Goal: Answer question/provide support: Share knowledge or assist other users

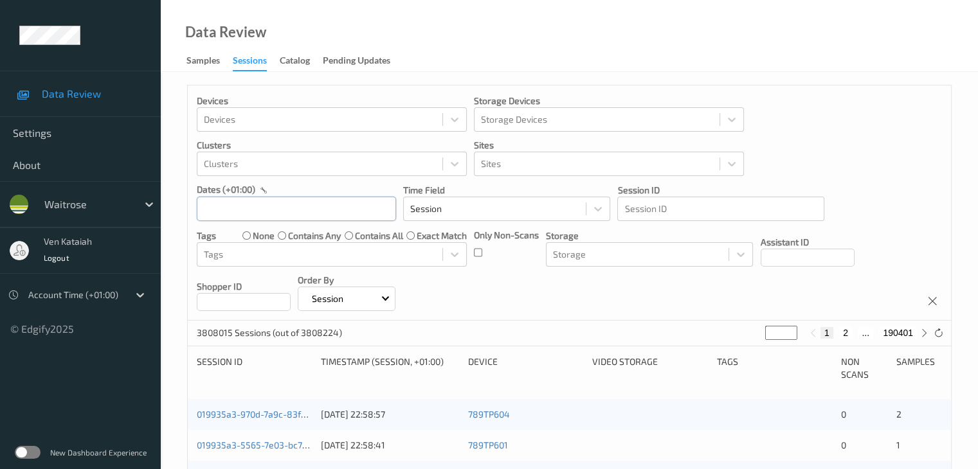
click at [298, 201] on input "text" at bounding box center [296, 209] width 199 height 24
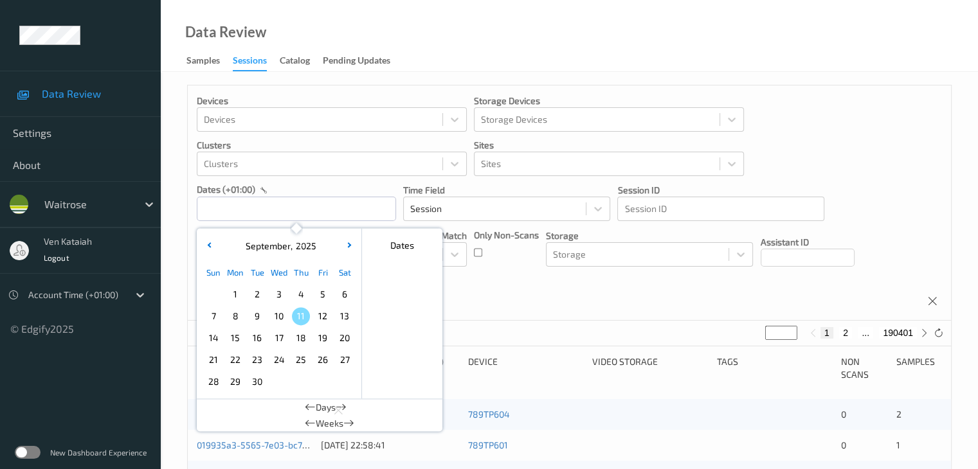
click at [266, 319] on div "9" at bounding box center [257, 316] width 22 height 22
click at [265, 318] on span "9" at bounding box center [257, 316] width 18 height 18
type input "[DATE] 00:00 -> [DATE] 23:59"
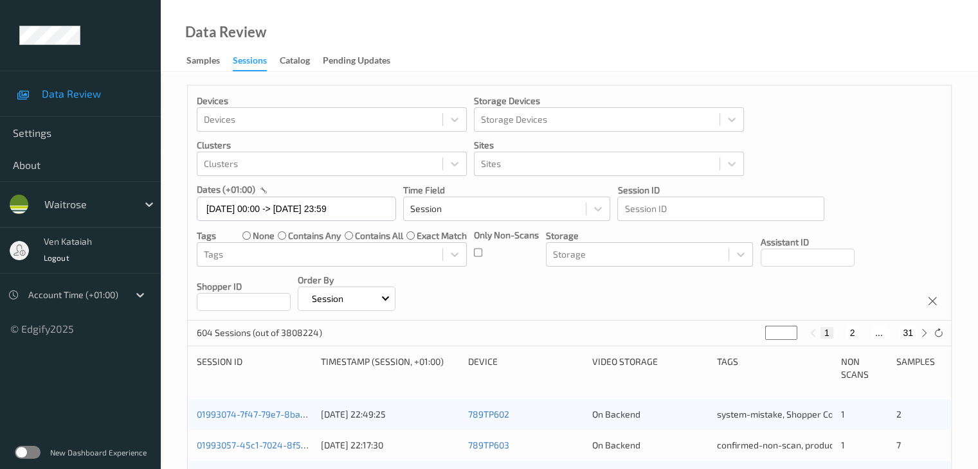
drag, startPoint x: 766, startPoint y: 335, endPoint x: 758, endPoint y: 336, distance: 7.7
click at [659, 336] on div "604 Sessions (out of 3808224) * 1 2 ... 31" at bounding box center [569, 334] width 763 height 26
type input "*"
type input "**"
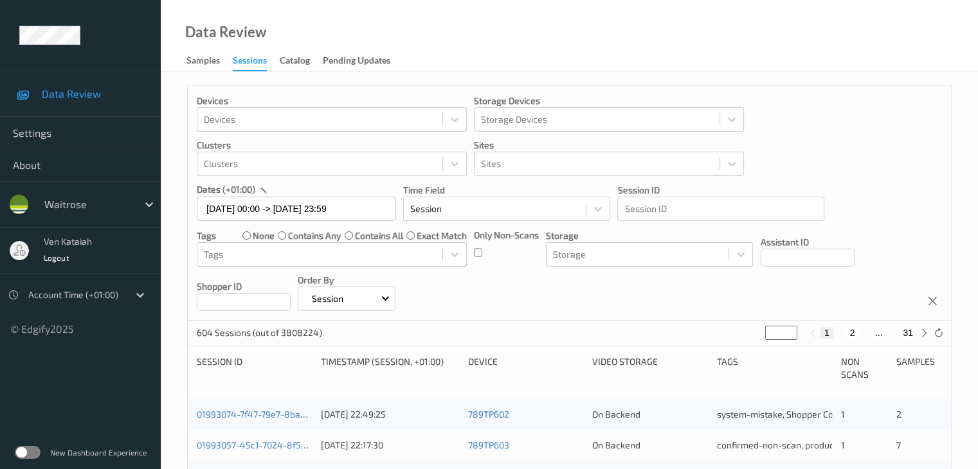
type input "**"
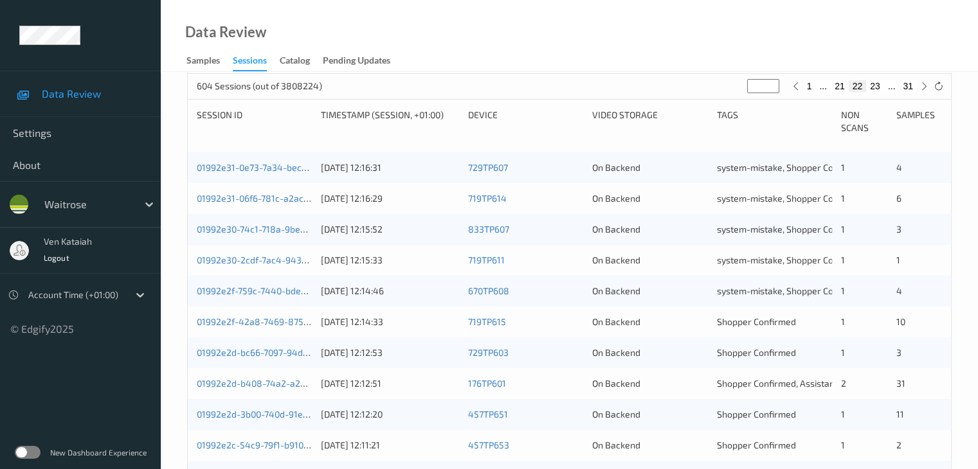
scroll to position [257, 0]
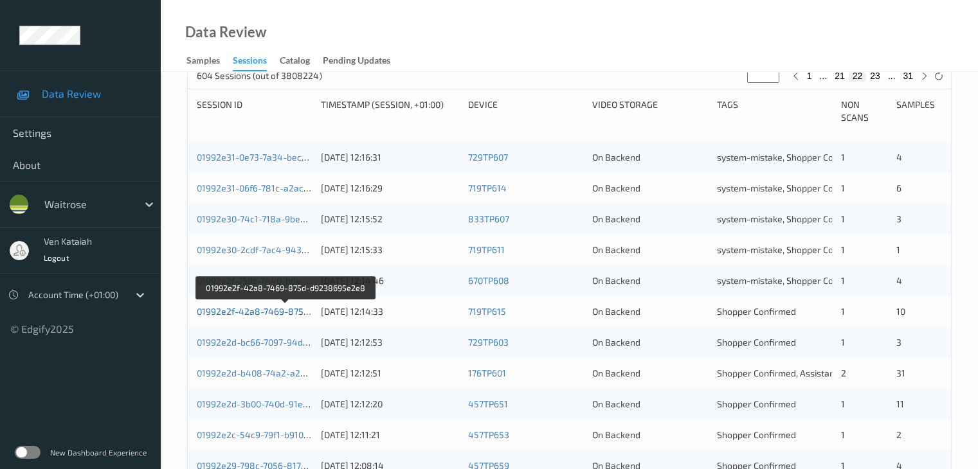
type input "**"
click at [294, 308] on link "01992e2f-42a8-7469-875d-d9238695e2e8" at bounding box center [286, 311] width 179 height 11
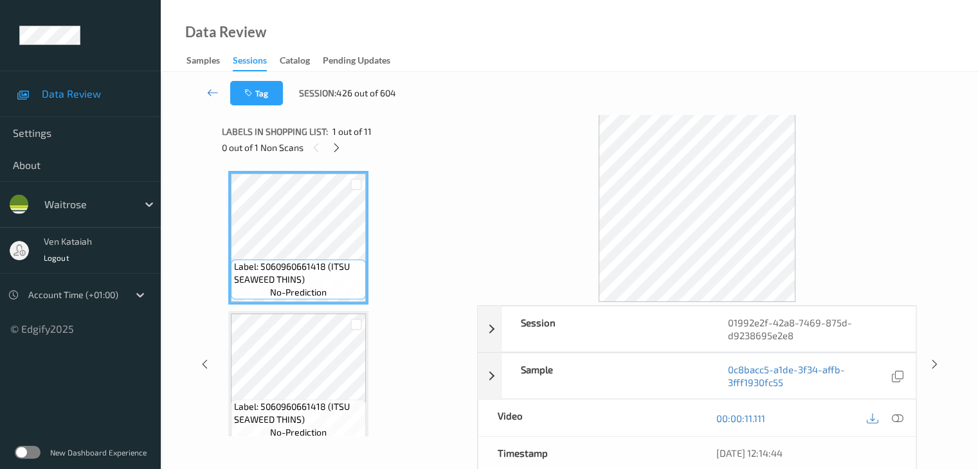
click at [328, 150] on div "0 out of 1 Non Scans" at bounding box center [345, 147] width 246 height 16
click at [337, 150] on icon at bounding box center [336, 148] width 11 height 12
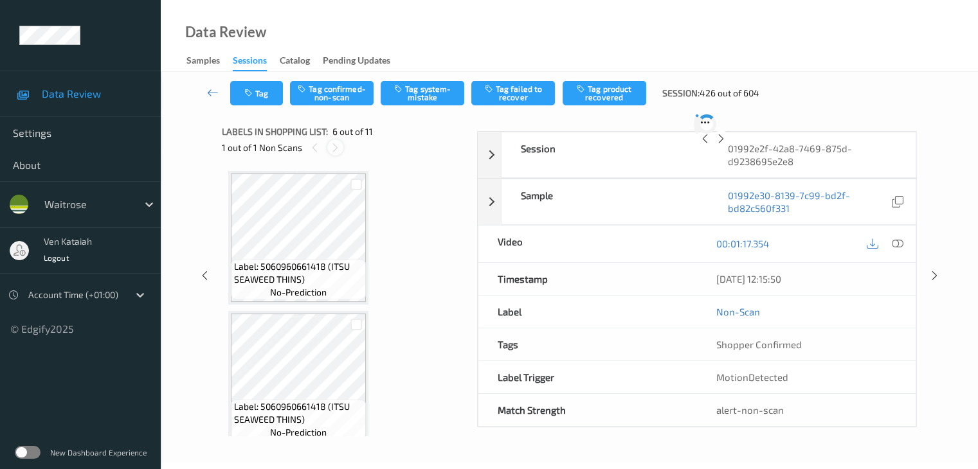
scroll to position [567, 0]
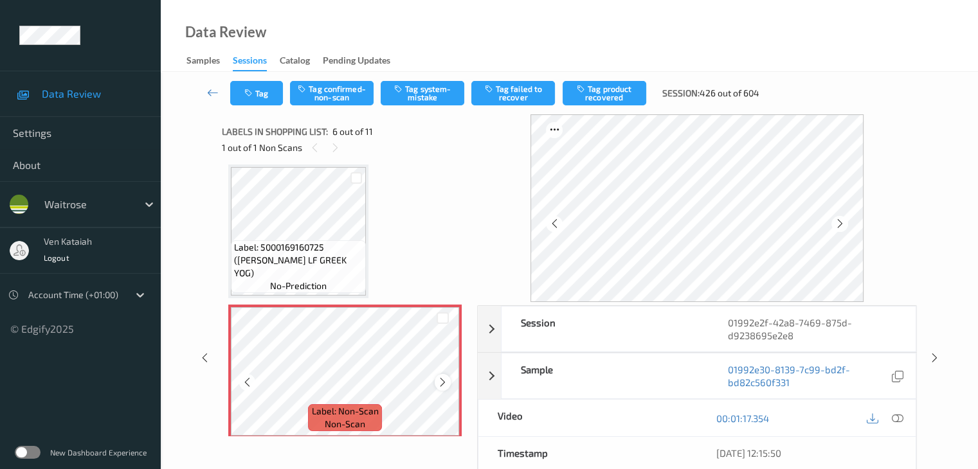
click at [446, 382] on icon at bounding box center [442, 383] width 11 height 12
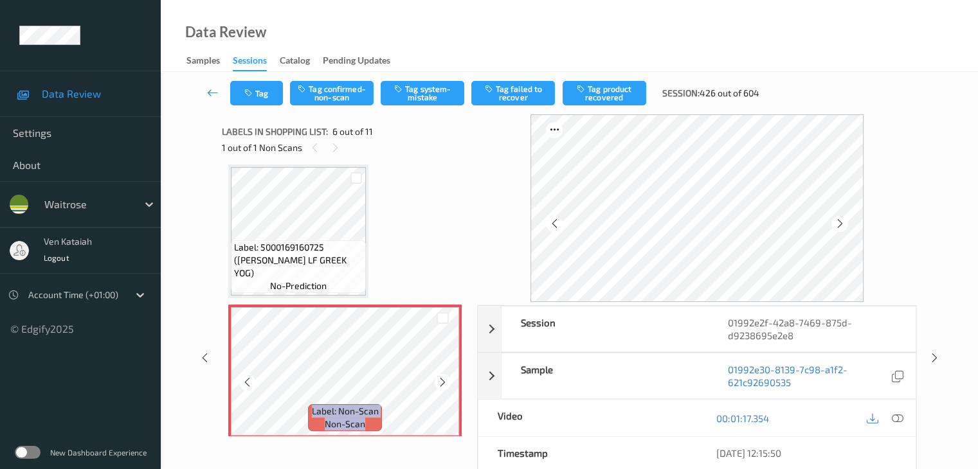
click at [446, 382] on icon at bounding box center [442, 383] width 11 height 12
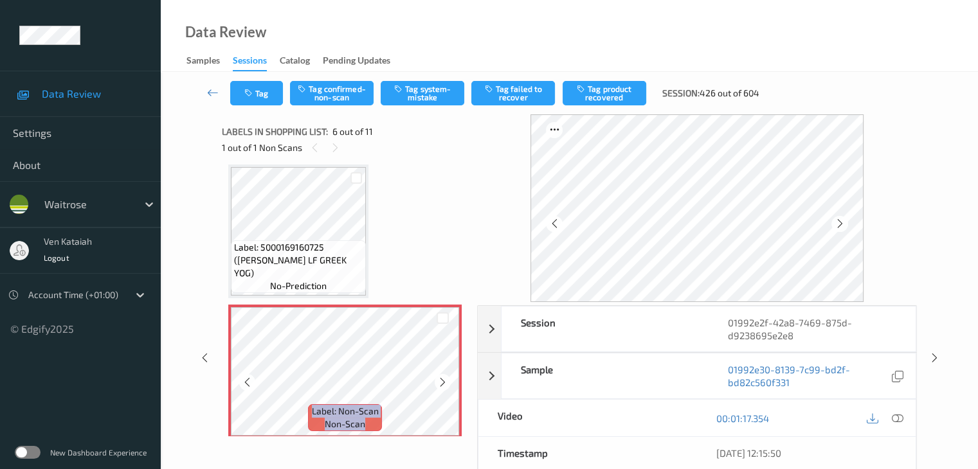
click at [446, 382] on icon at bounding box center [442, 383] width 11 height 12
click at [339, 155] on div "1 out of 1 Non Scans" at bounding box center [345, 147] width 246 height 16
click at [438, 375] on div at bounding box center [443, 382] width 16 height 16
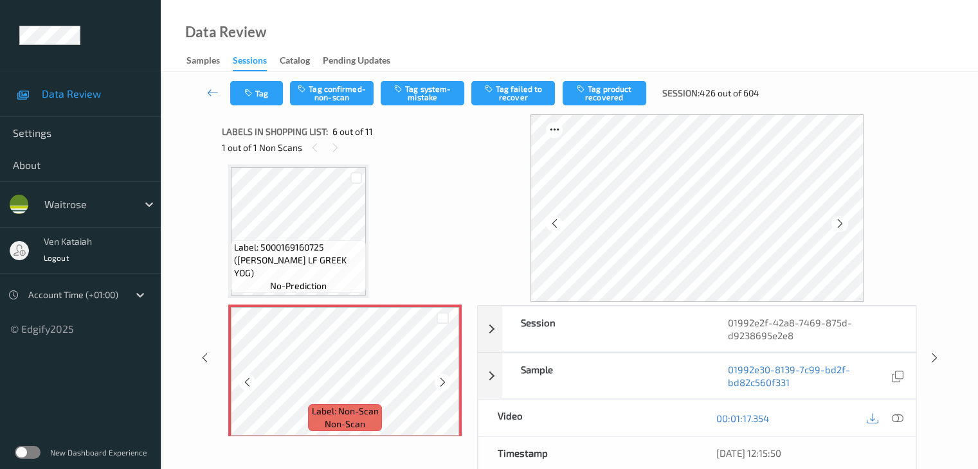
click at [438, 375] on div at bounding box center [443, 382] width 16 height 16
click at [440, 379] on icon at bounding box center [442, 383] width 11 height 12
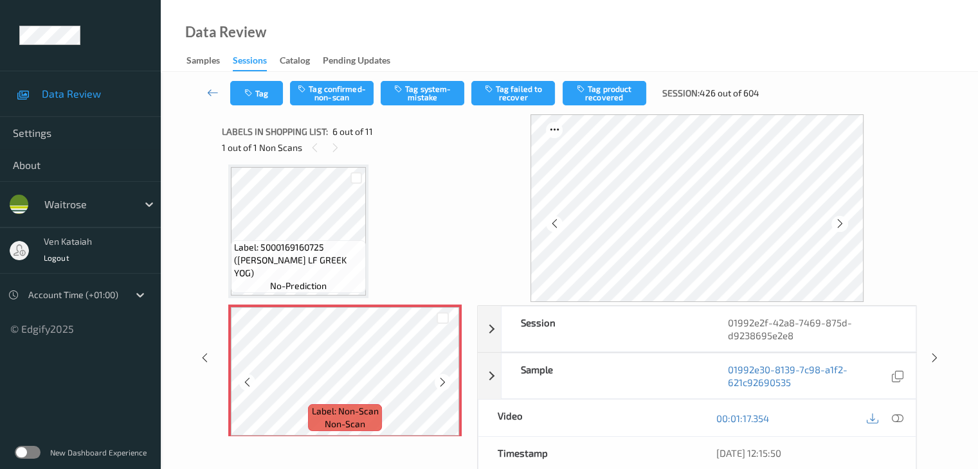
click at [440, 379] on icon at bounding box center [442, 383] width 11 height 12
click at [354, 289] on div "Label: 5000169160725 ([PERSON_NAME] LF GREEK YOG) no-prediction" at bounding box center [298, 266] width 135 height 53
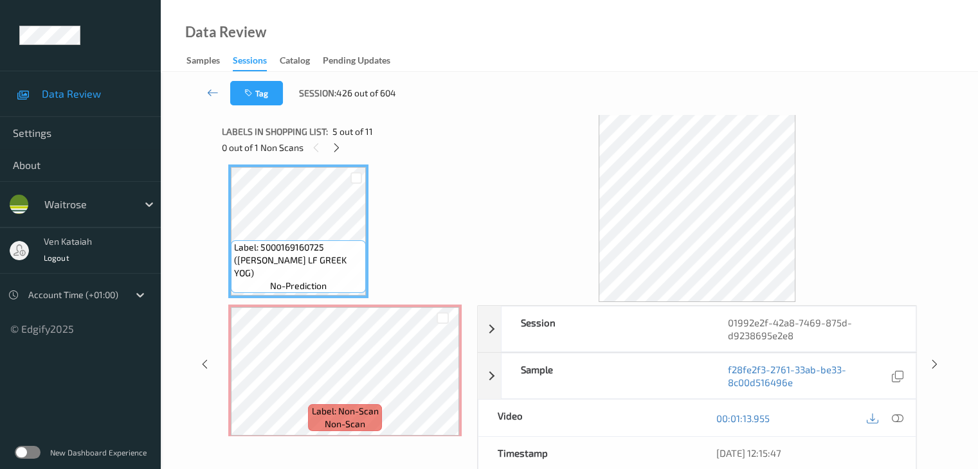
drag, startPoint x: 895, startPoint y: 413, endPoint x: 875, endPoint y: 410, distance: 20.2
click at [659, 413] on icon at bounding box center [897, 419] width 12 height 12
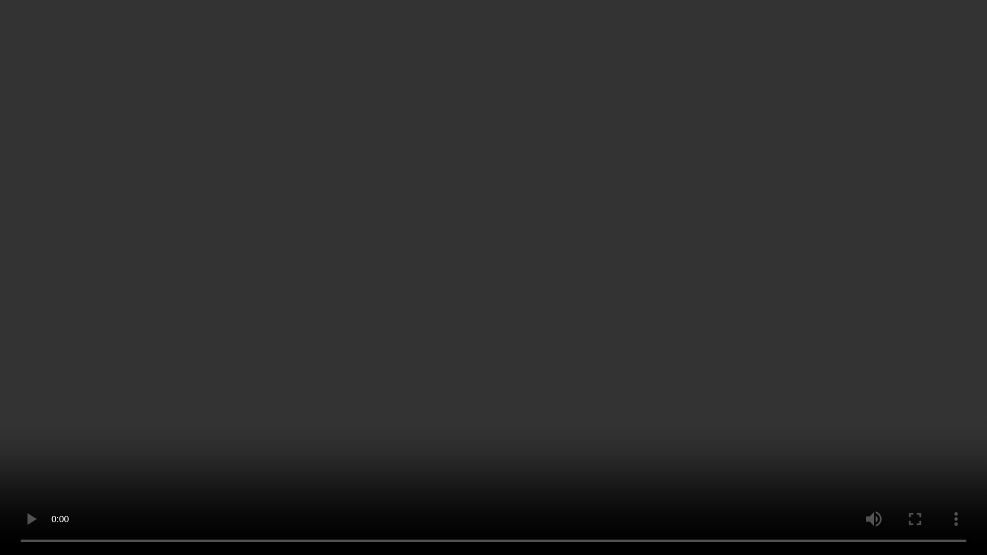
click at [659, 312] on video at bounding box center [493, 277] width 987 height 555
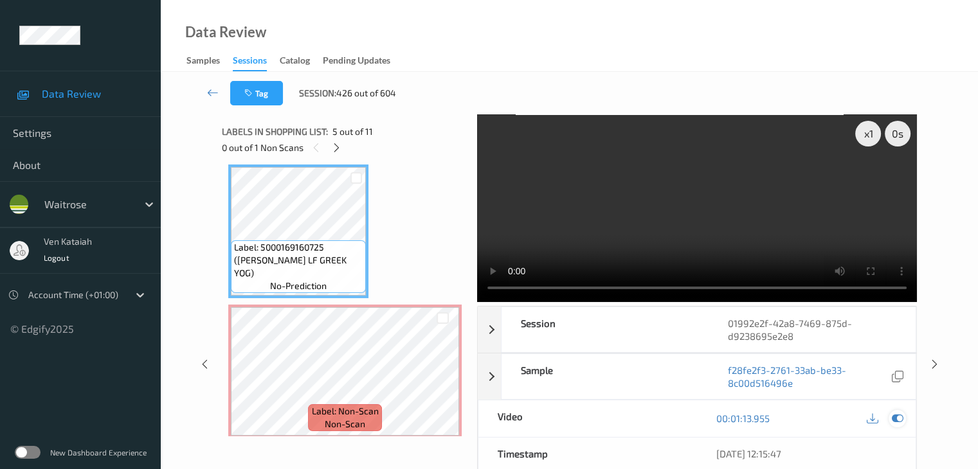
click at [659, 420] on icon at bounding box center [897, 419] width 12 height 12
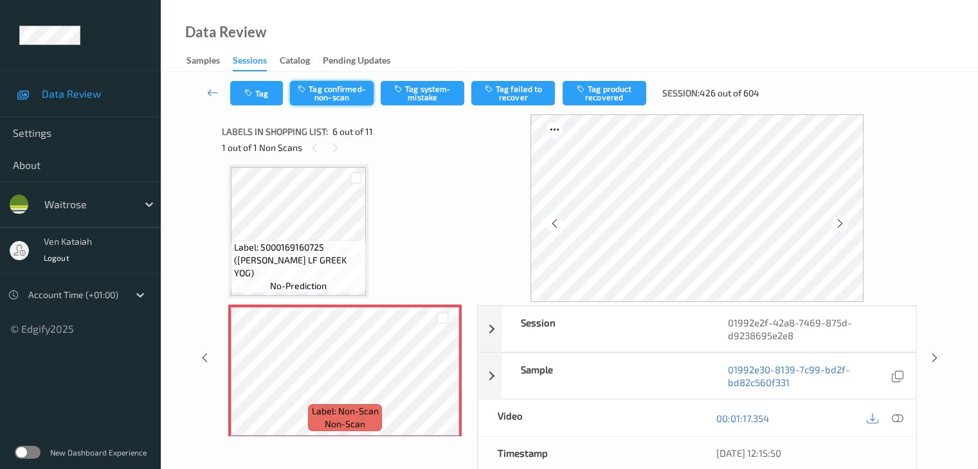
click at [325, 96] on button "Tag confirmed-non-scan" at bounding box center [332, 93] width 84 height 24
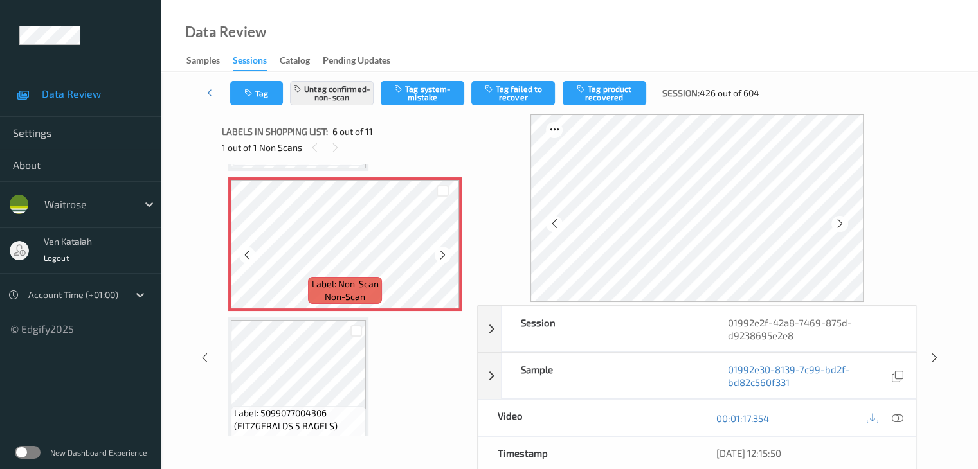
scroll to position [695, 0]
click at [505, 101] on button "Tag failed to recover" at bounding box center [513, 93] width 84 height 24
click at [221, 92] on link at bounding box center [213, 93] width 34 height 24
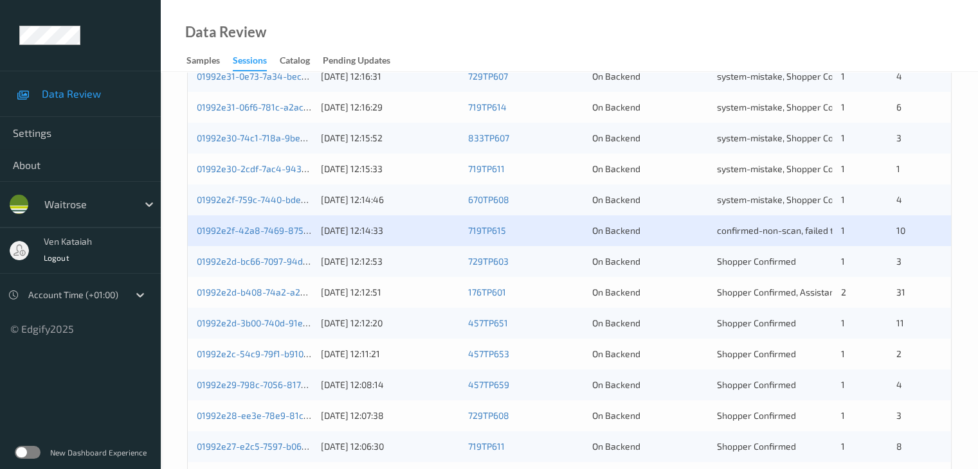
scroll to position [386, 0]
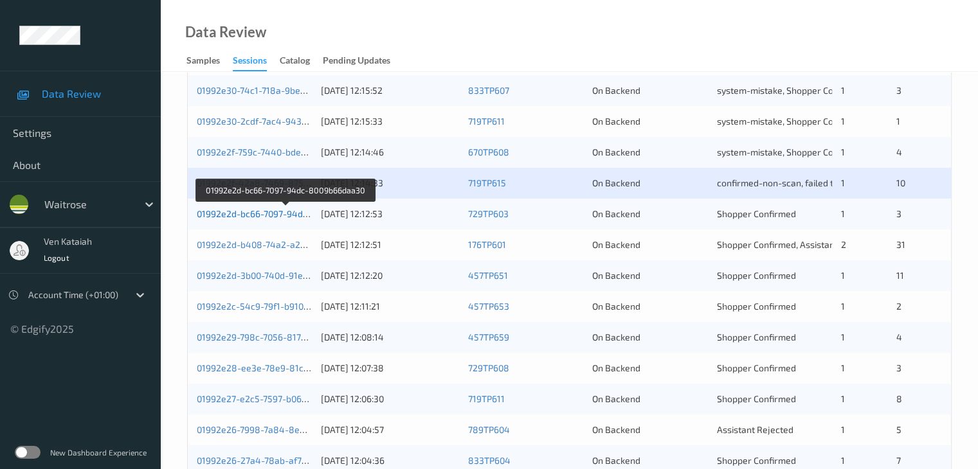
click at [287, 217] on link "01992e2d-bc66-7097-94dc-8009b66daa30" at bounding box center [285, 213] width 177 height 11
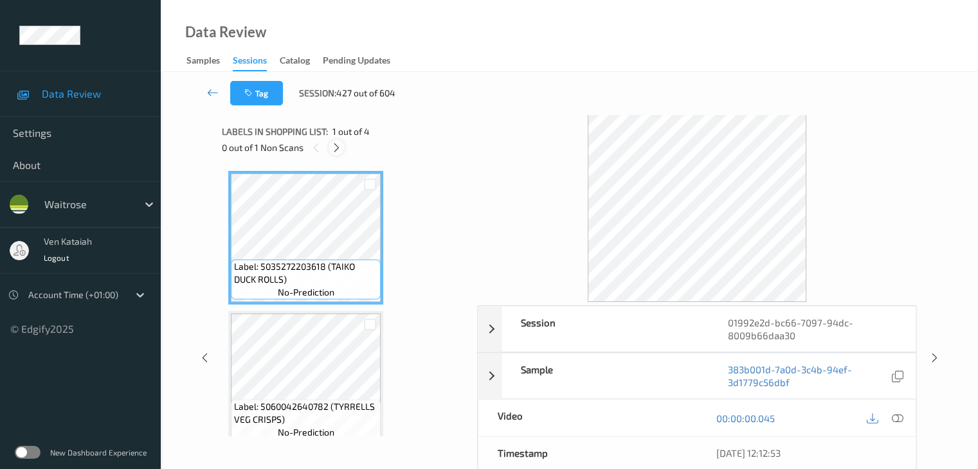
click at [334, 151] on icon at bounding box center [336, 148] width 11 height 12
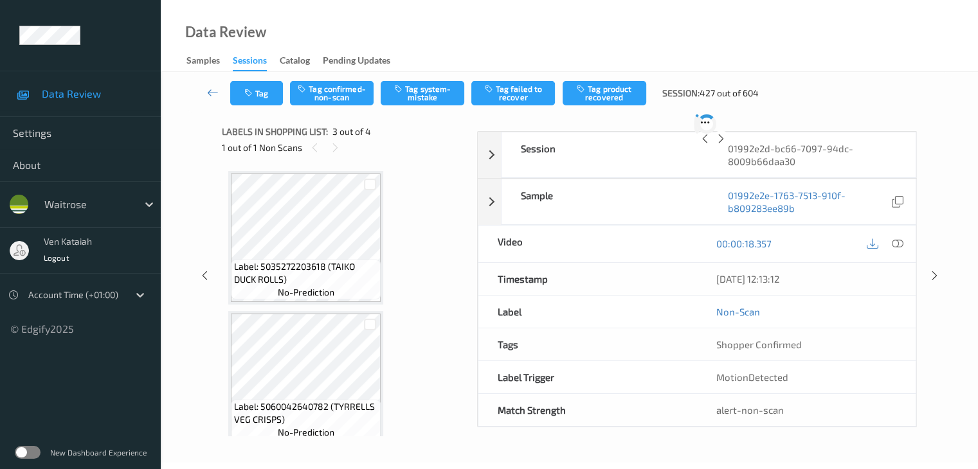
scroll to position [147, 0]
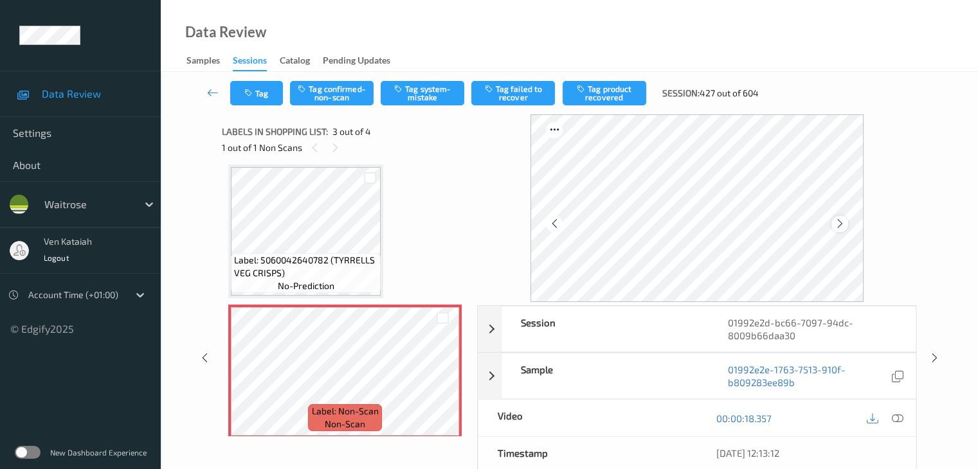
click at [659, 222] on icon at bounding box center [839, 224] width 11 height 12
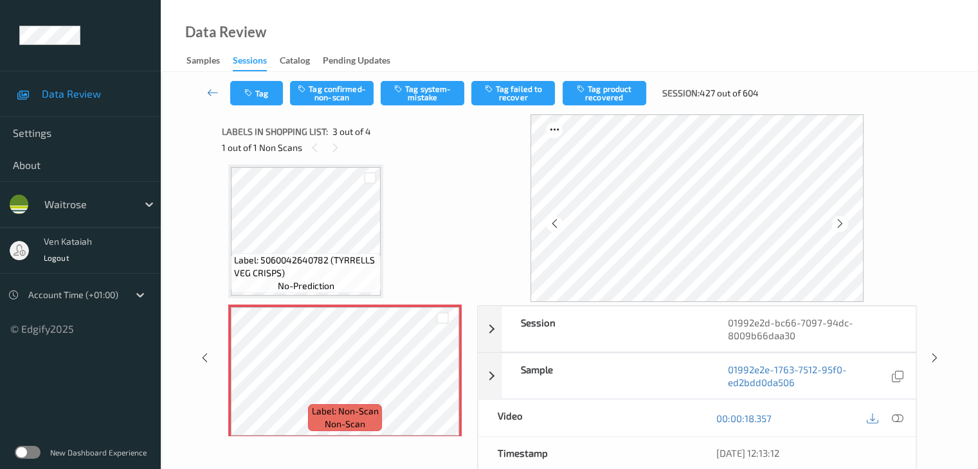
click at [659, 222] on icon at bounding box center [839, 224] width 11 height 12
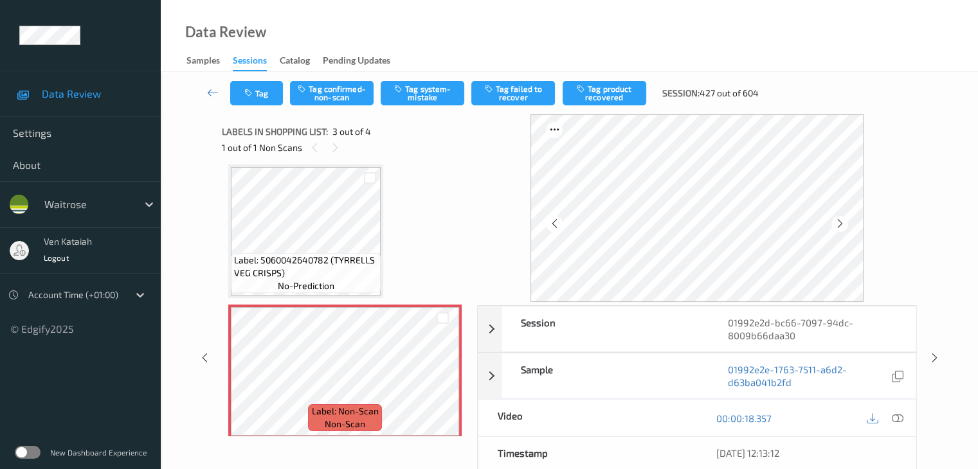
click at [659, 222] on icon at bounding box center [839, 224] width 11 height 12
click at [444, 385] on icon at bounding box center [442, 383] width 11 height 12
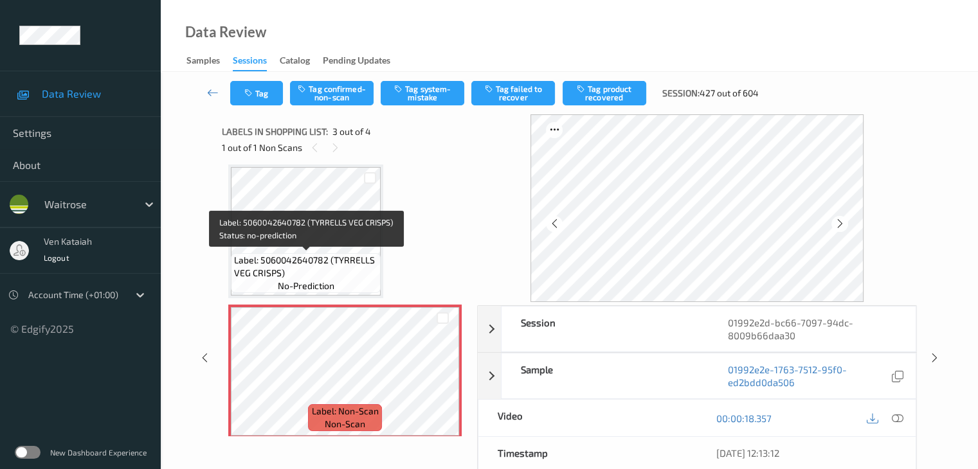
click at [368, 259] on span "Label: 5060042640782 (TYRRELLS VEG CRISPS)" at bounding box center [305, 267] width 143 height 26
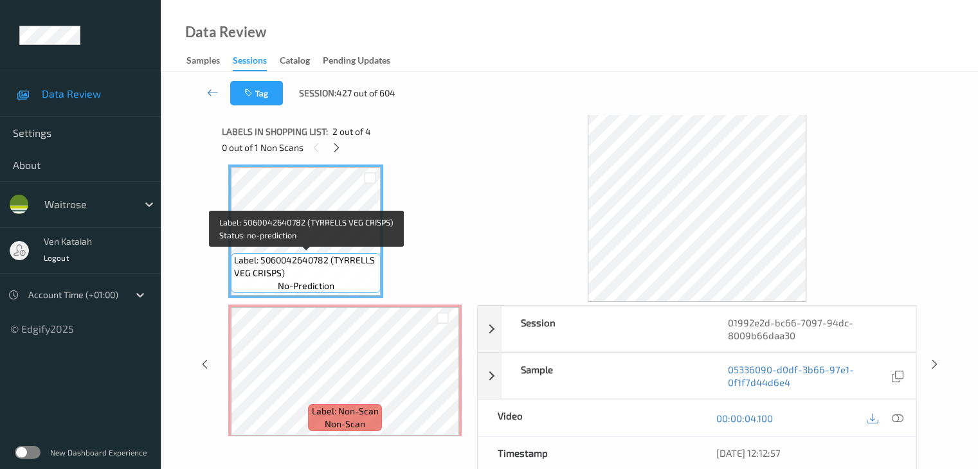
scroll to position [82, 0]
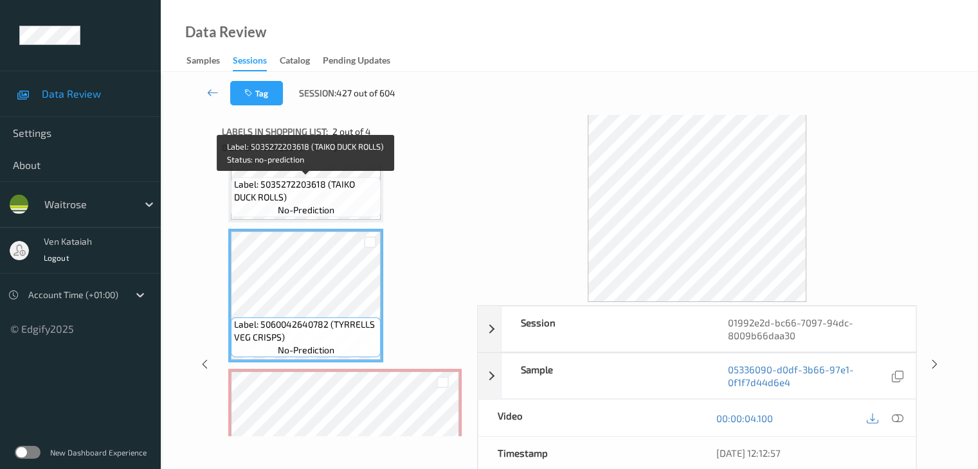
click at [337, 201] on span "Label: 5035272203618 (TAIKO DUCK ROLLS)" at bounding box center [305, 191] width 143 height 26
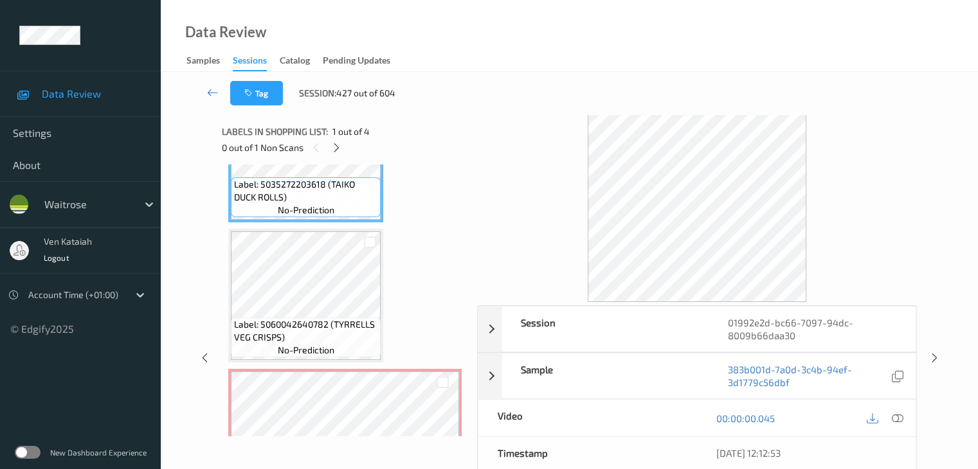
scroll to position [147, 0]
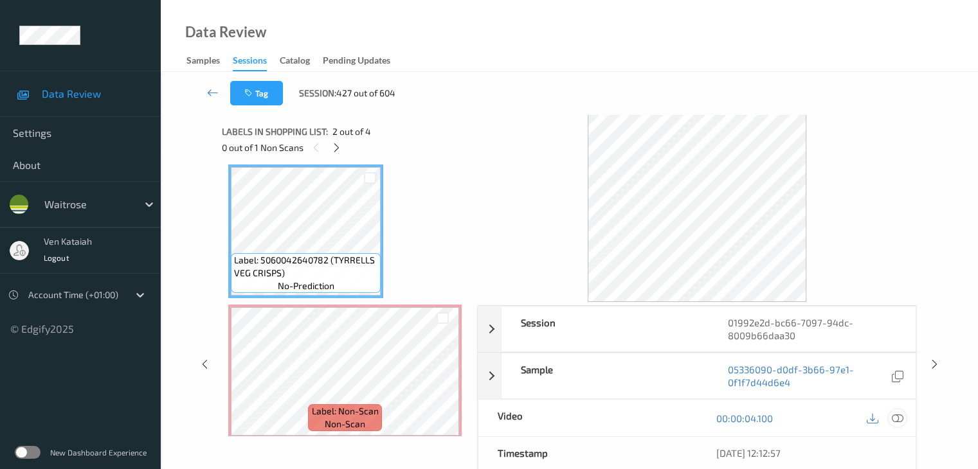
click at [659, 419] on icon at bounding box center [897, 419] width 12 height 12
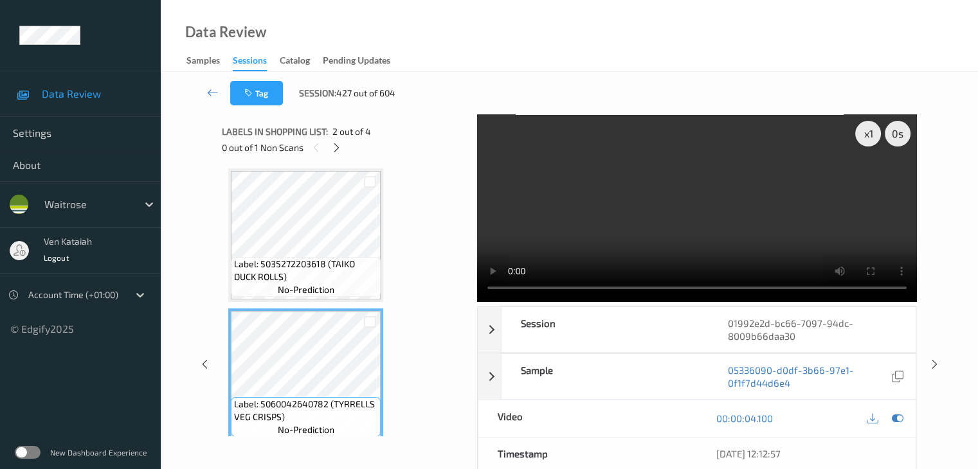
scroll to position [0, 0]
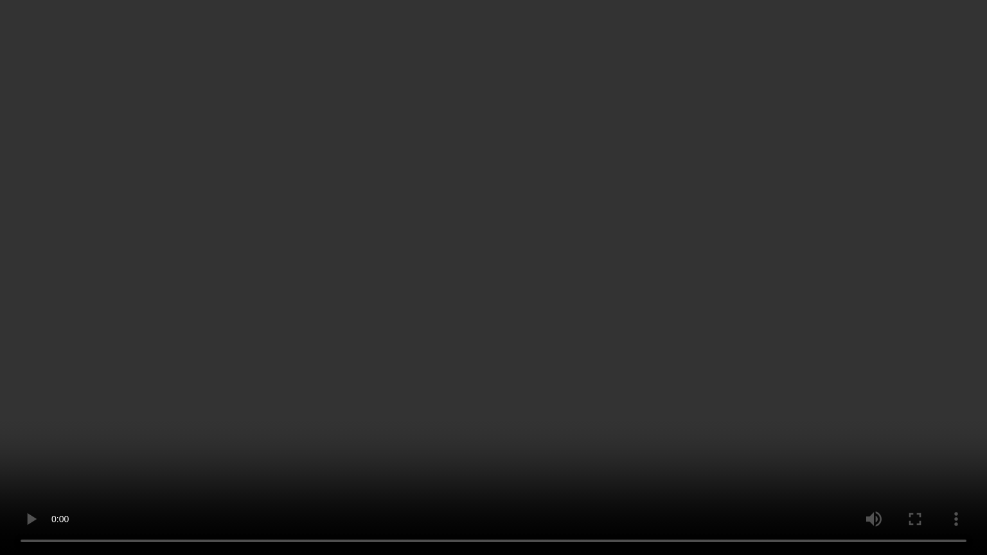
click at [605, 309] on video at bounding box center [493, 277] width 987 height 555
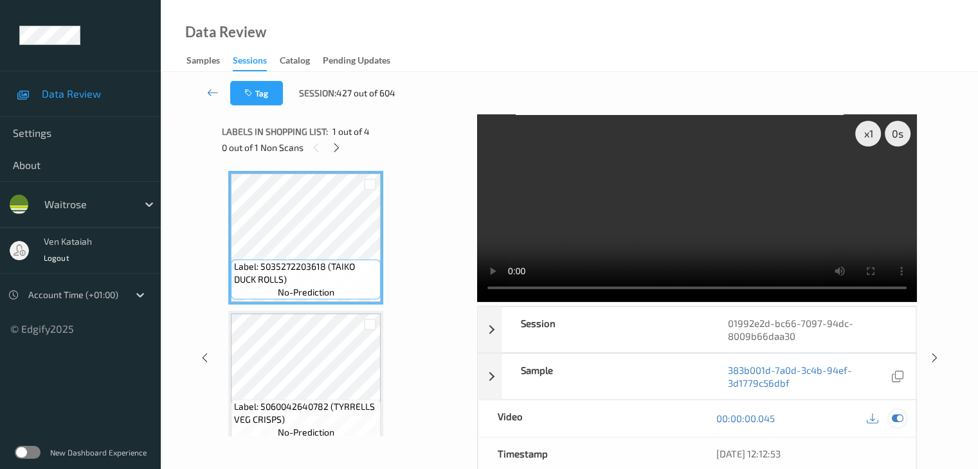
click at [659, 414] on icon at bounding box center [897, 419] width 12 height 12
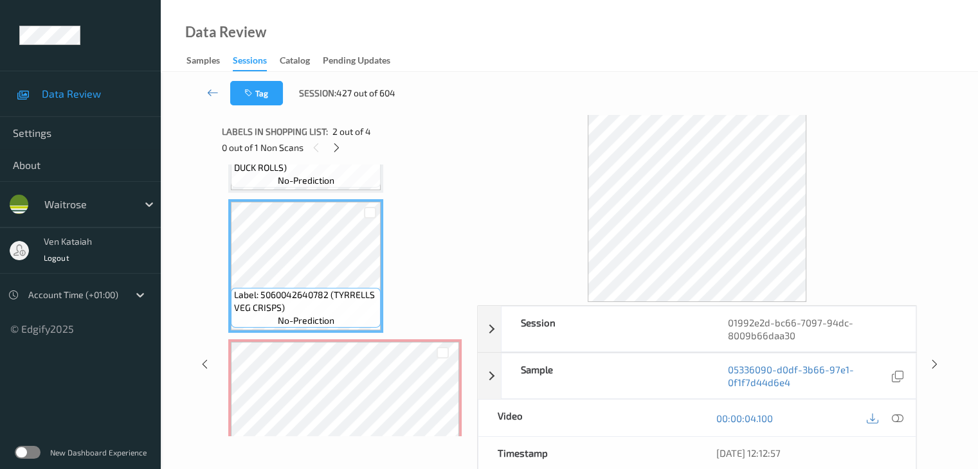
scroll to position [129, 0]
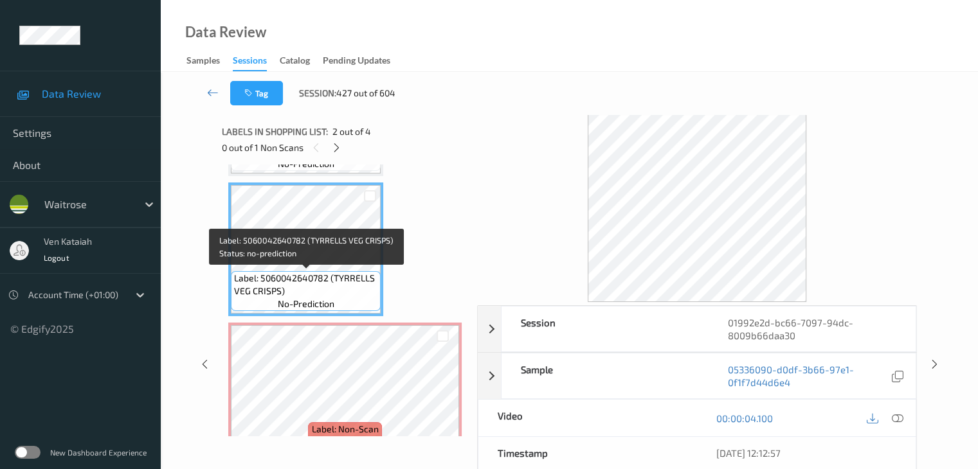
click at [330, 279] on span "Label: 5060042640782 (TYRRELLS VEG CRISPS)" at bounding box center [305, 285] width 143 height 26
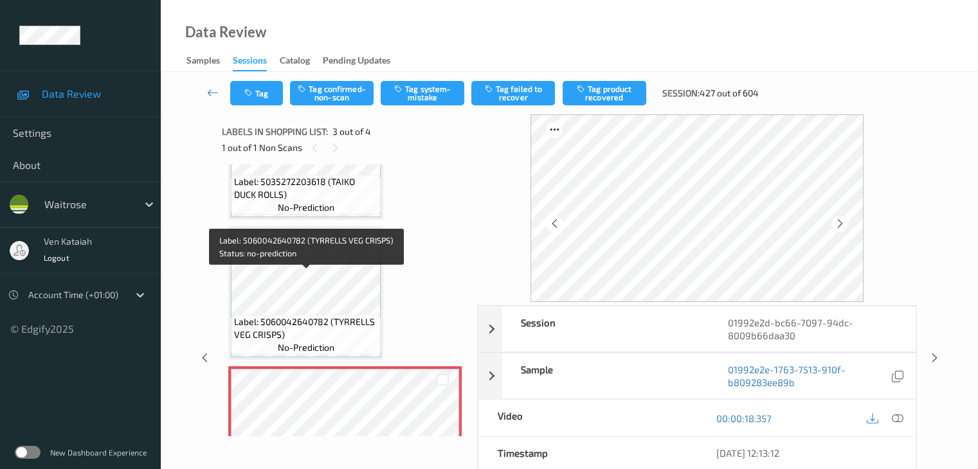
scroll to position [64, 0]
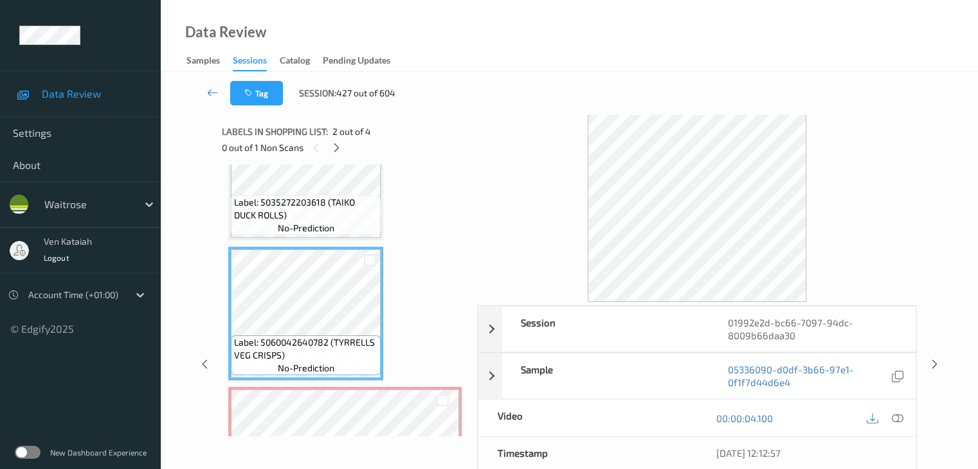
click at [322, 228] on span "no-prediction" at bounding box center [306, 228] width 57 height 13
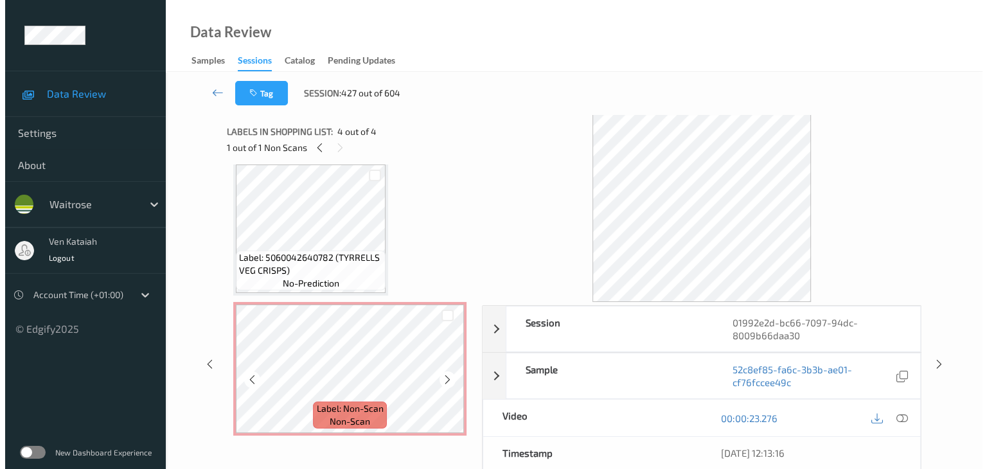
scroll to position [129, 0]
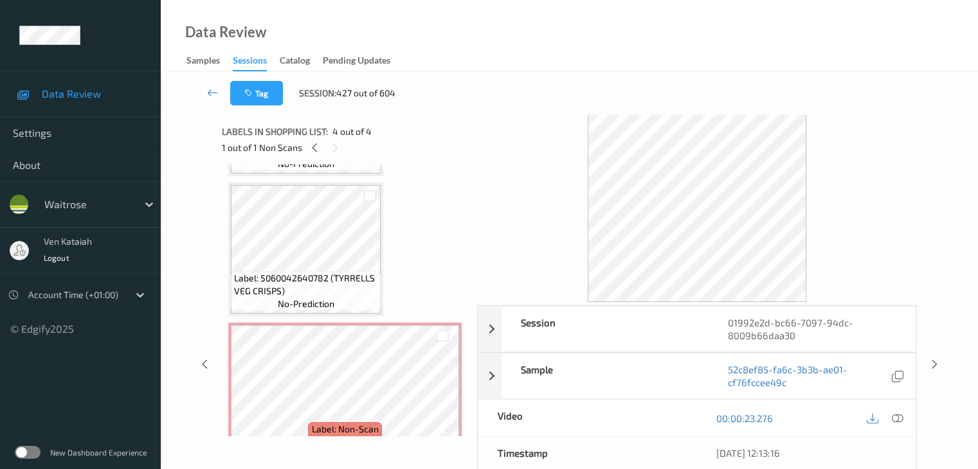
click at [337, 316] on div "Label: 5060042640782 (TYRRELLS VEG CRISPS) no-prediction" at bounding box center [305, 250] width 155 height 134
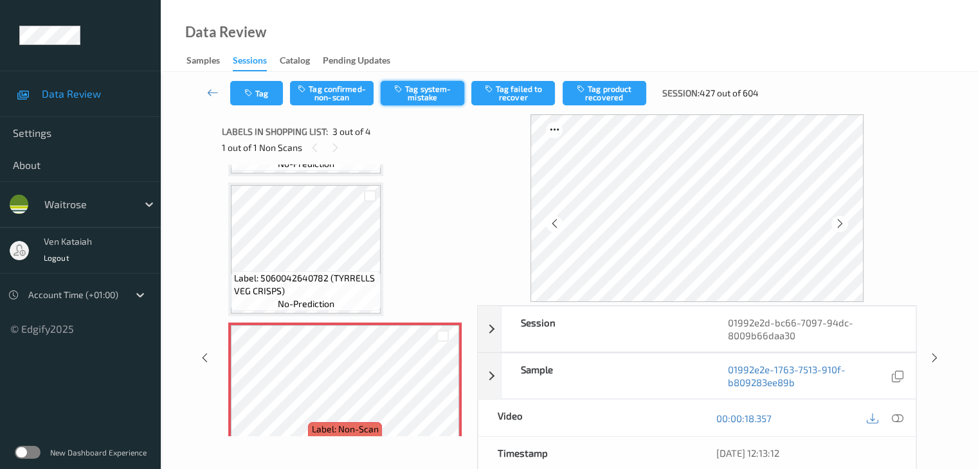
click at [403, 88] on icon "button" at bounding box center [399, 88] width 11 height 9
click at [270, 106] on div "Tag Tag confirmed-non-scan Untag system-mistake Tag failed to recover Tag produ…" at bounding box center [569, 93] width 764 height 42
click at [270, 98] on button "Tag" at bounding box center [256, 93] width 53 height 24
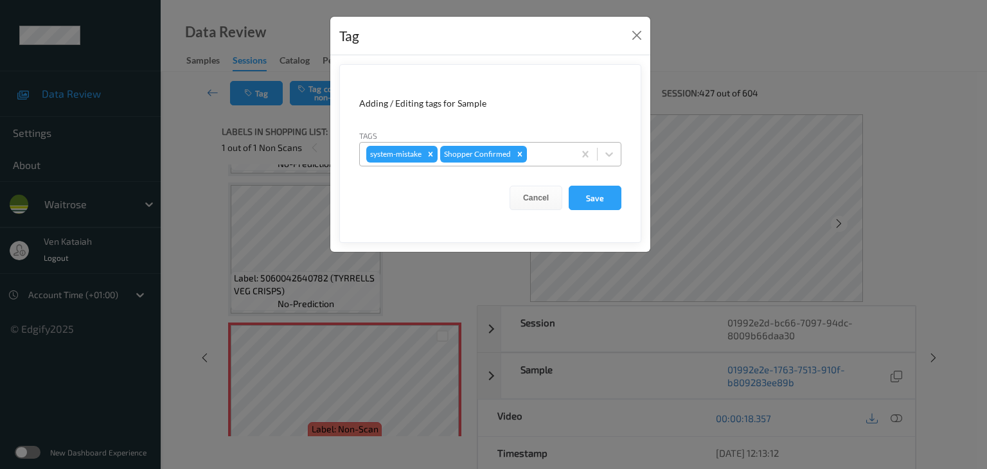
click at [554, 159] on div at bounding box center [549, 154] width 38 height 15
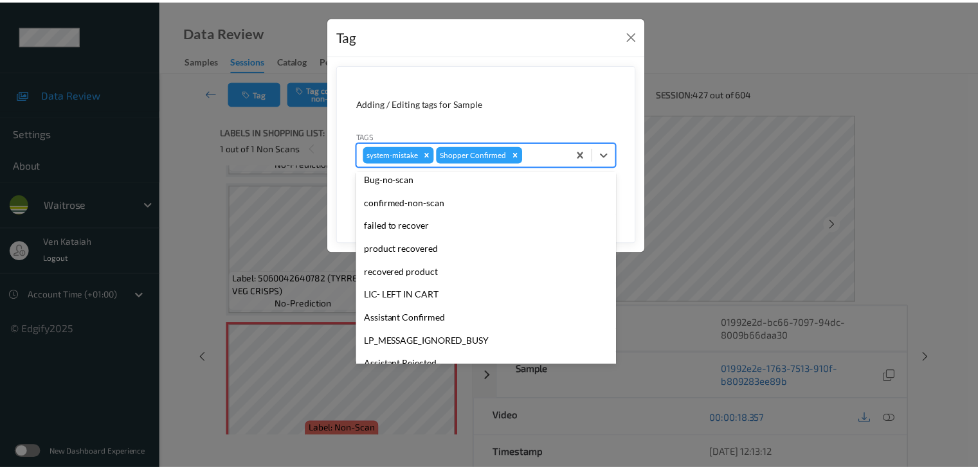
scroll to position [257, 0]
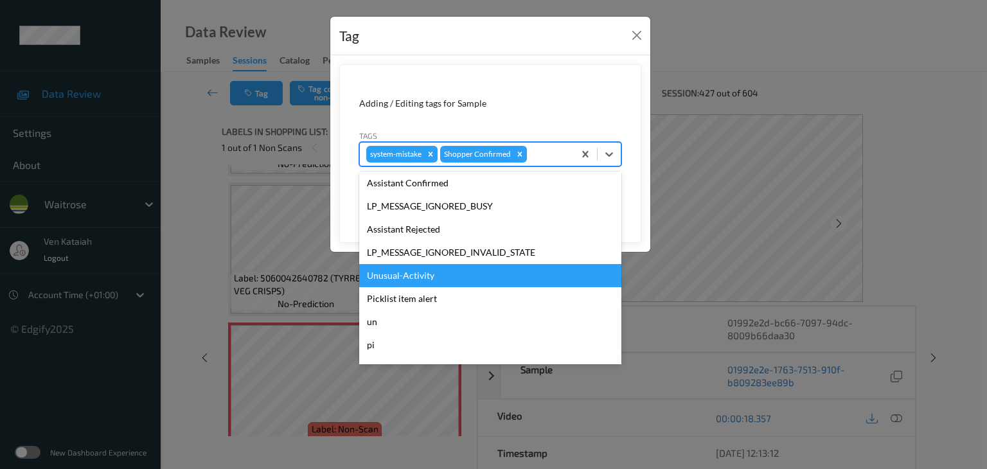
click at [429, 279] on div "Unusual-Activity" at bounding box center [490, 275] width 262 height 23
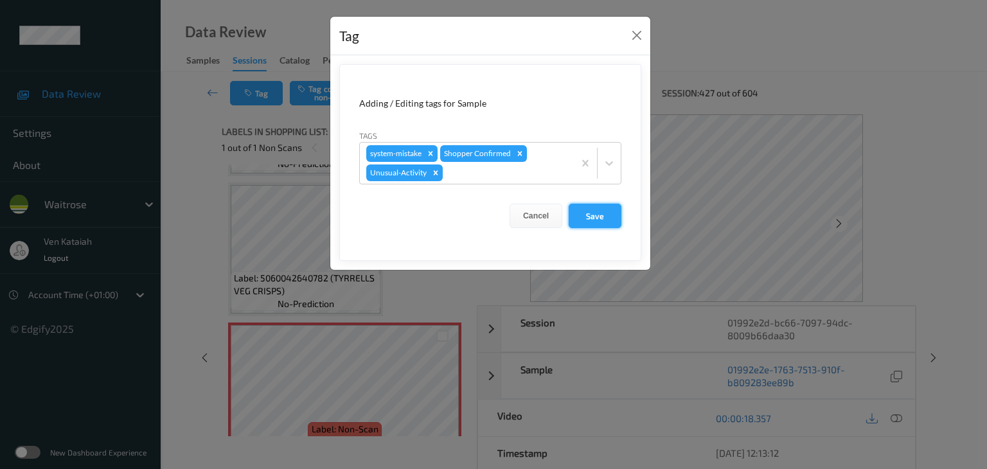
click at [584, 217] on button "Save" at bounding box center [595, 216] width 53 height 24
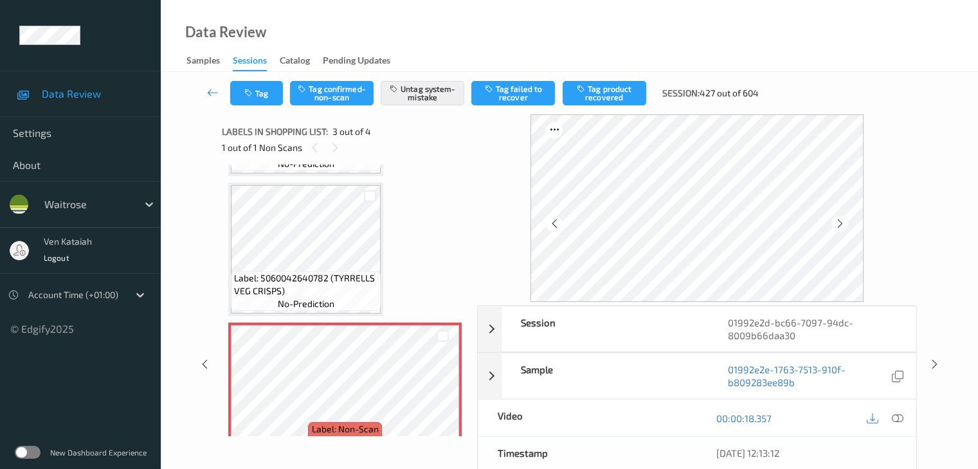
click at [257, 105] on div "Tag Tag confirmed-non-scan Untag system-mistake Tag failed to recover Tag produ…" at bounding box center [569, 93] width 764 height 42
click at [260, 96] on button "Tag" at bounding box center [256, 93] width 53 height 24
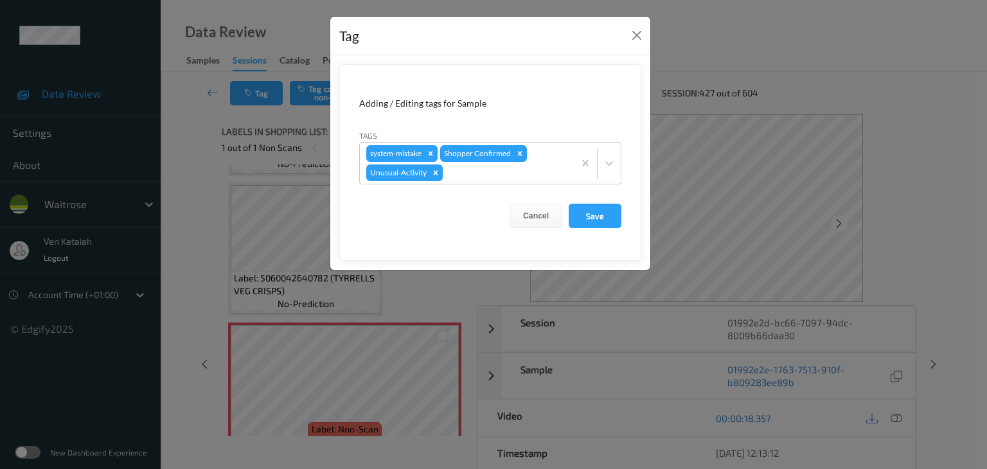
drag, startPoint x: 216, startPoint y: 139, endPoint x: 207, endPoint y: 108, distance: 32.8
click at [216, 137] on div "Tag Adding / Editing tags for Sample Tags system-mistake Shopper Confirmed Unus…" at bounding box center [493, 234] width 987 height 469
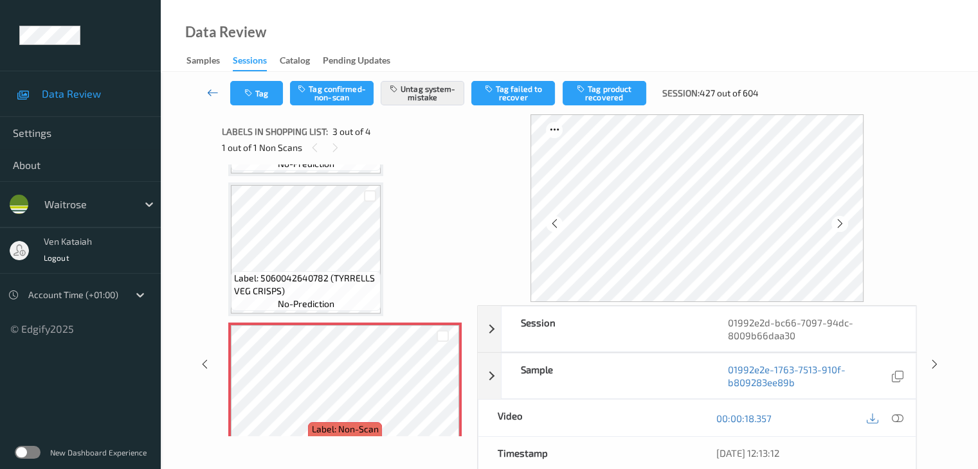
click at [207, 96] on icon at bounding box center [213, 92] width 12 height 13
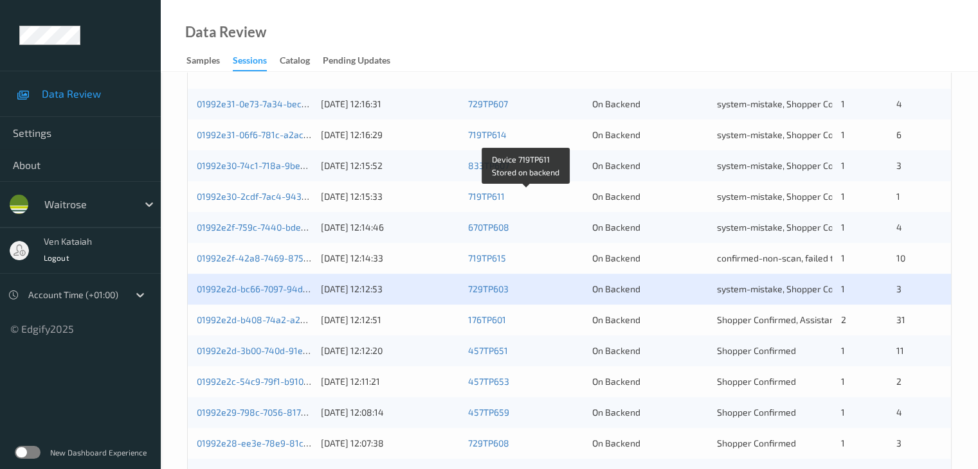
scroll to position [386, 0]
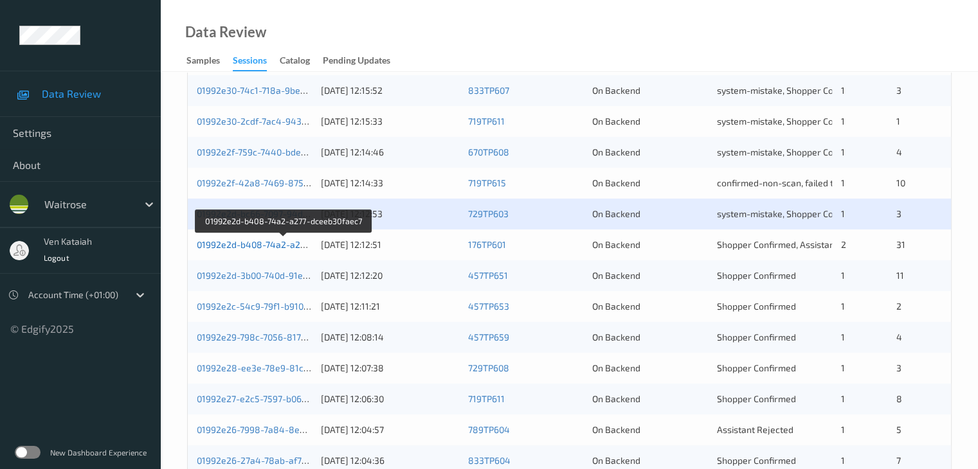
click at [293, 242] on link "01992e2d-b408-74a2-a277-dceeb30faec7" at bounding box center [284, 244] width 174 height 11
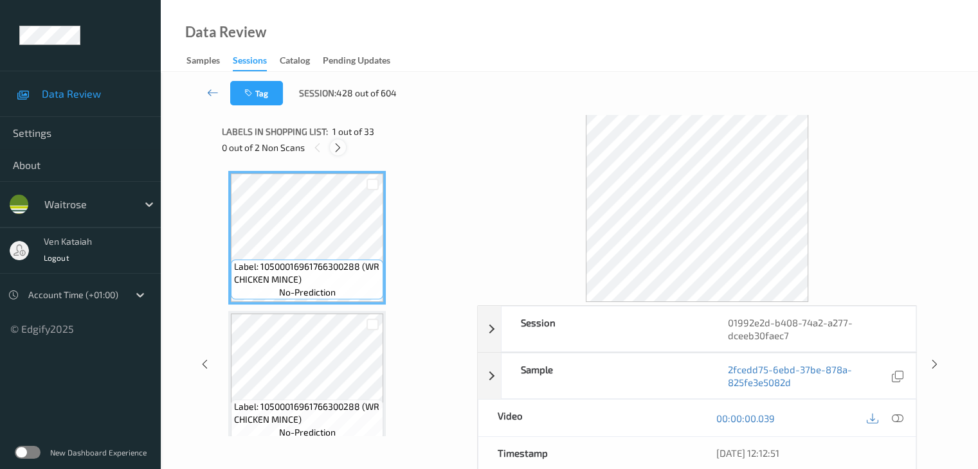
click at [342, 147] on icon at bounding box center [337, 148] width 11 height 12
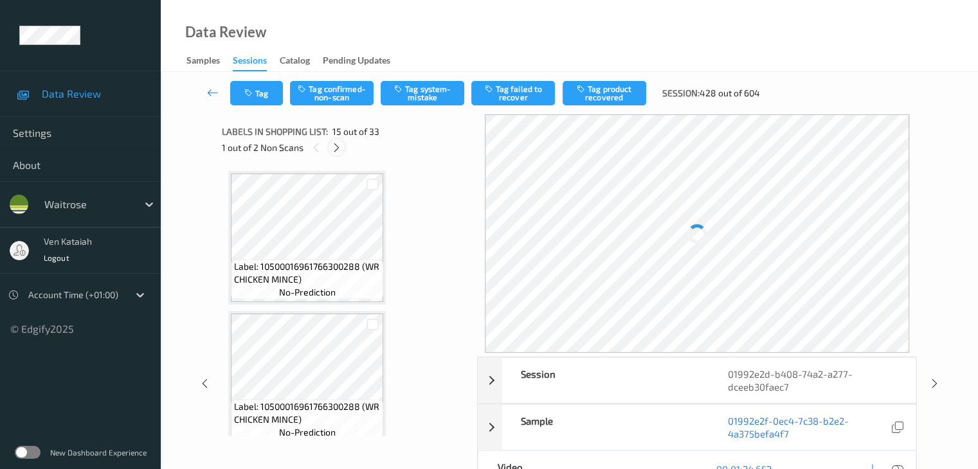
scroll to position [1828, 0]
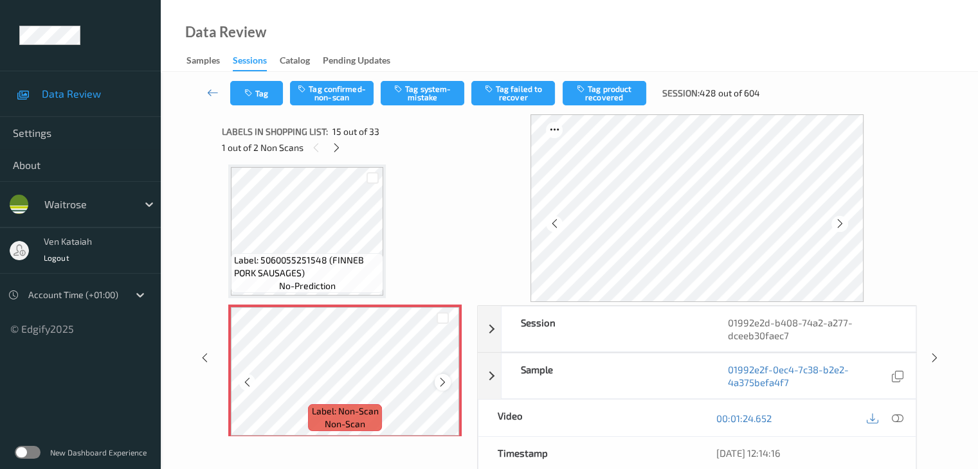
click at [445, 382] on icon at bounding box center [442, 383] width 11 height 12
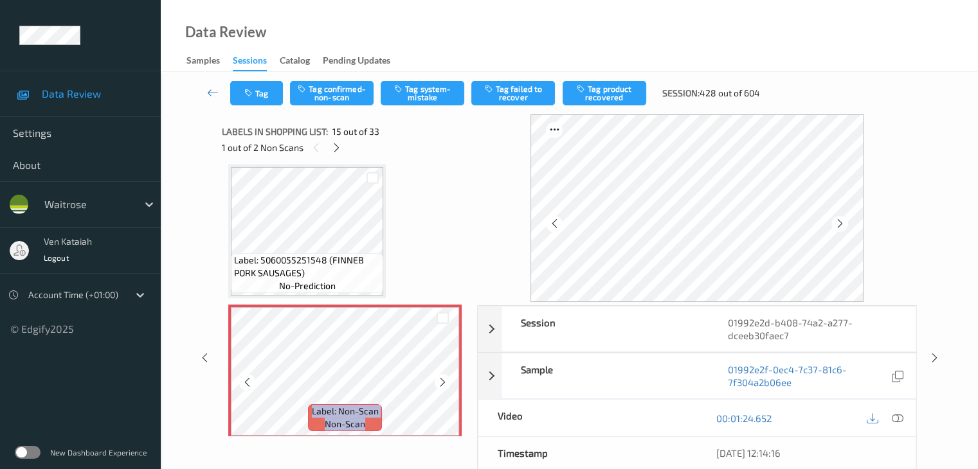
click at [445, 382] on icon at bounding box center [442, 383] width 11 height 12
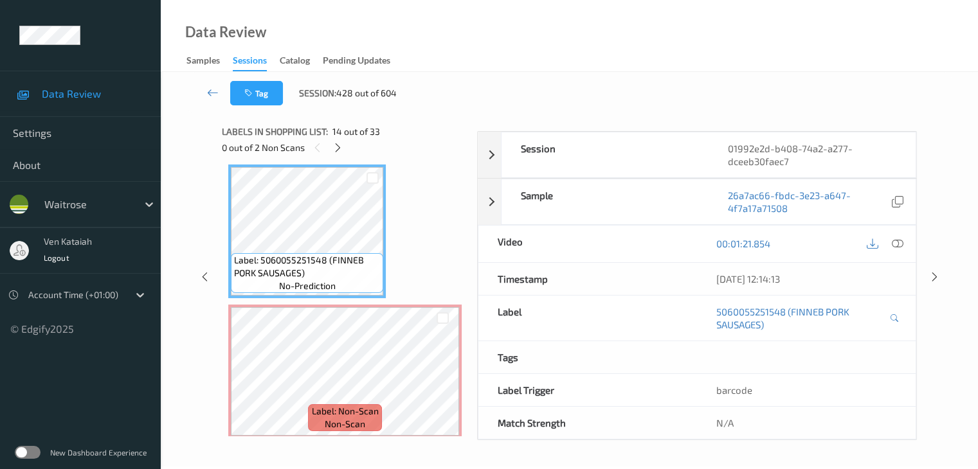
scroll to position [64, 0]
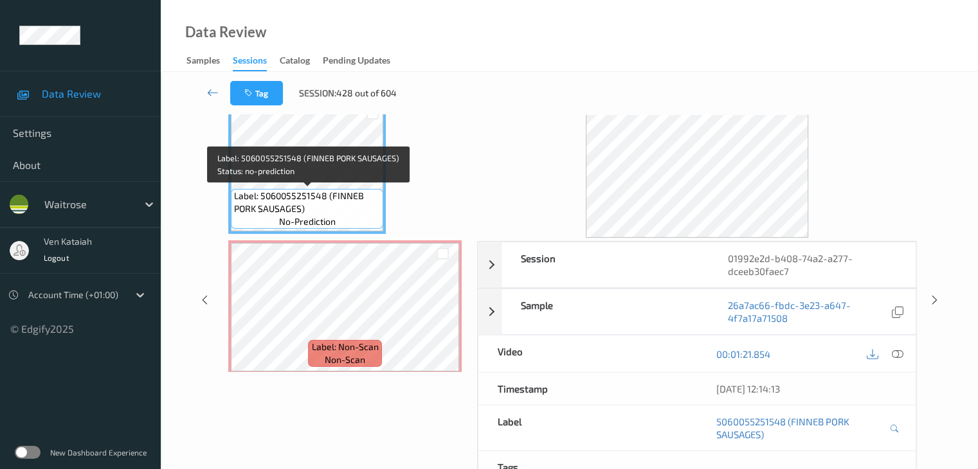
click at [365, 203] on span "Label: 5060055251548 (FINNEB PORK SAUSAGES)" at bounding box center [307, 203] width 146 height 26
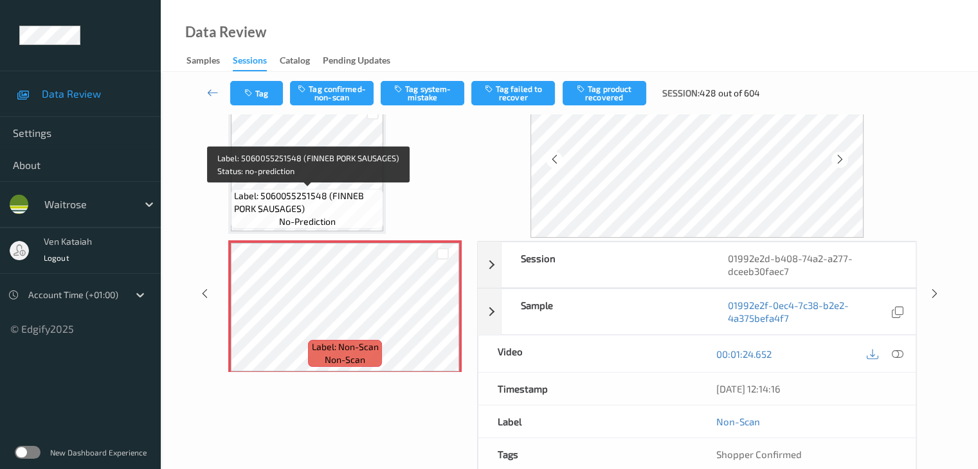
click at [354, 213] on span "Label: 5060055251548 (FINNEB PORK SAUSAGES)" at bounding box center [307, 203] width 146 height 26
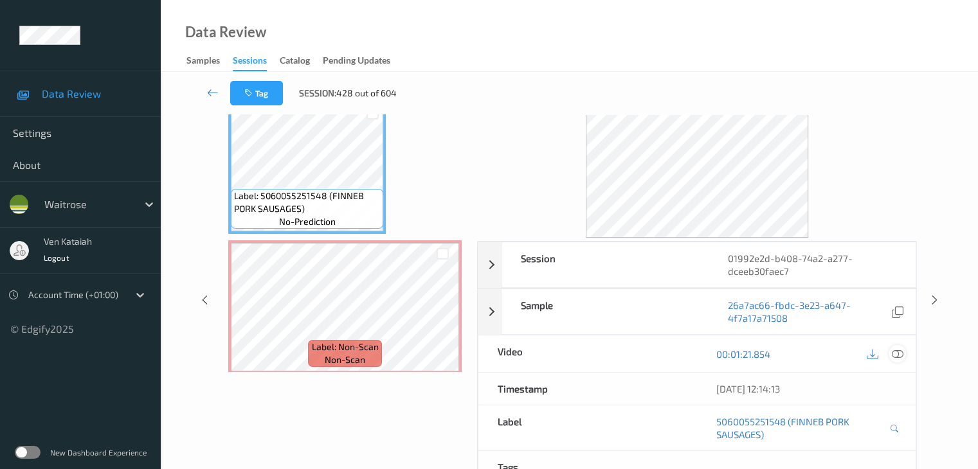
click at [659, 357] on icon at bounding box center [897, 354] width 12 height 12
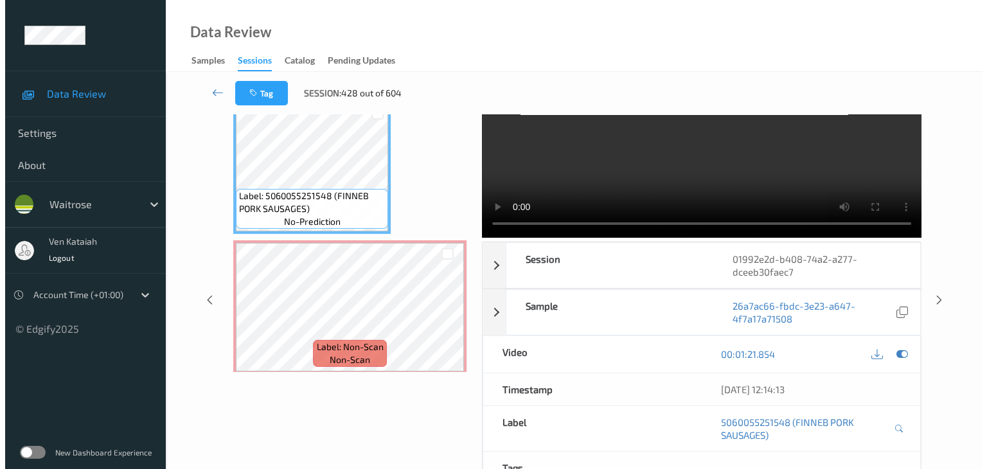
scroll to position [0, 0]
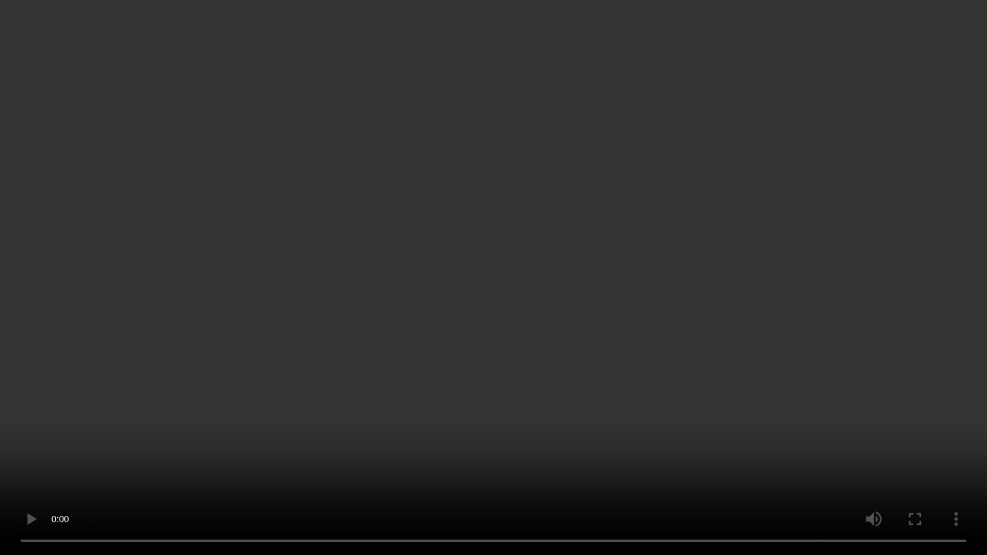
click at [659, 262] on video at bounding box center [493, 277] width 987 height 555
click at [425, 354] on video at bounding box center [493, 277] width 987 height 555
click at [377, 307] on video at bounding box center [493, 277] width 987 height 555
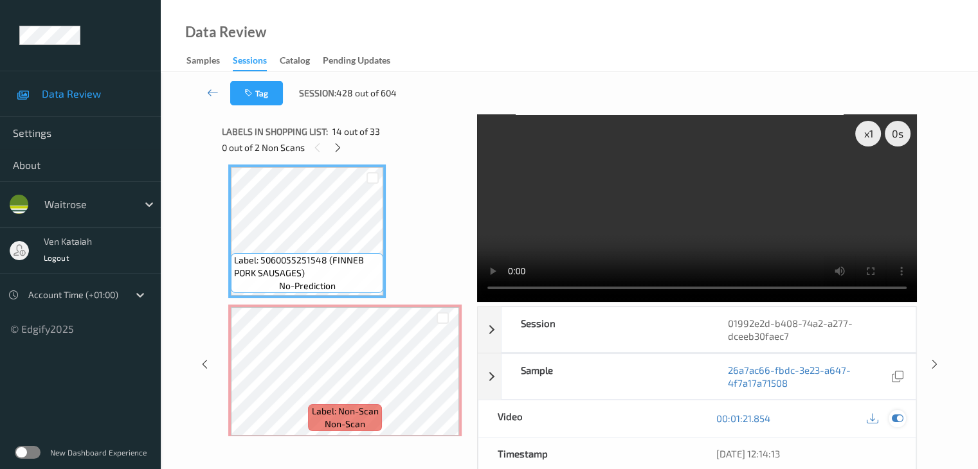
click at [659, 413] on icon at bounding box center [897, 419] width 12 height 12
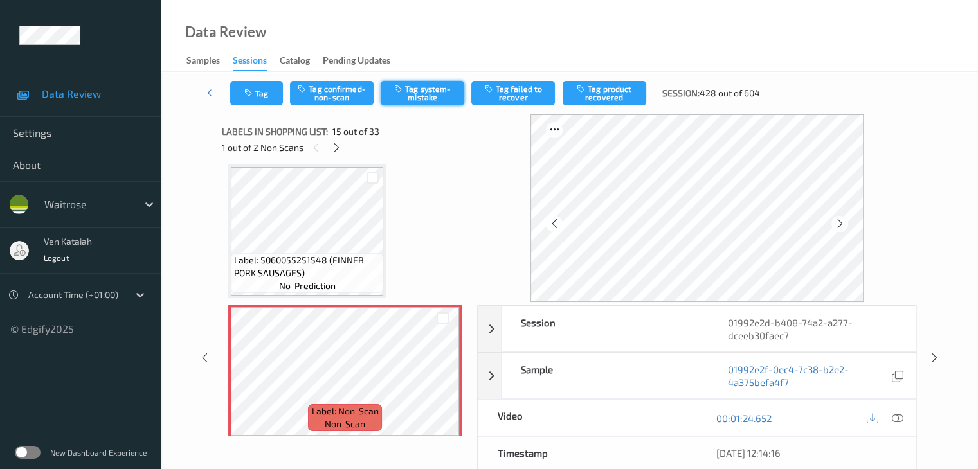
click at [414, 91] on button "Tag system-mistake" at bounding box center [423, 93] width 84 height 24
click at [271, 98] on button "Tag" at bounding box center [256, 93] width 53 height 24
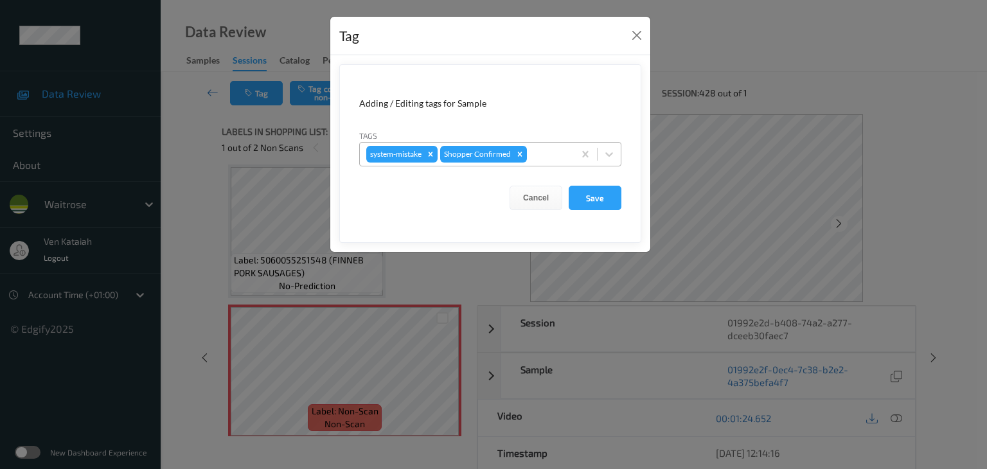
click at [570, 156] on div "system-mistake Shopper Confirmed" at bounding box center [467, 154] width 214 height 22
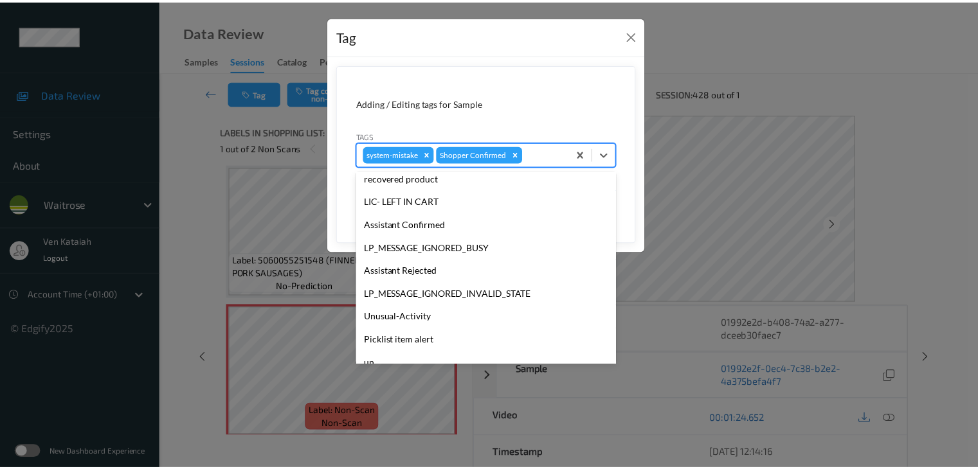
scroll to position [298, 0]
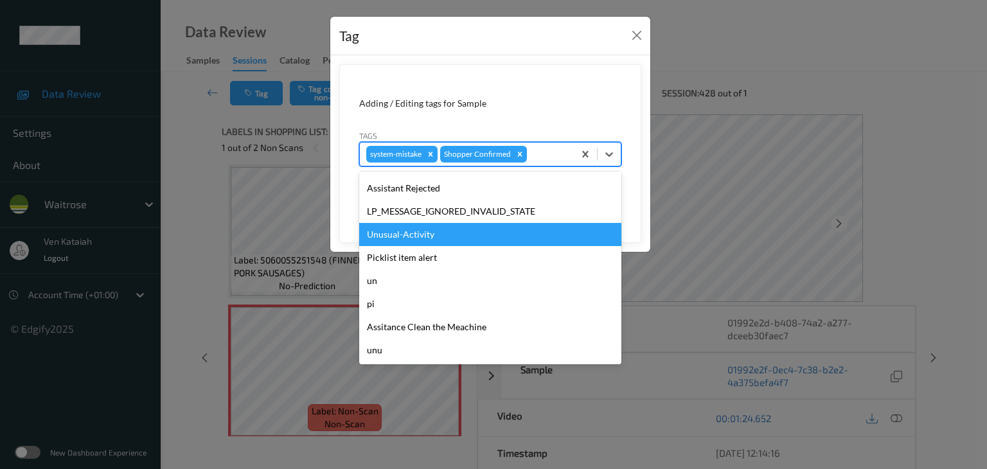
click at [447, 227] on div "Unusual-Activity" at bounding box center [490, 234] width 262 height 23
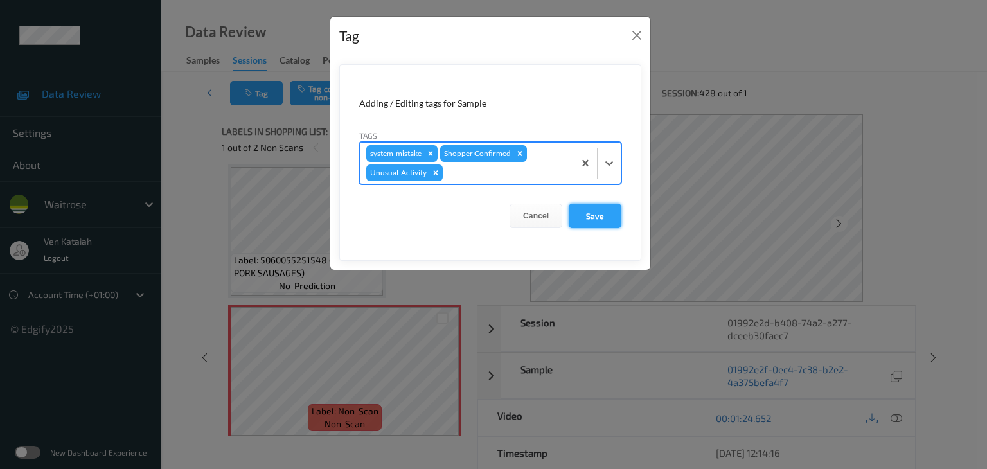
click at [592, 220] on button "Save" at bounding box center [595, 216] width 53 height 24
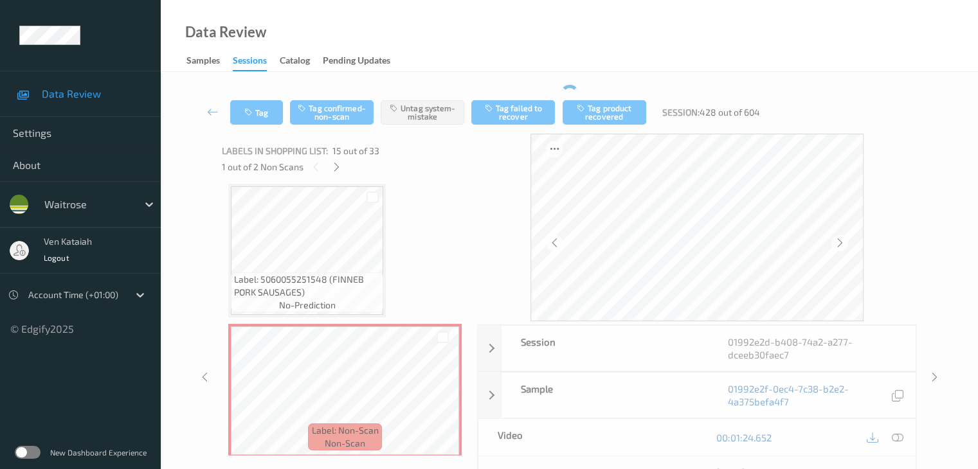
scroll to position [1892, 0]
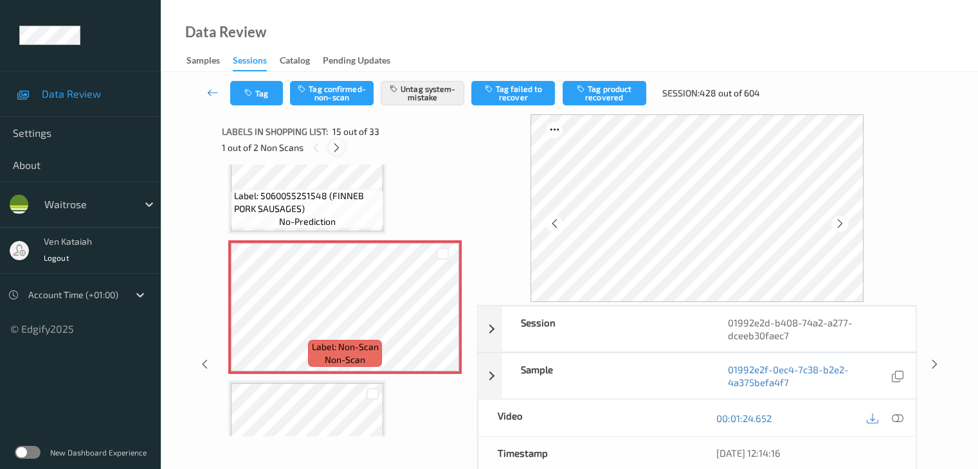
click at [339, 147] on icon at bounding box center [336, 148] width 11 height 12
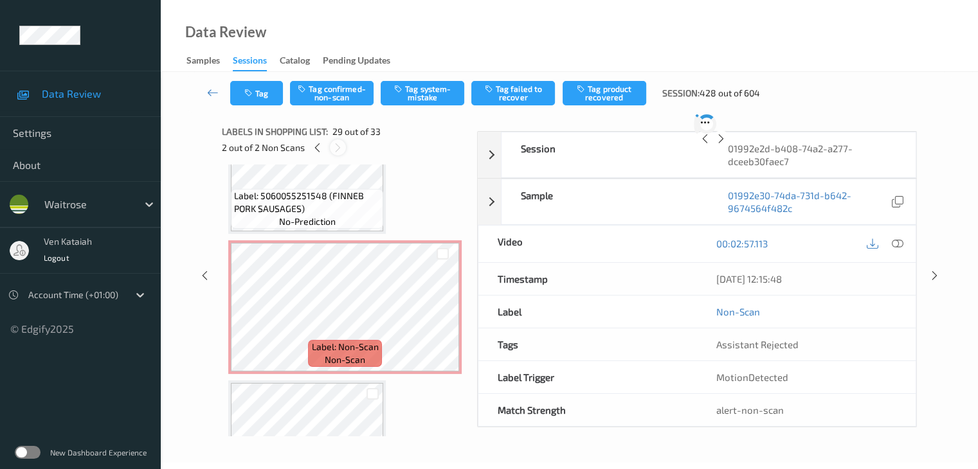
scroll to position [3790, 0]
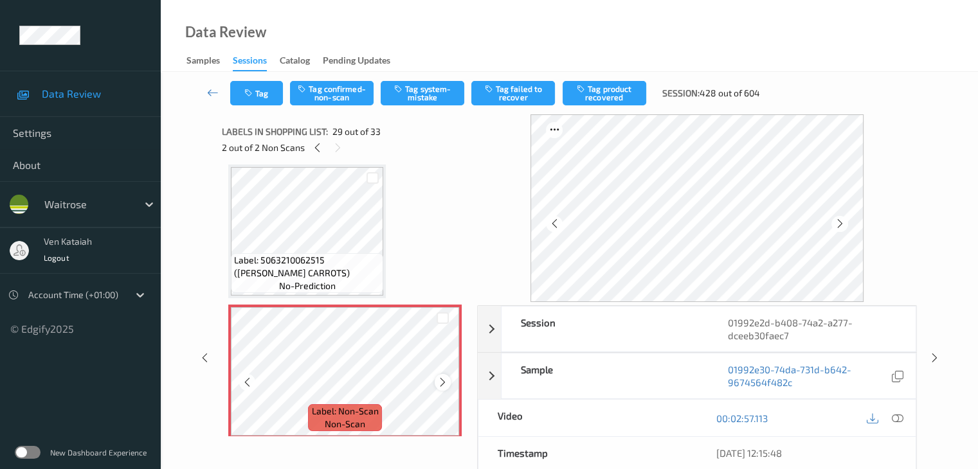
click at [449, 383] on div at bounding box center [443, 382] width 16 height 16
click at [450, 384] on div at bounding box center [443, 382] width 16 height 16
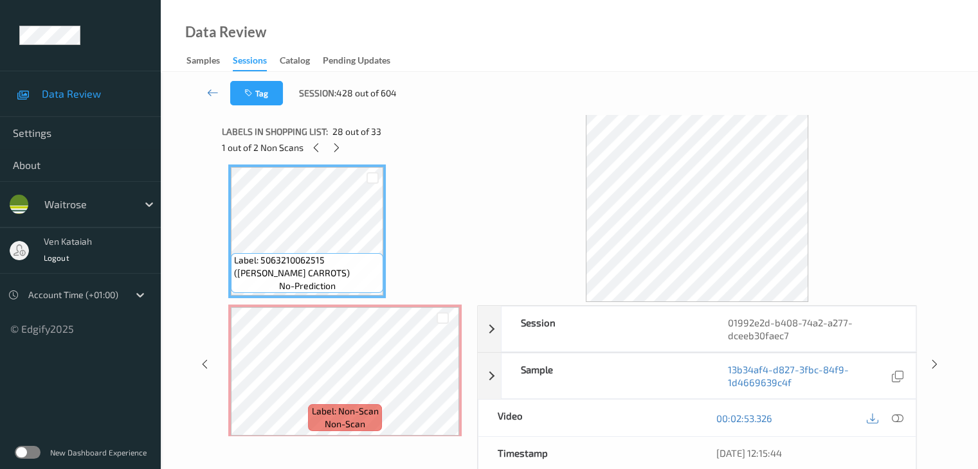
click at [659, 417] on div at bounding box center [896, 417] width 17 height 17
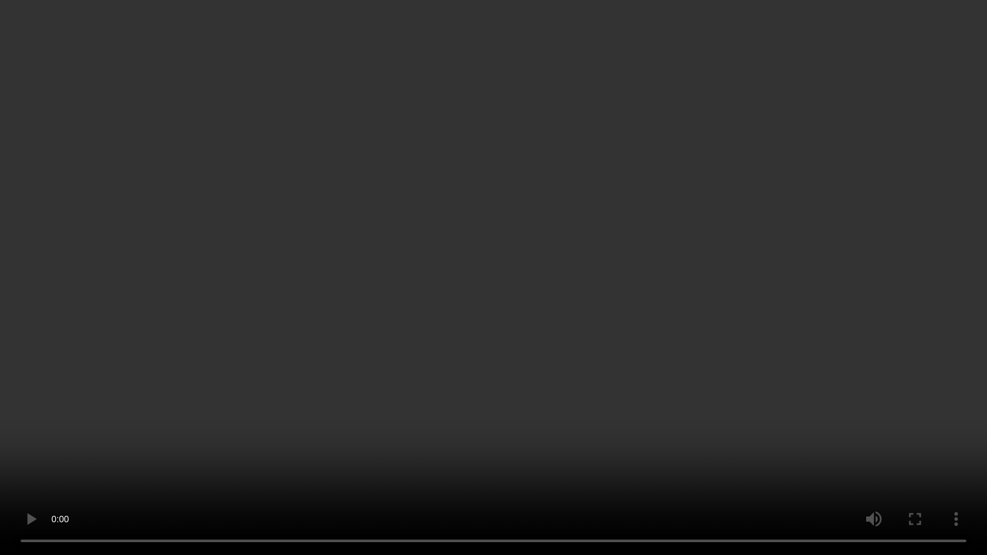
click at [659, 453] on video at bounding box center [493, 277] width 987 height 555
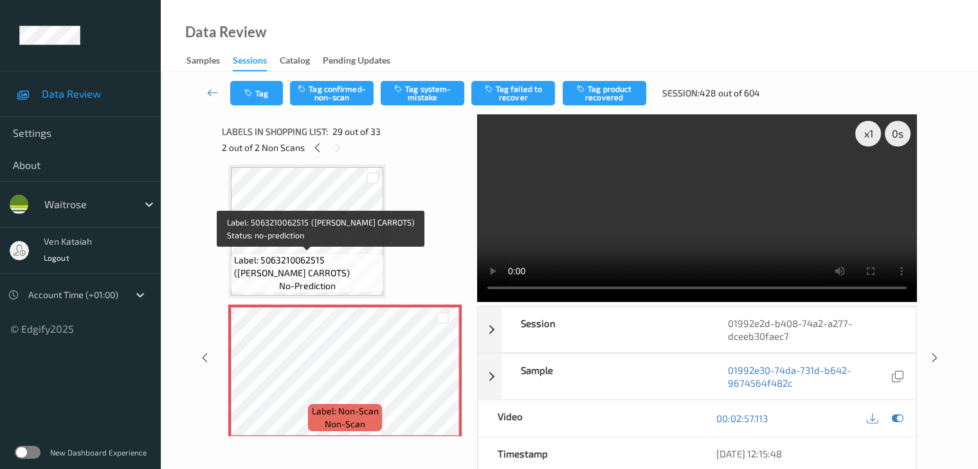
click at [330, 260] on span "Label: 5063210062515 ([PERSON_NAME] CARROTS)" at bounding box center [307, 267] width 146 height 26
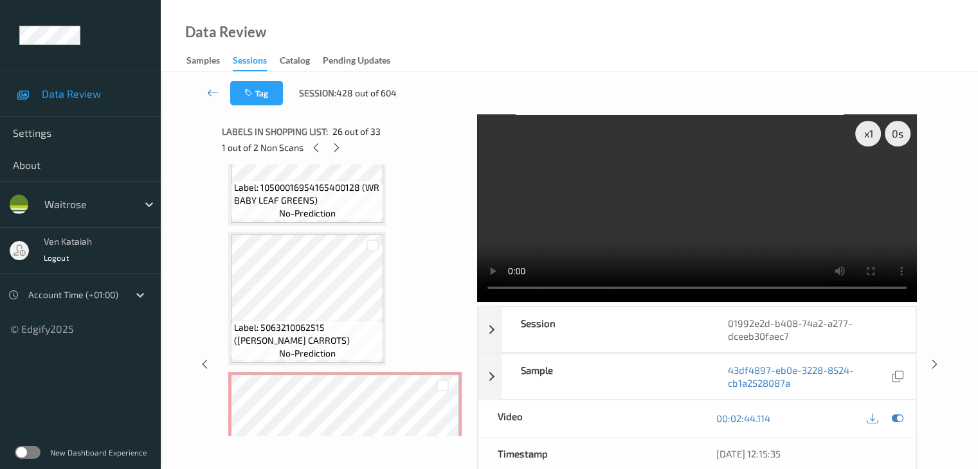
scroll to position [3725, 0]
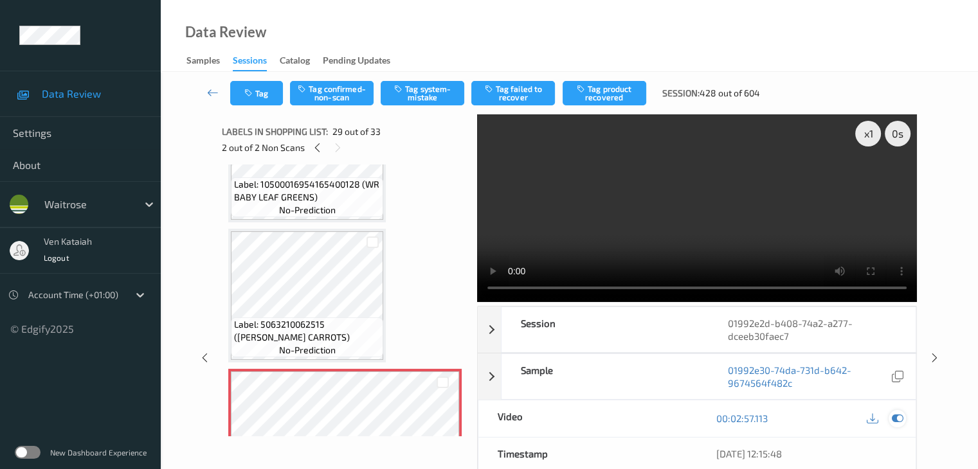
click at [659, 419] on icon at bounding box center [897, 419] width 12 height 12
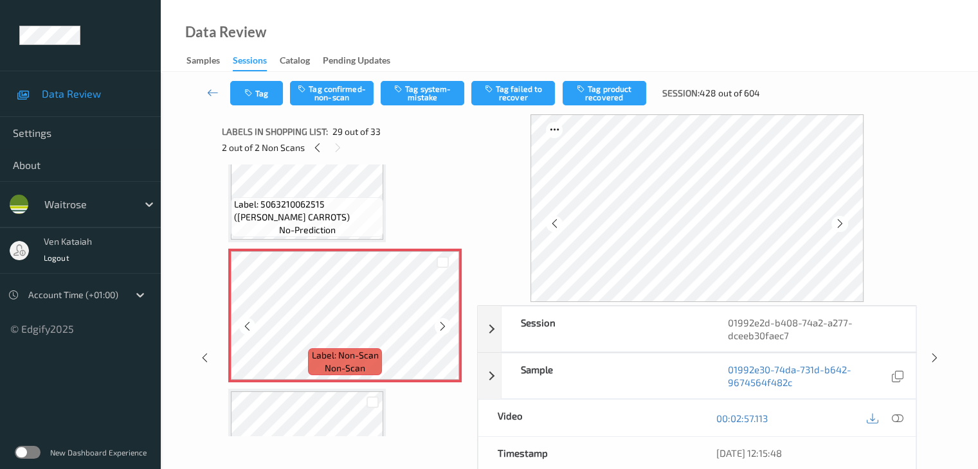
scroll to position [3854, 0]
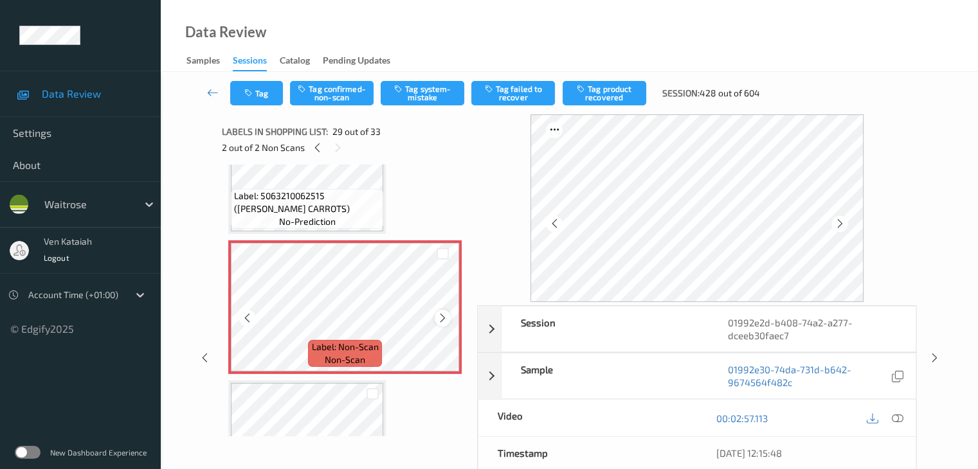
click at [439, 317] on icon at bounding box center [442, 318] width 11 height 12
click at [417, 97] on button "Tag system-mistake" at bounding box center [423, 93] width 84 height 24
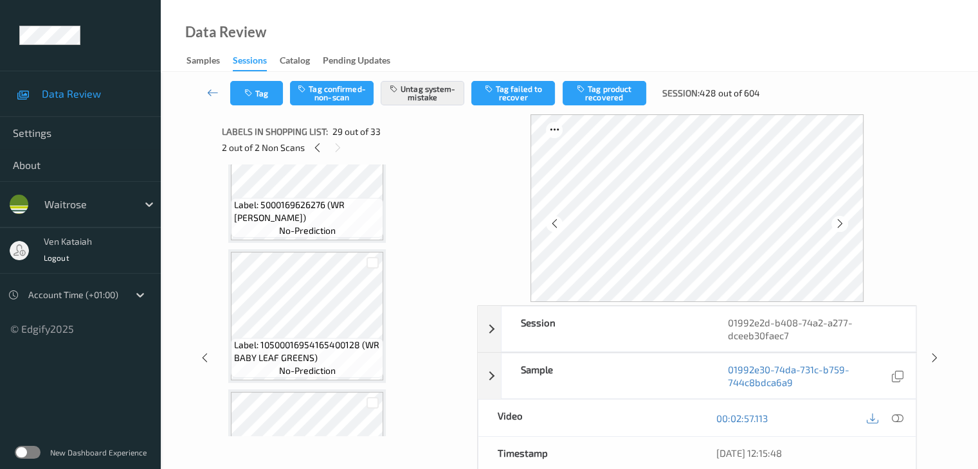
scroll to position [3404, 0]
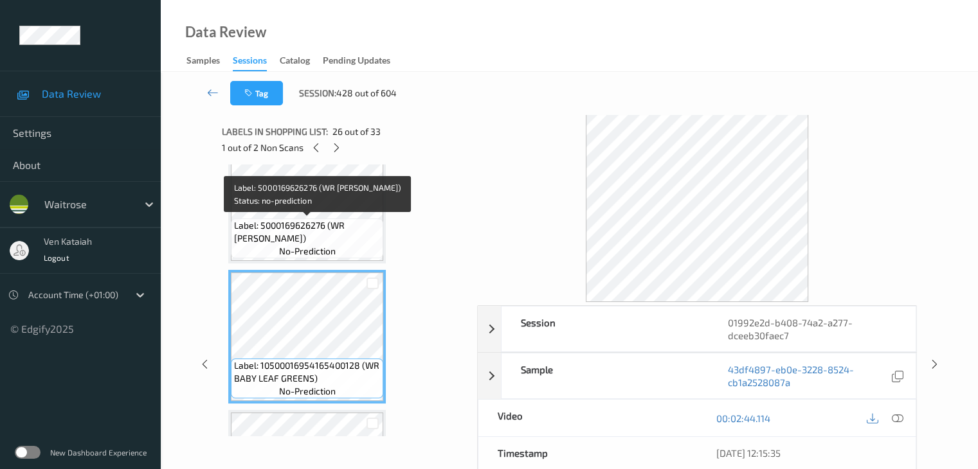
click at [317, 222] on span "Label: 5000169626276 (WR [PERSON_NAME])" at bounding box center [307, 232] width 146 height 26
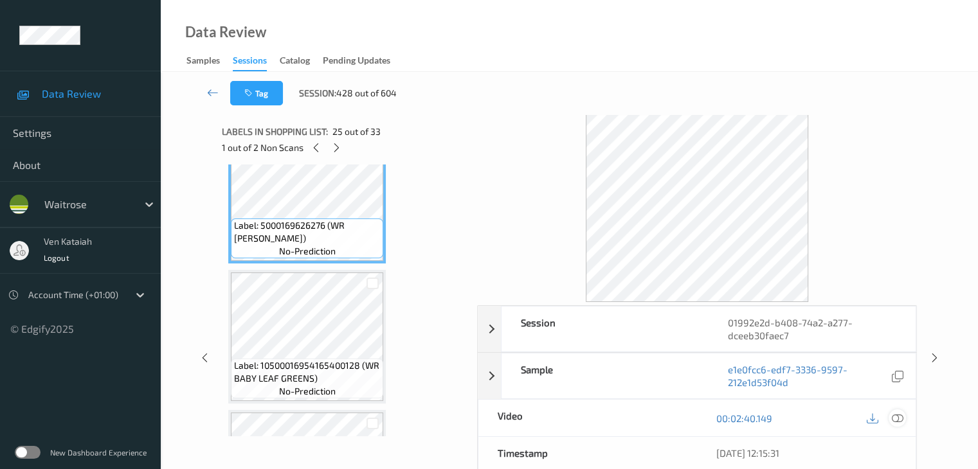
click at [659, 422] on icon at bounding box center [897, 419] width 12 height 12
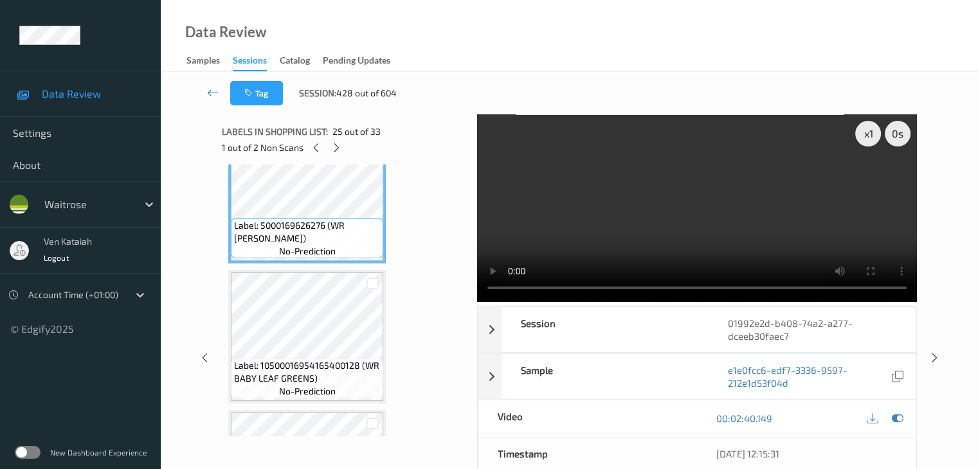
click at [659, 245] on video at bounding box center [697, 208] width 440 height 188
click at [659, 416] on icon at bounding box center [897, 419] width 12 height 12
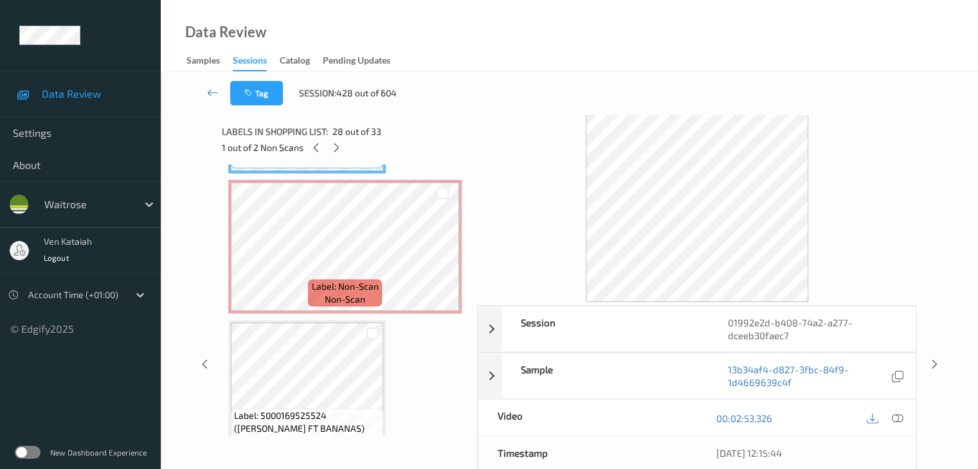
scroll to position [3918, 0]
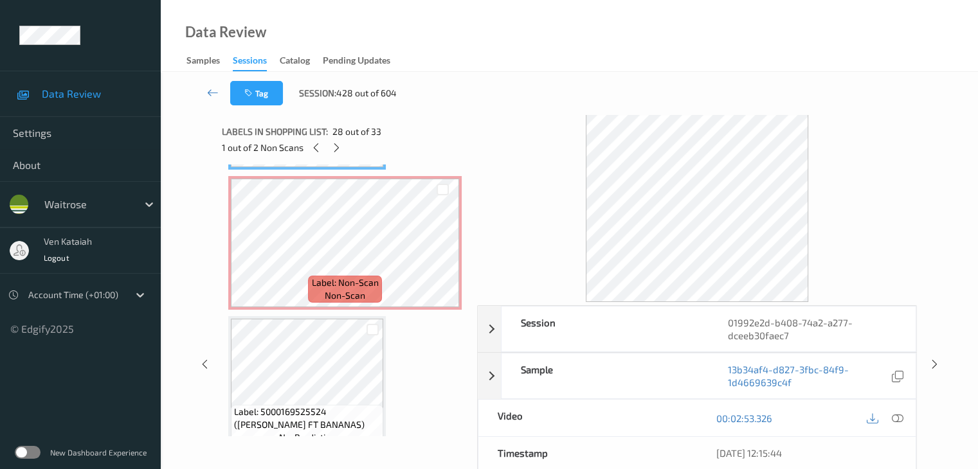
click at [331, 284] on span "Label: Non-Scan" at bounding box center [345, 282] width 67 height 13
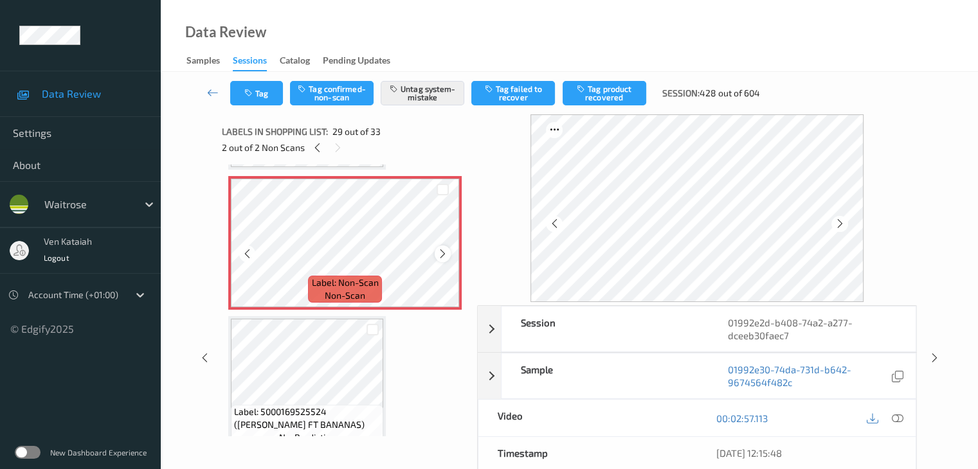
click at [442, 255] on icon at bounding box center [442, 254] width 11 height 12
click at [207, 91] on icon at bounding box center [213, 92] width 12 height 13
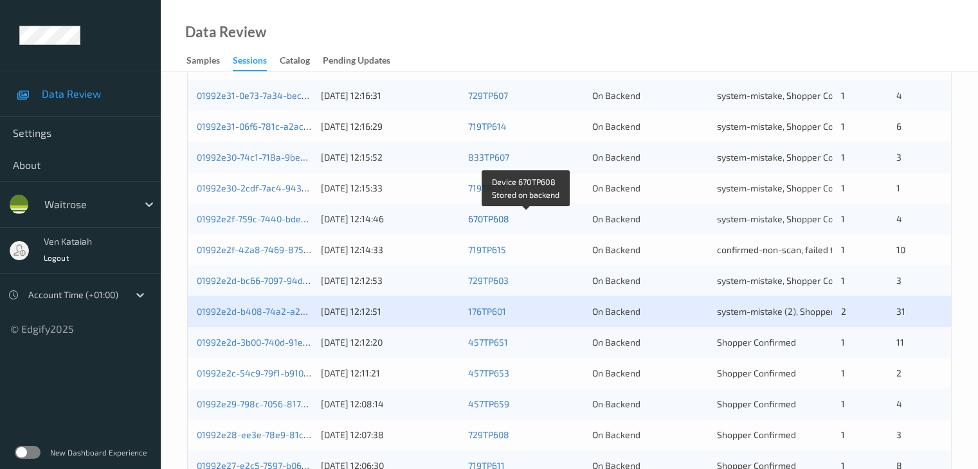
scroll to position [386, 0]
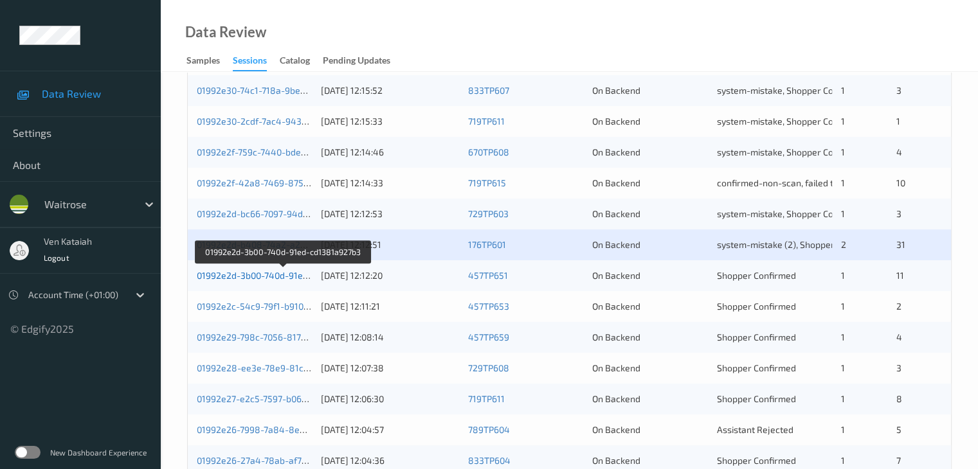
click at [253, 274] on link "01992e2d-3b00-740d-91ed-cd1381a927b3" at bounding box center [284, 275] width 174 height 11
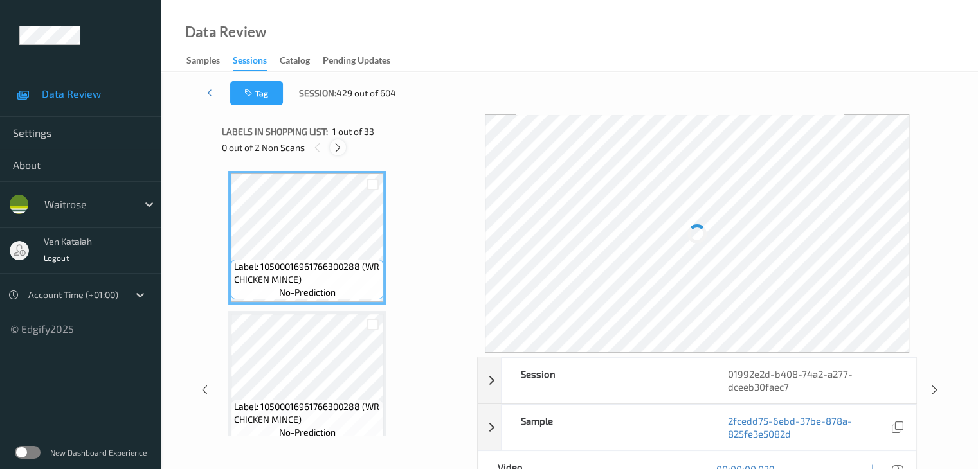
click at [337, 152] on icon at bounding box center [337, 148] width 11 height 12
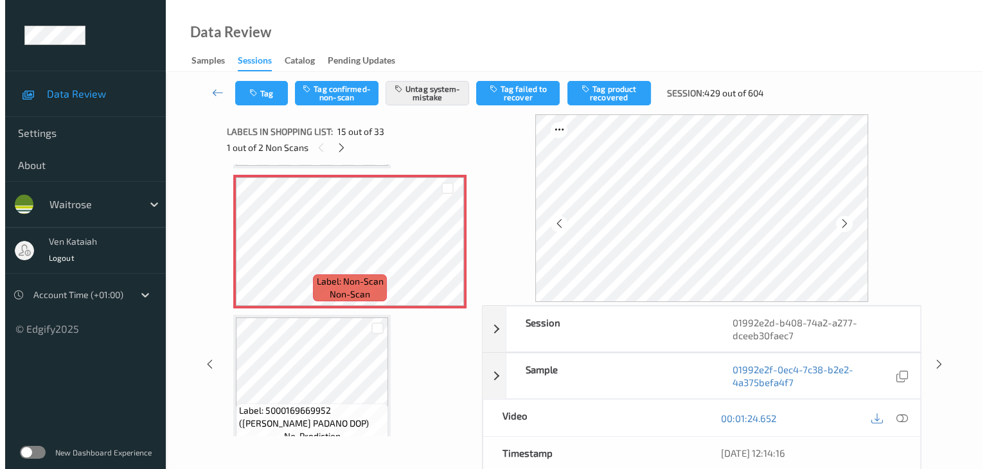
scroll to position [1957, 0]
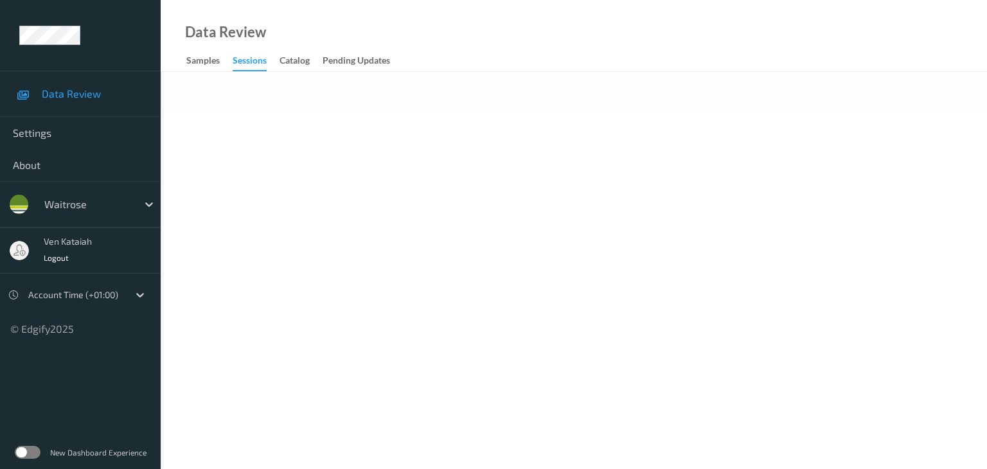
click at [245, 61] on div "Sessions" at bounding box center [250, 62] width 34 height 17
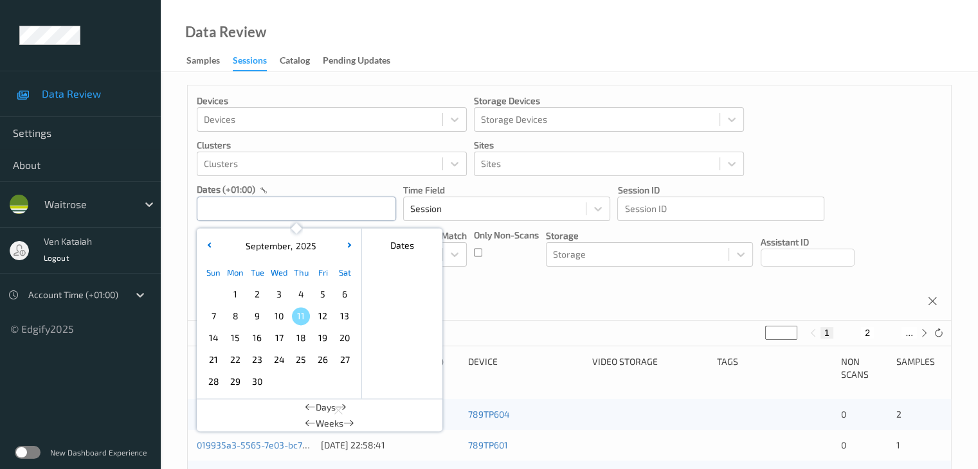
click at [240, 214] on input "text" at bounding box center [296, 209] width 199 height 24
click at [265, 319] on span "9" at bounding box center [257, 316] width 18 height 18
type input "[DATE] 00:00 -> [DATE] 23:59"
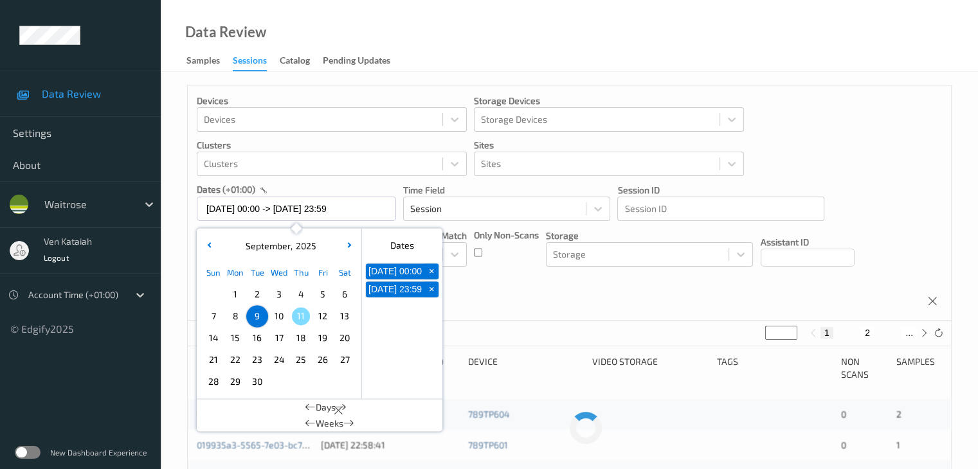
click at [471, 250] on div "Devices Devices Storage Devices Storage Devices Clusters Clusters Sites Sites d…" at bounding box center [569, 202] width 763 height 235
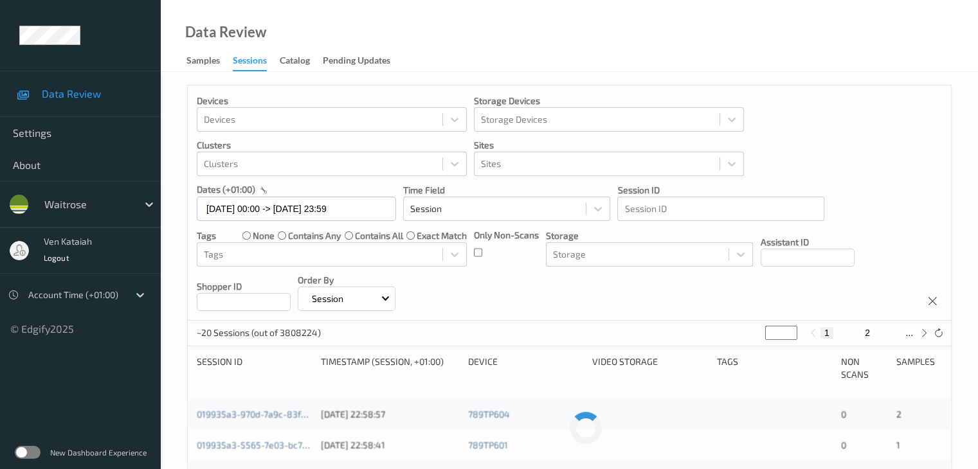
drag, startPoint x: 771, startPoint y: 330, endPoint x: 753, endPoint y: 332, distance: 18.1
click at [753, 332] on div "~20 Sessions (out of 3808224) * 1 2 ..." at bounding box center [569, 334] width 763 height 26
type input "*"
type input "**"
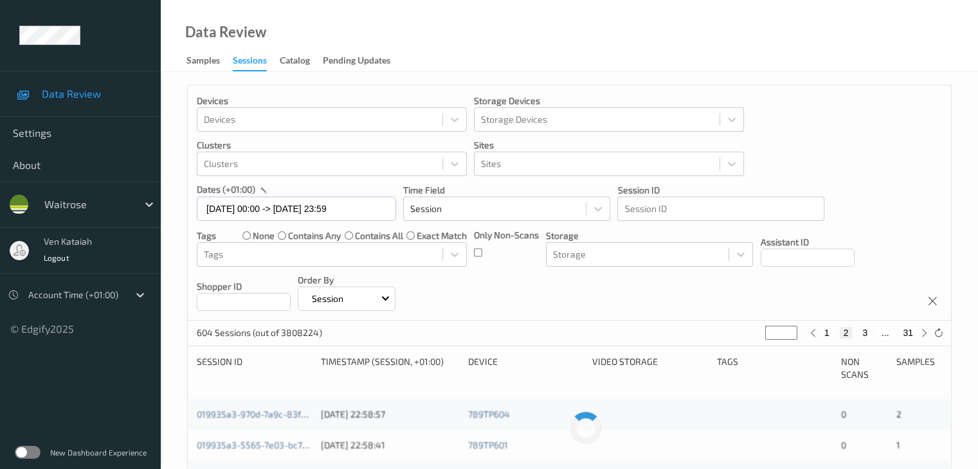
type input "**"
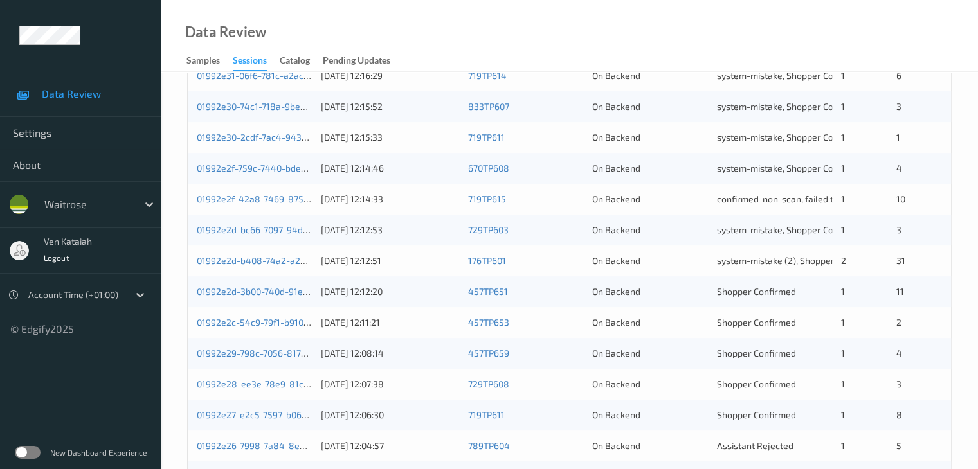
scroll to position [386, 0]
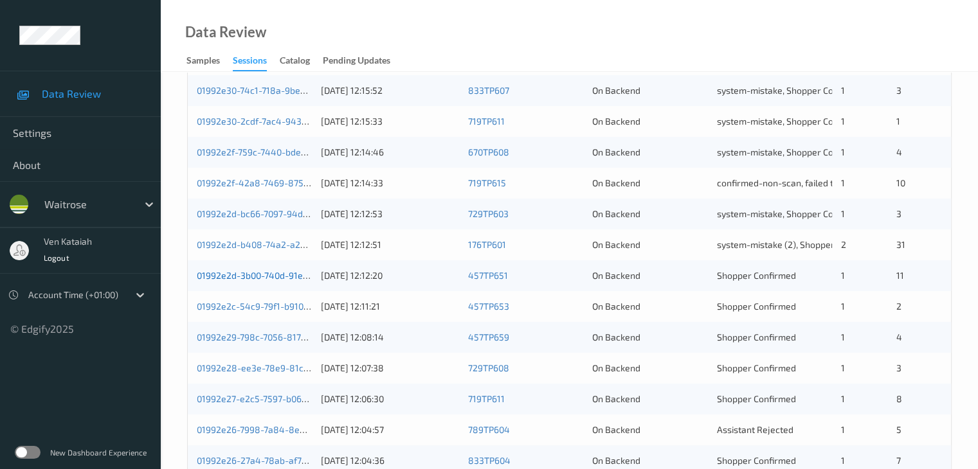
type input "**"
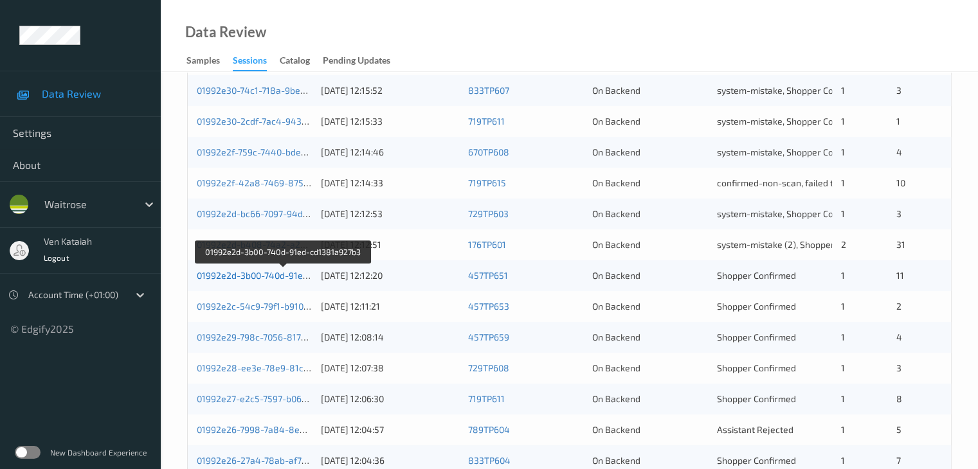
click at [270, 276] on link "01992e2d-3b00-740d-91ed-cd1381a927b3" at bounding box center [284, 275] width 174 height 11
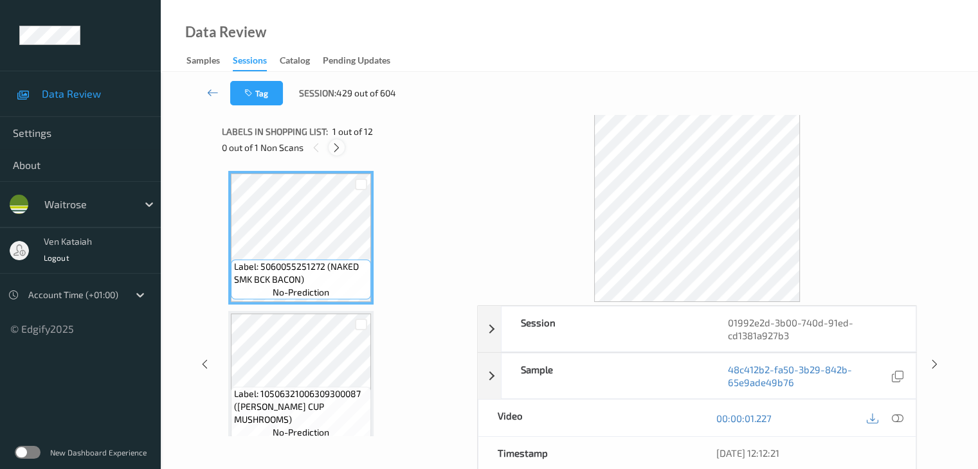
click at [340, 147] on icon at bounding box center [336, 148] width 11 height 12
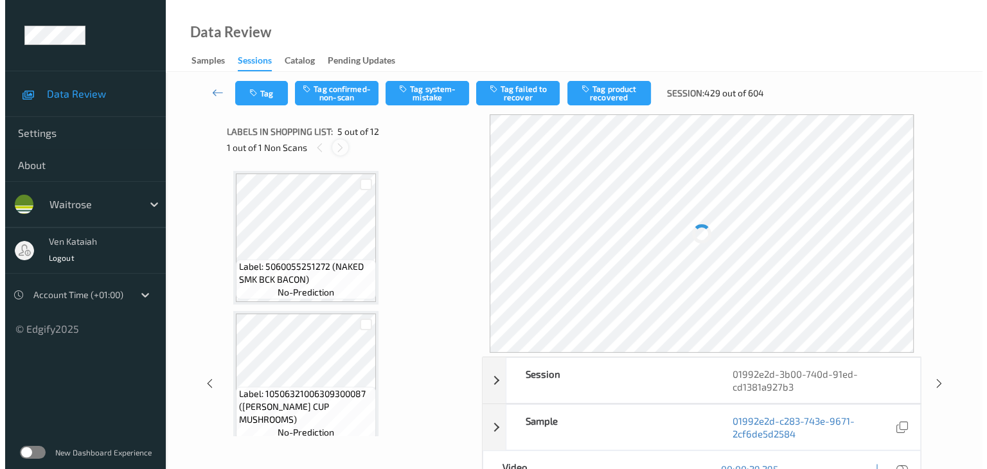
scroll to position [427, 0]
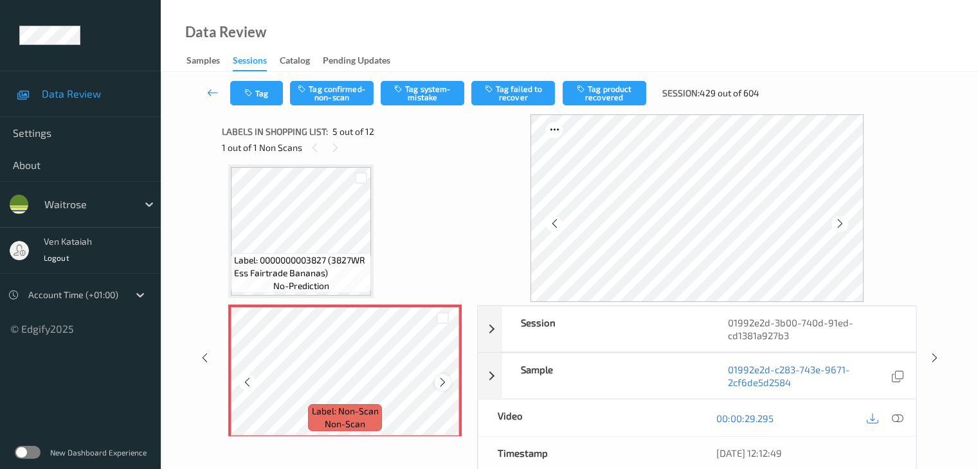
click at [438, 384] on icon at bounding box center [442, 383] width 11 height 12
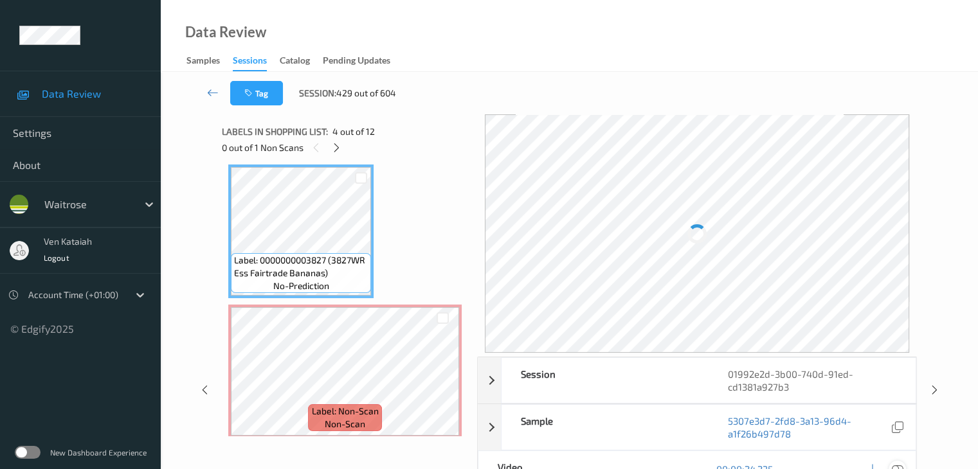
click at [895, 466] on icon at bounding box center [897, 469] width 12 height 12
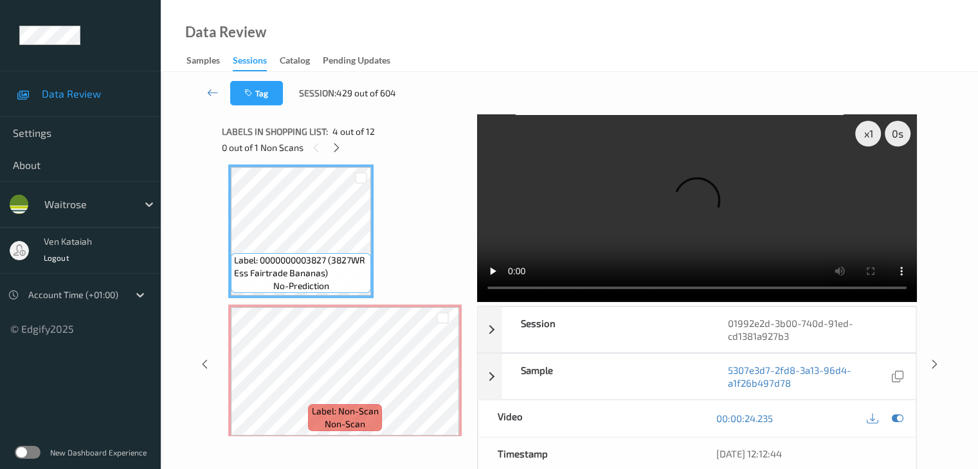
click at [722, 235] on video at bounding box center [697, 208] width 440 height 188
click at [893, 418] on icon at bounding box center [897, 419] width 12 height 12
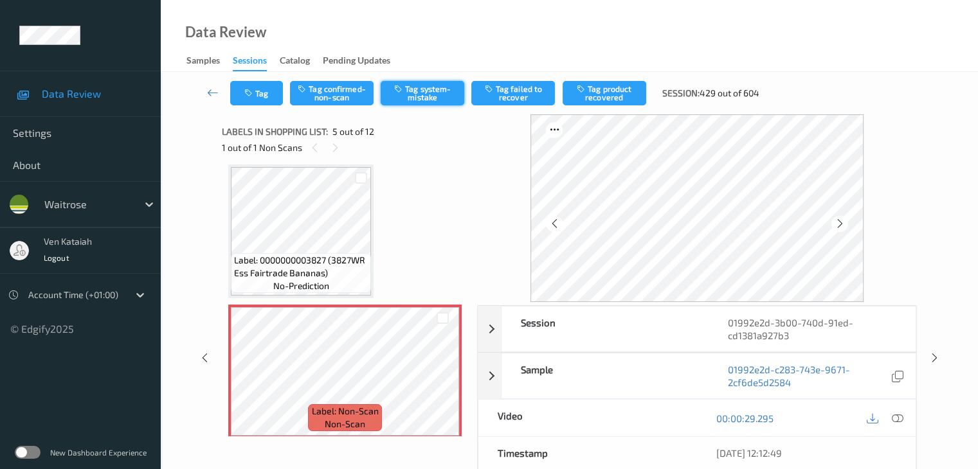
click at [415, 87] on button "Tag system-mistake" at bounding box center [423, 93] width 84 height 24
click at [264, 98] on button "Tag" at bounding box center [256, 93] width 53 height 24
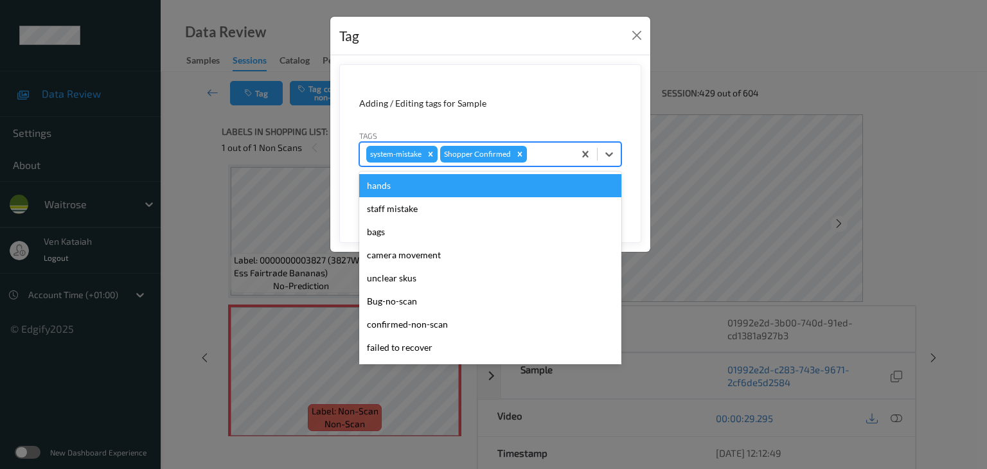
click at [553, 155] on div at bounding box center [549, 154] width 38 height 15
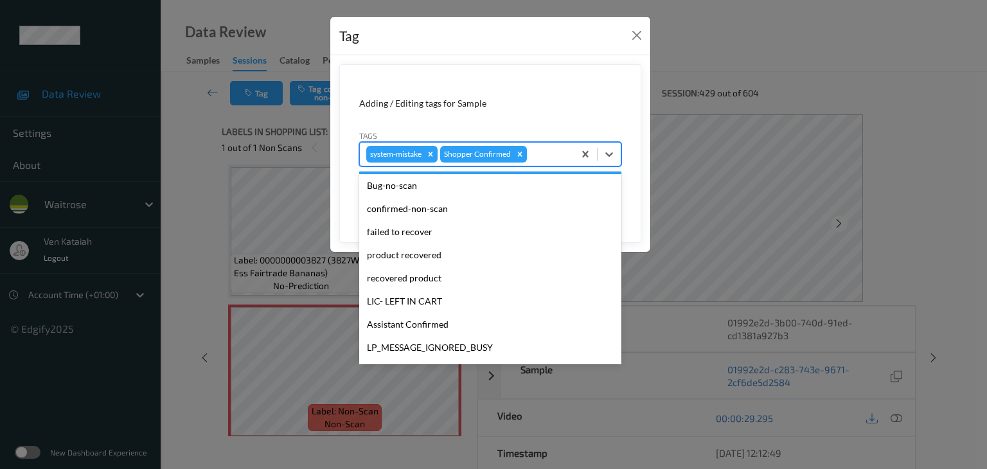
scroll to position [257, 0]
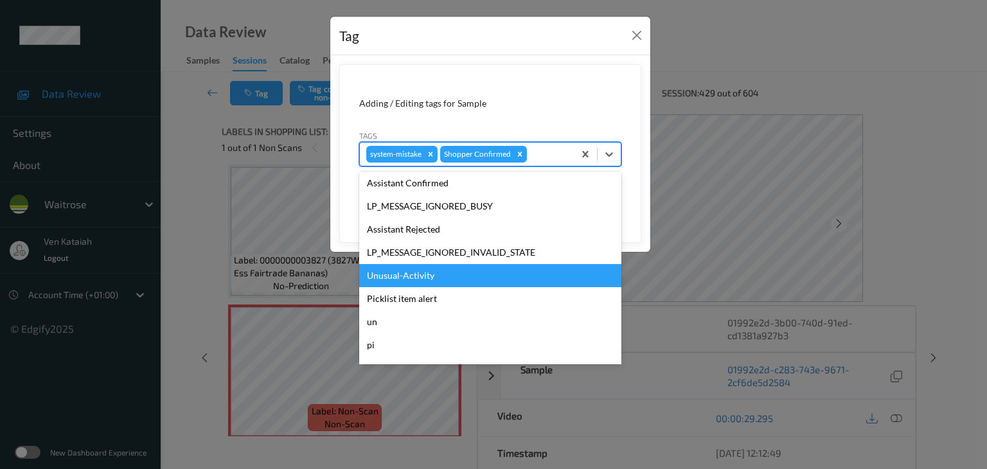
click at [427, 286] on div "Unusual-Activity" at bounding box center [490, 275] width 262 height 23
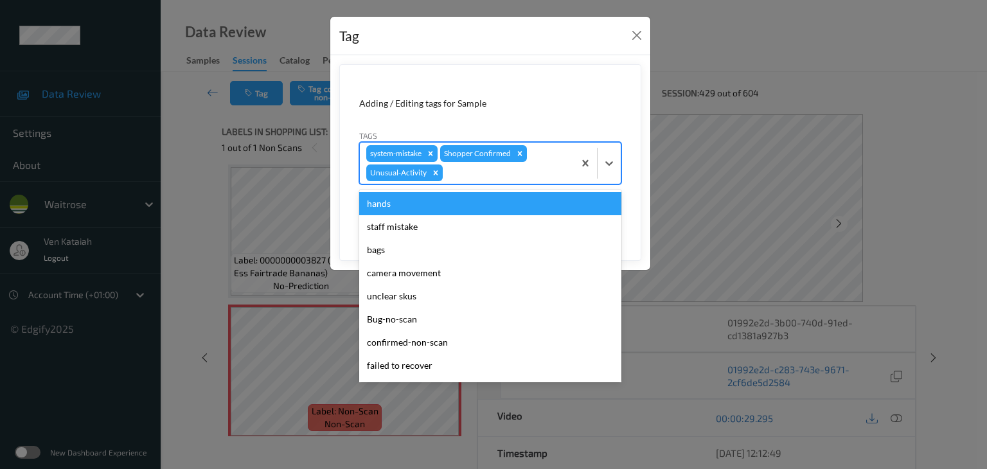
click at [550, 174] on div at bounding box center [506, 172] width 122 height 15
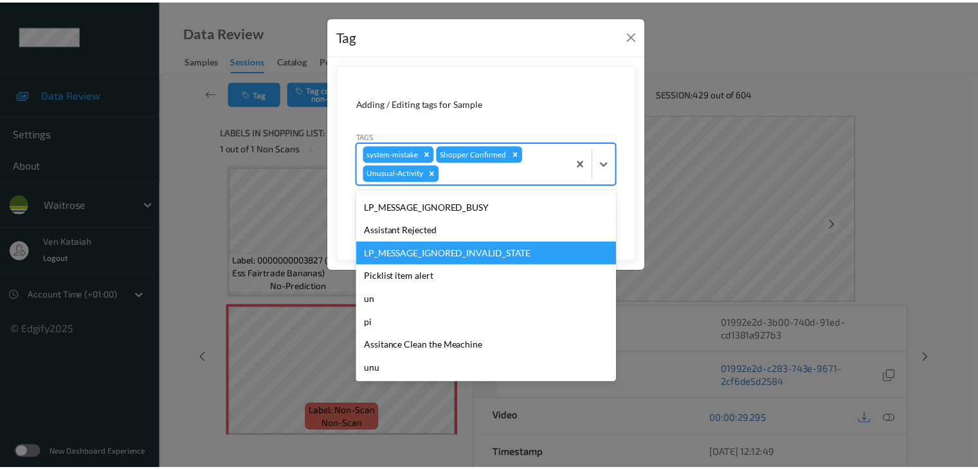
scroll to position [275, 0]
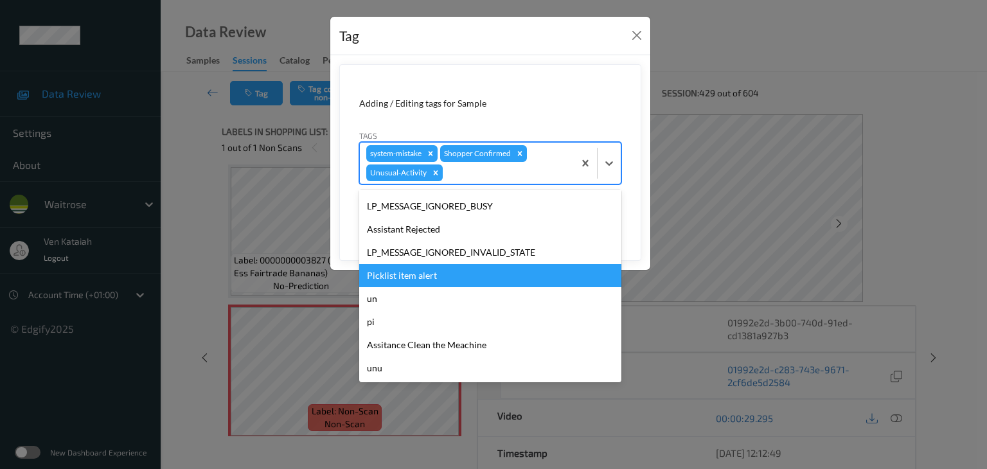
click at [422, 283] on div "Picklist item alert" at bounding box center [490, 275] width 262 height 23
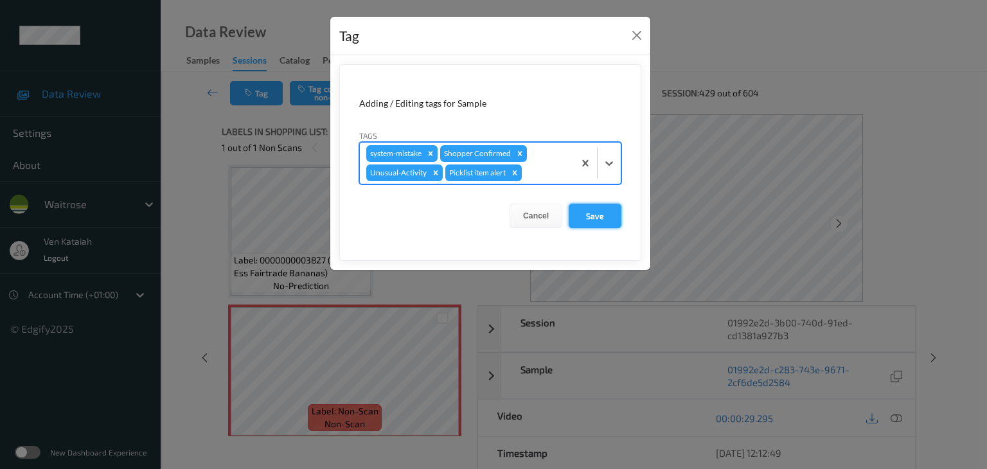
click at [613, 219] on button "Save" at bounding box center [595, 216] width 53 height 24
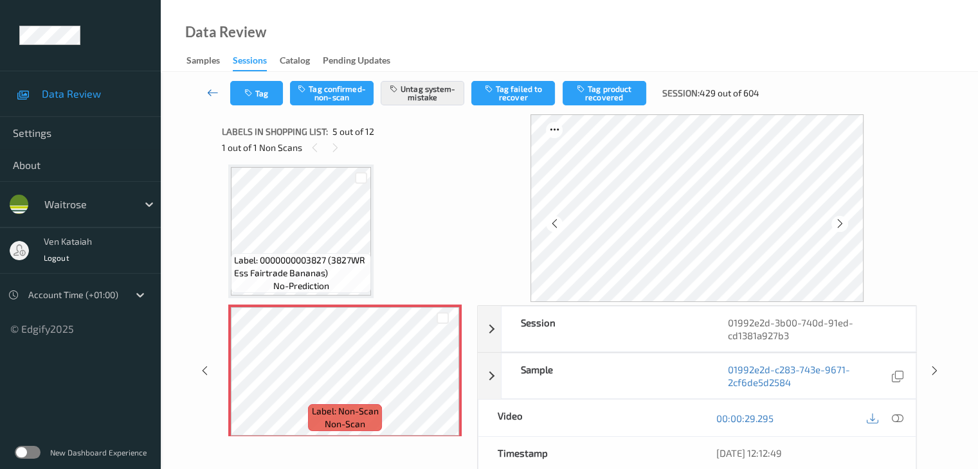
click at [213, 88] on icon at bounding box center [213, 92] width 12 height 13
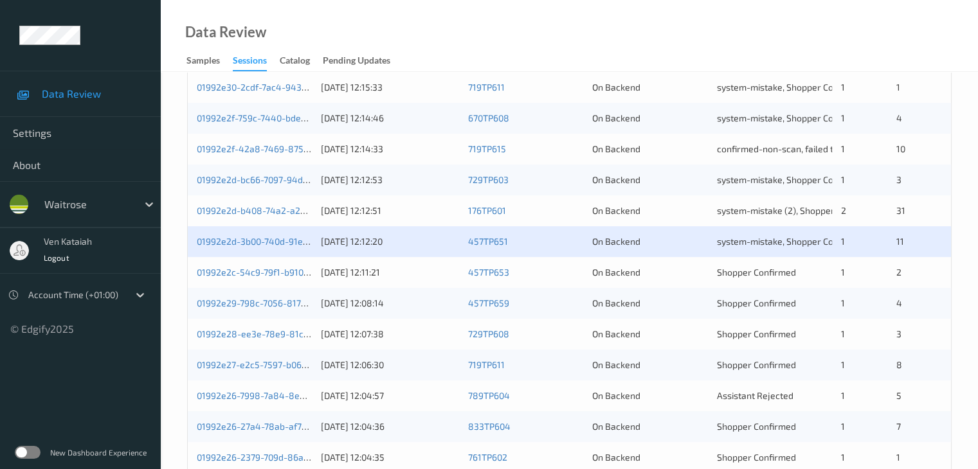
scroll to position [450, 0]
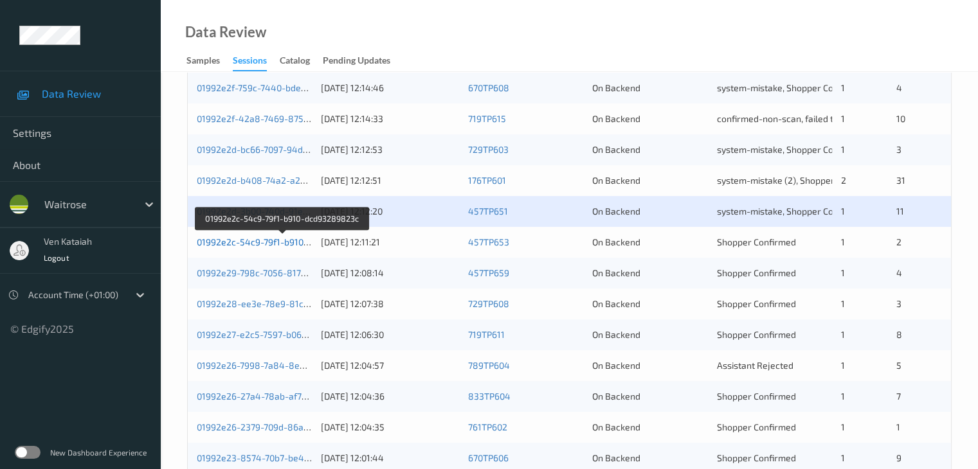
click at [289, 242] on link "01992e2c-54c9-79f1-b910-dcd93289823c" at bounding box center [283, 242] width 172 height 11
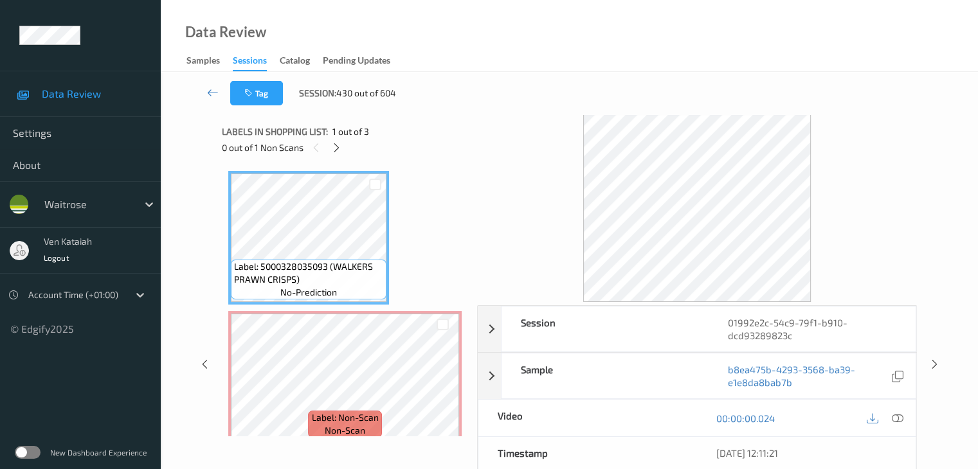
click at [345, 152] on div "0 out of 1 Non Scans" at bounding box center [345, 147] width 246 height 16
click at [334, 148] on icon at bounding box center [336, 148] width 11 height 12
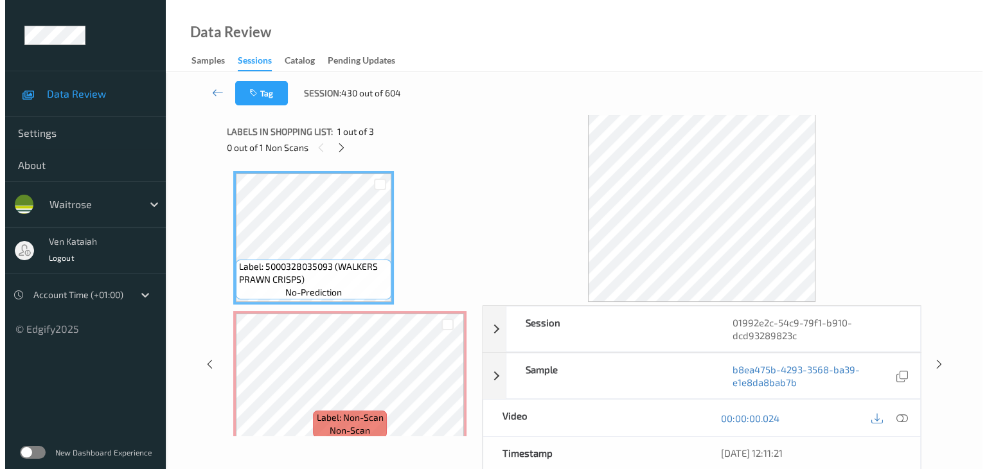
scroll to position [6, 0]
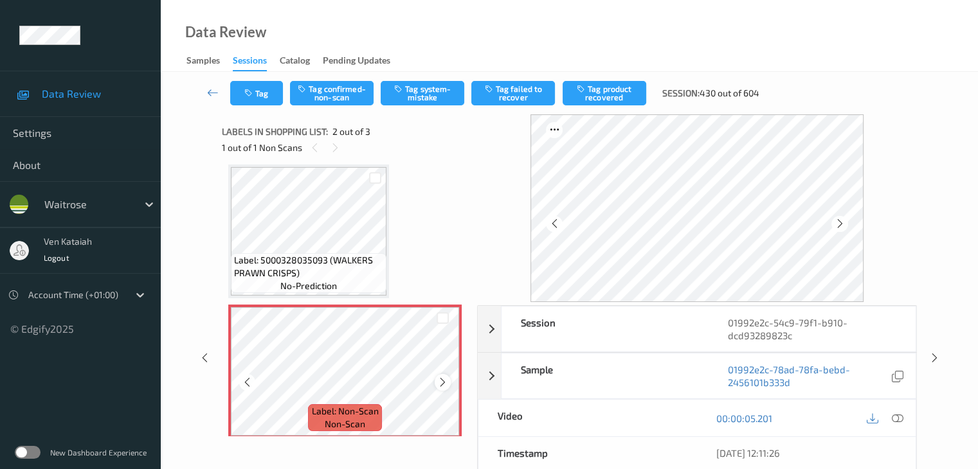
click at [442, 382] on icon at bounding box center [442, 383] width 11 height 12
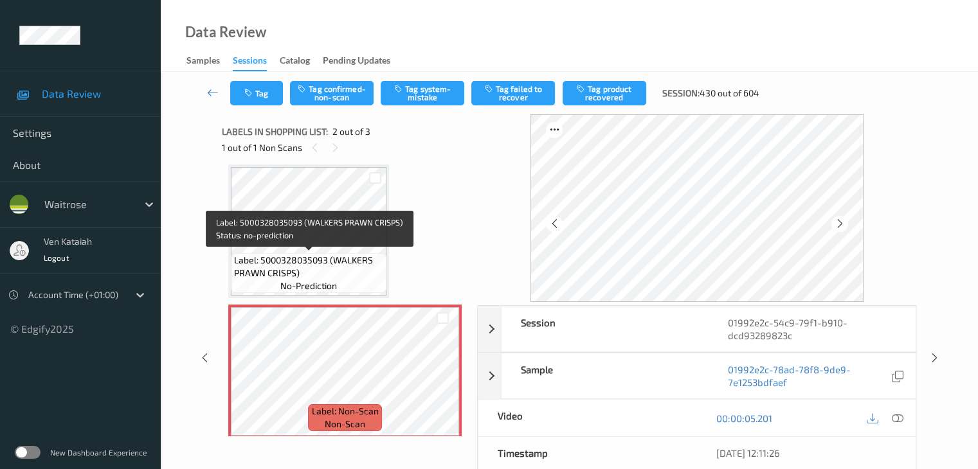
click at [320, 265] on span "Label: 5000328035093 (WALKERS PRAWN CRISPS)" at bounding box center [308, 267] width 149 height 26
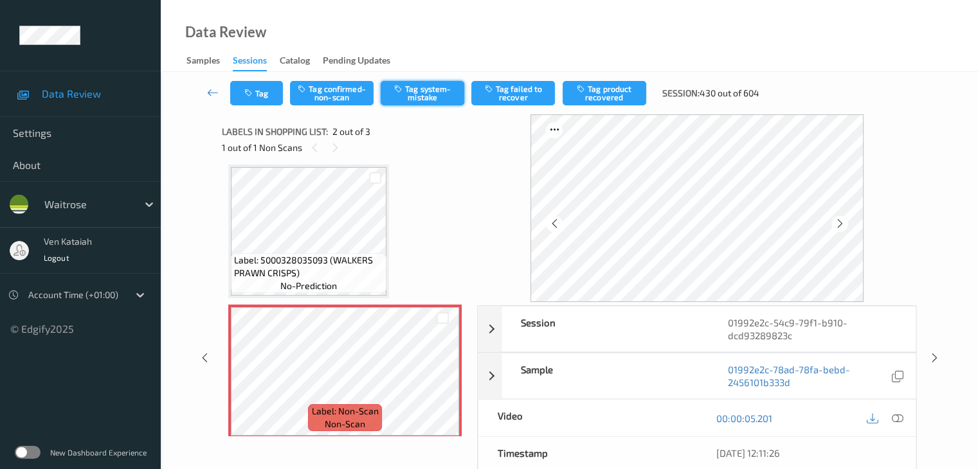
click at [407, 100] on button "Tag system-mistake" at bounding box center [423, 93] width 84 height 24
click at [249, 96] on icon "button" at bounding box center [249, 93] width 11 height 9
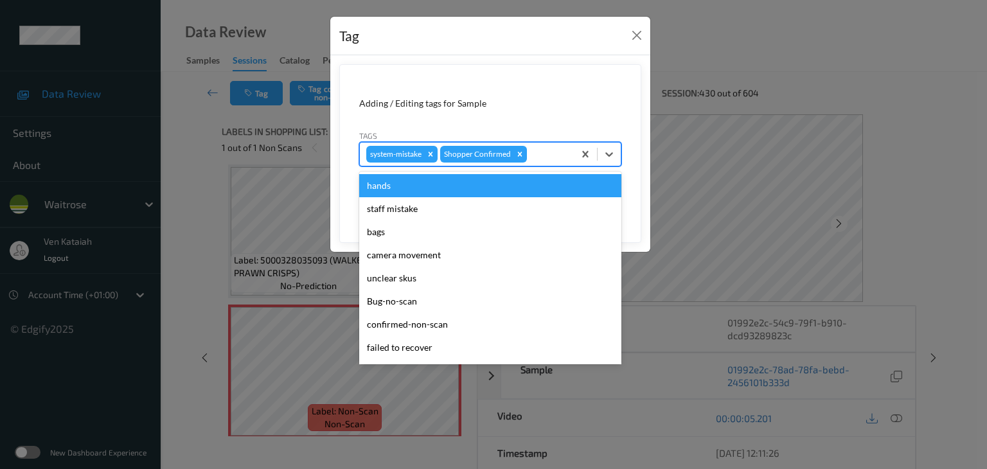
click at [563, 156] on div at bounding box center [549, 154] width 38 height 15
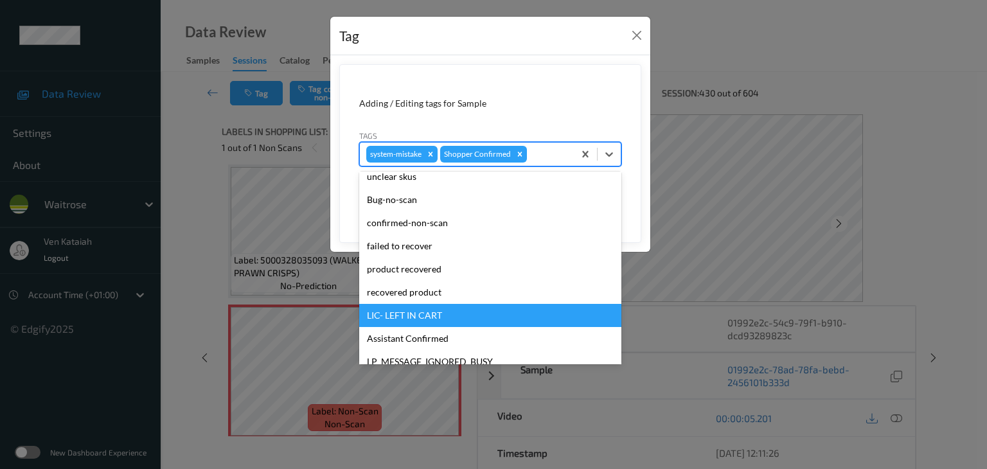
scroll to position [294, 0]
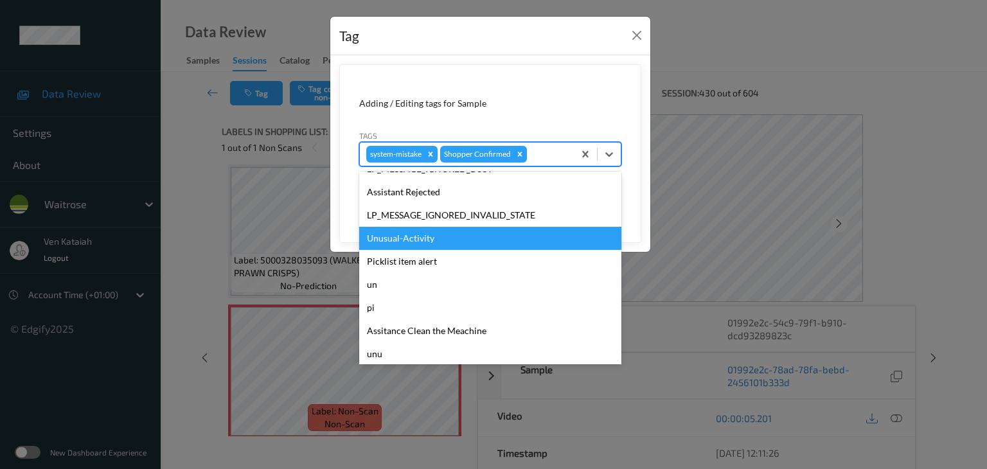
click at [416, 242] on div "Unusual-Activity" at bounding box center [490, 238] width 262 height 23
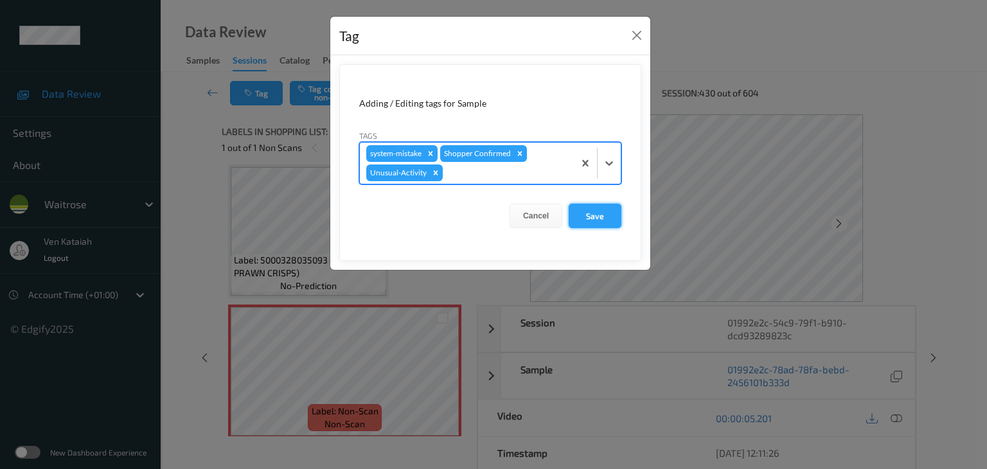
click at [591, 222] on button "Save" at bounding box center [595, 216] width 53 height 24
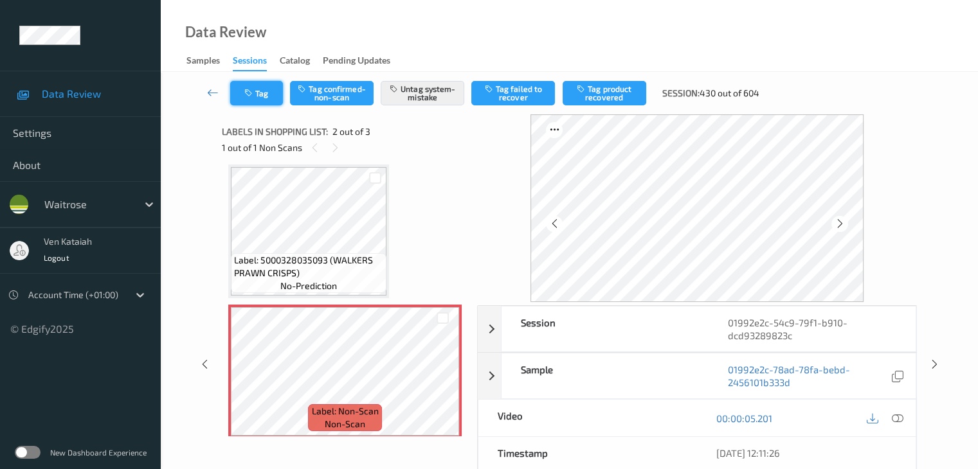
click at [260, 94] on button "Tag" at bounding box center [256, 93] width 53 height 24
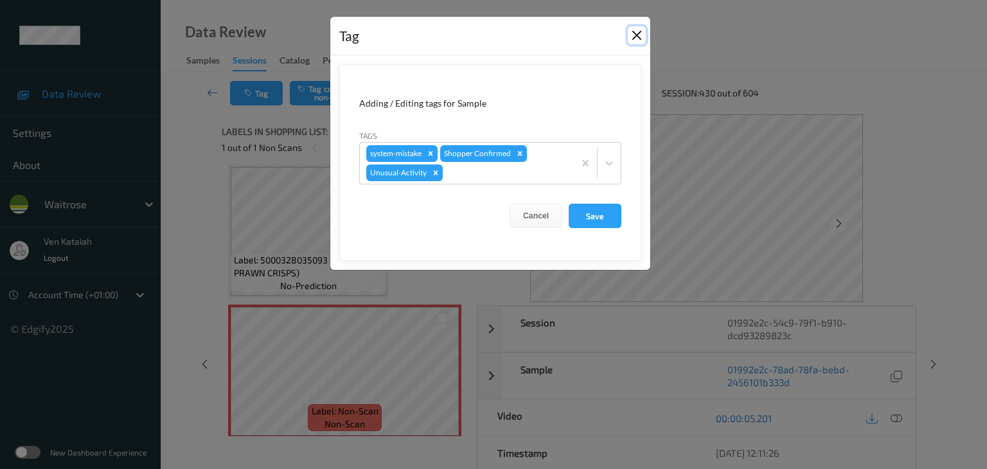
click at [634, 33] on button "Close" at bounding box center [637, 35] width 18 height 18
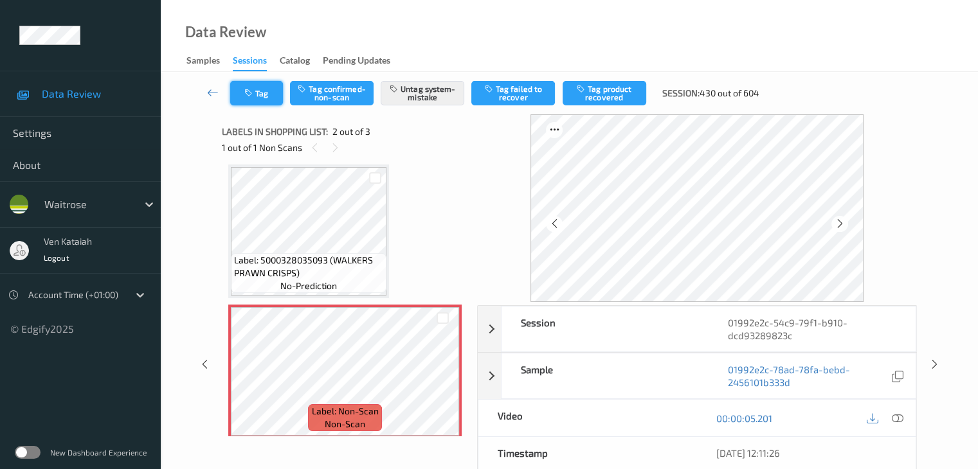
click at [267, 89] on button "Tag" at bounding box center [256, 93] width 53 height 24
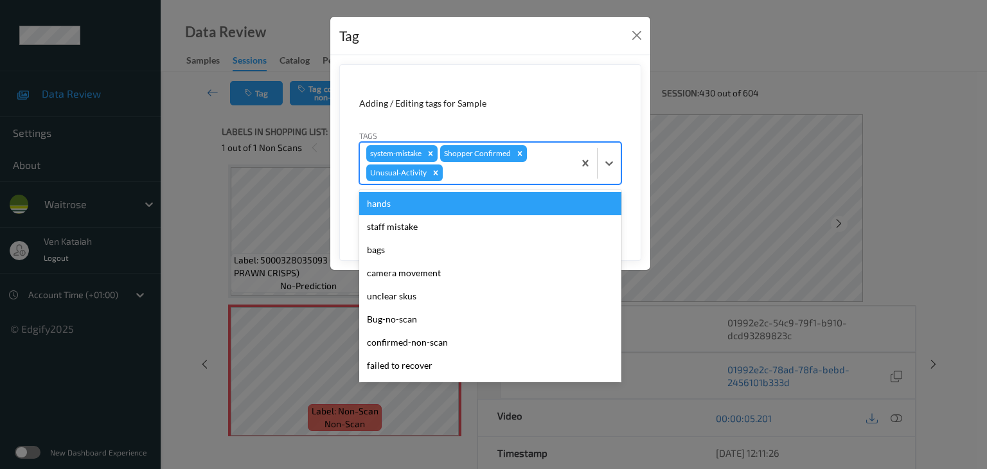
click at [504, 173] on div at bounding box center [506, 172] width 122 height 15
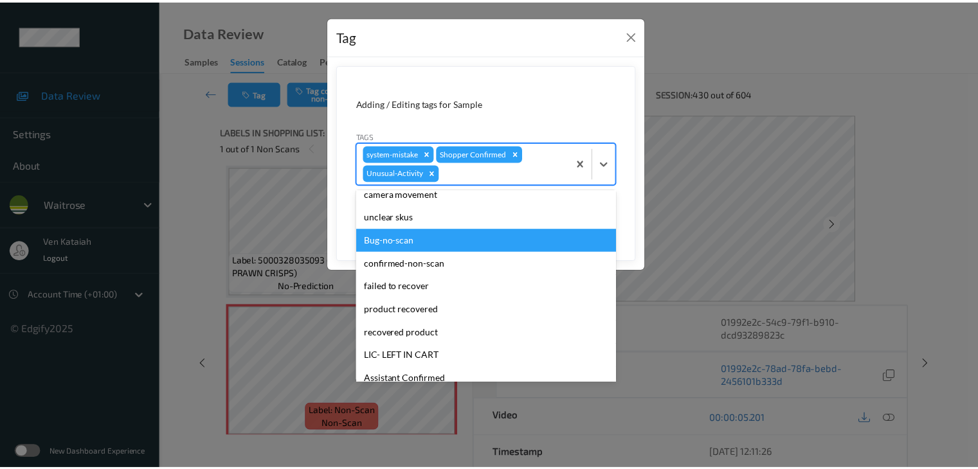
scroll to position [64, 0]
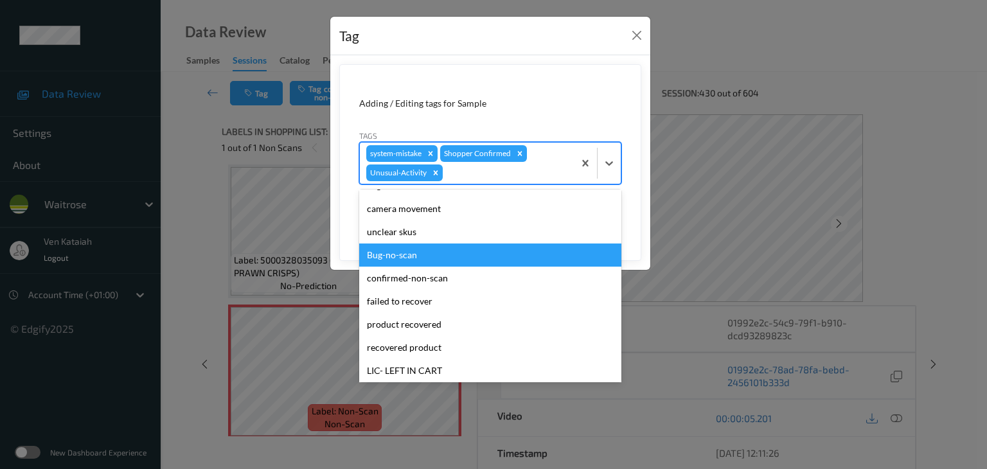
click at [197, 231] on div "Tag Adding / Editing tags for Sample Tags option Bug-no-scan focused, 6 of 20. …" at bounding box center [493, 234] width 987 height 469
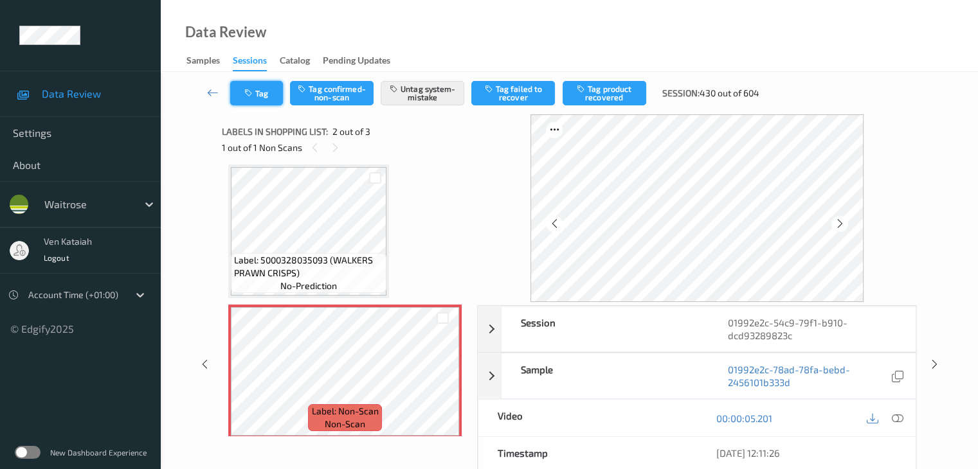
click at [238, 93] on button "Tag" at bounding box center [256, 93] width 53 height 24
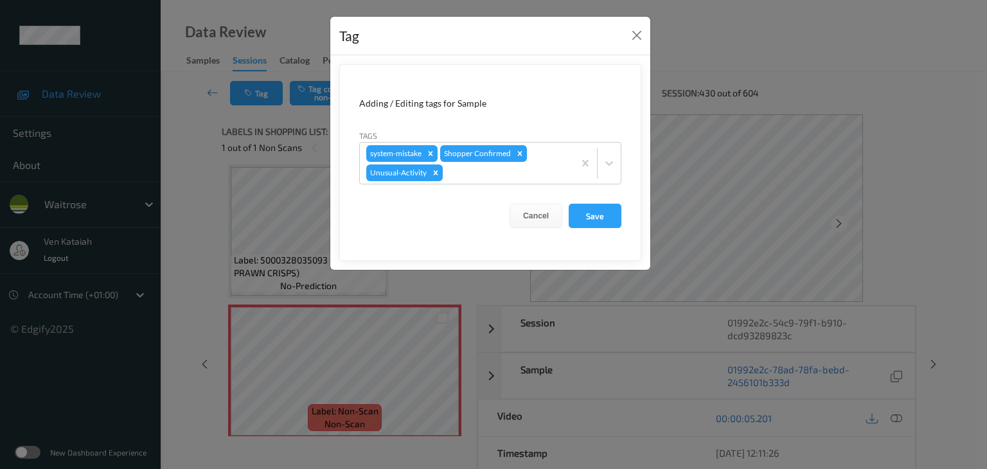
click at [199, 134] on div "Tag Adding / Editing tags for Sample Tags system-mistake Shopper Confirmed Unus…" at bounding box center [493, 234] width 987 height 469
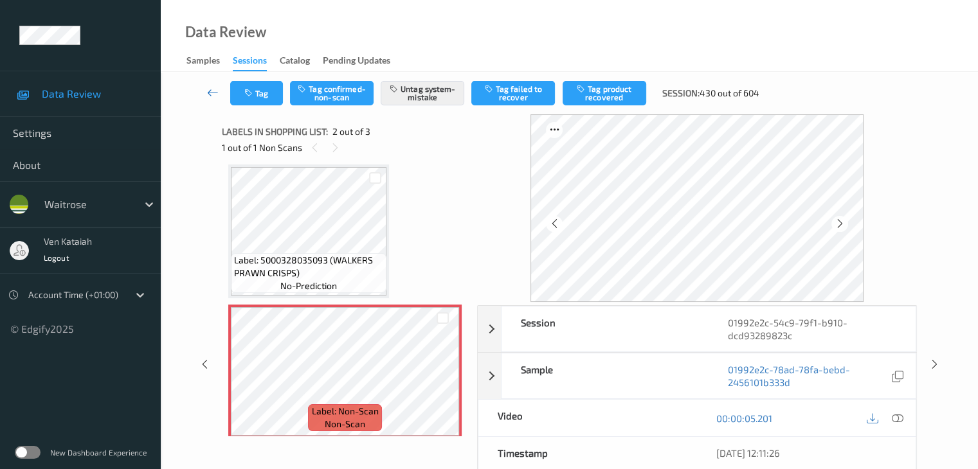
click at [219, 86] on link at bounding box center [213, 93] width 34 height 24
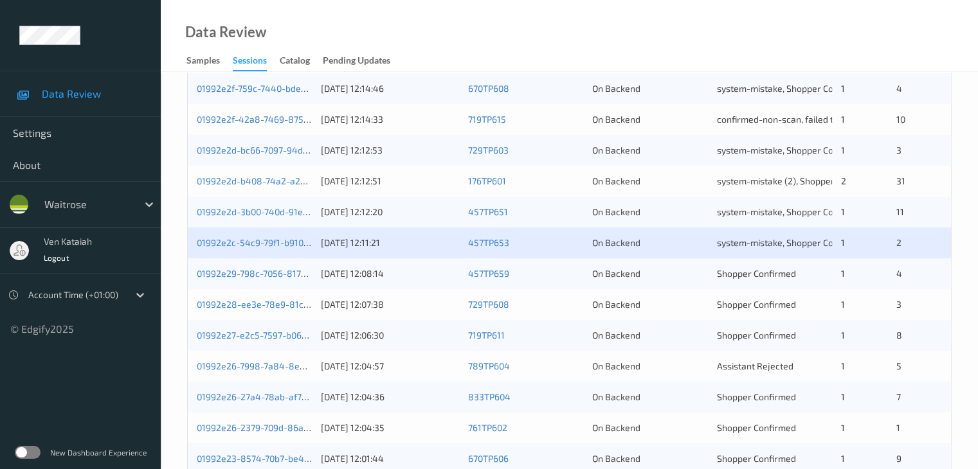
scroll to position [450, 0]
click at [268, 277] on link "01992e29-798c-7056-8176-0313f16e620d" at bounding box center [282, 272] width 170 height 11
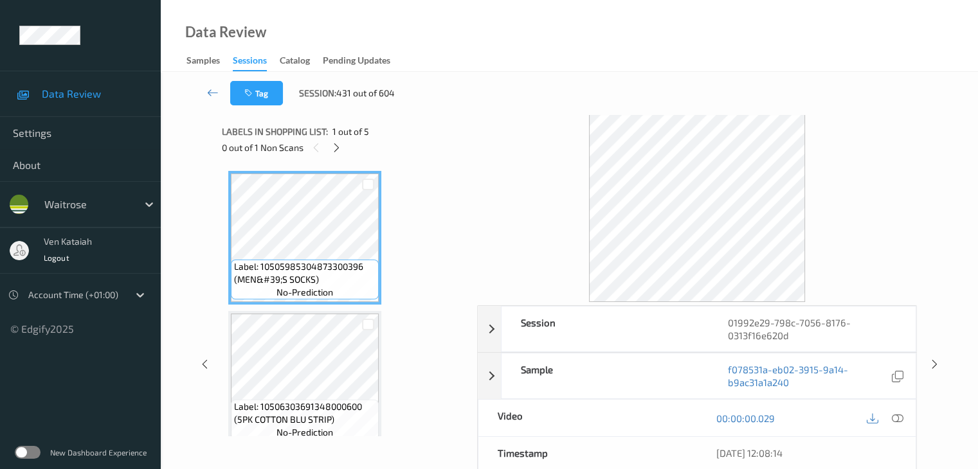
click at [345, 137] on span "1 out of 5" at bounding box center [350, 131] width 37 height 13
click at [341, 150] on icon at bounding box center [336, 148] width 11 height 12
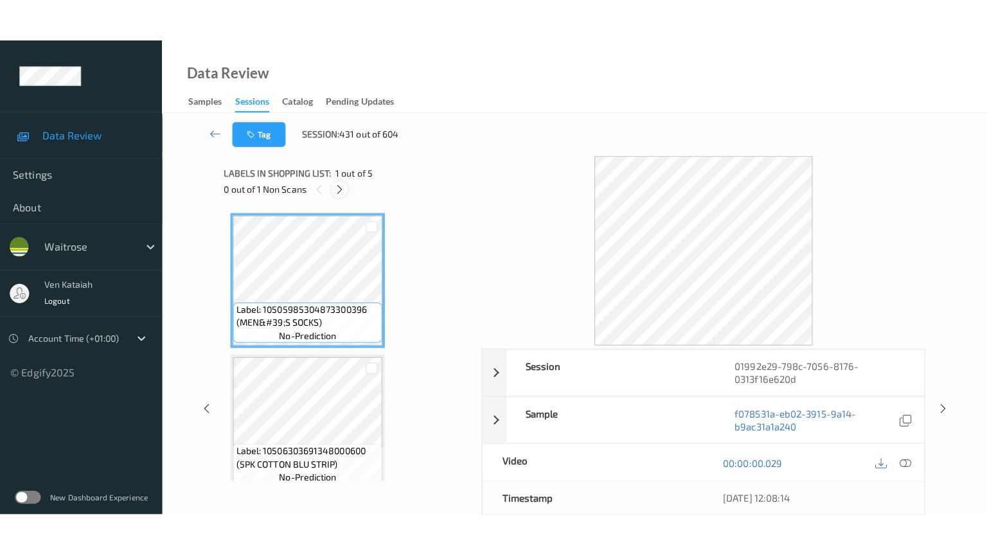
scroll to position [427, 0]
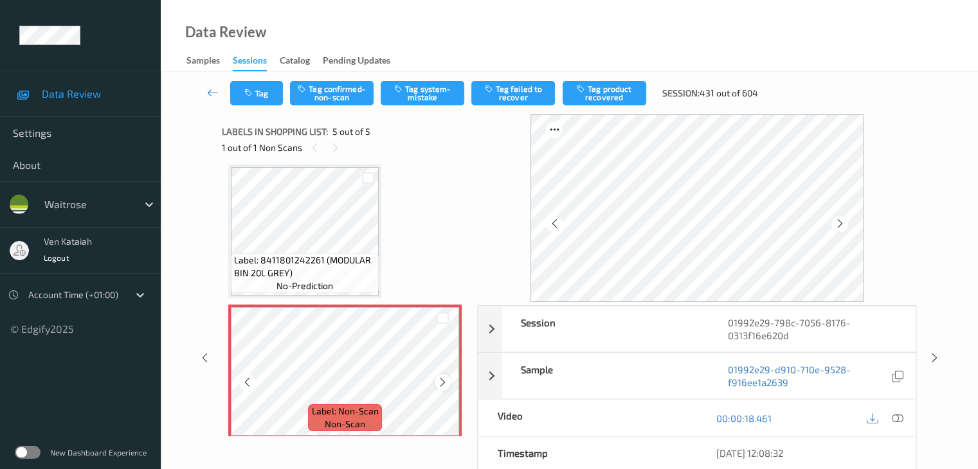
click at [445, 381] on icon at bounding box center [442, 383] width 11 height 12
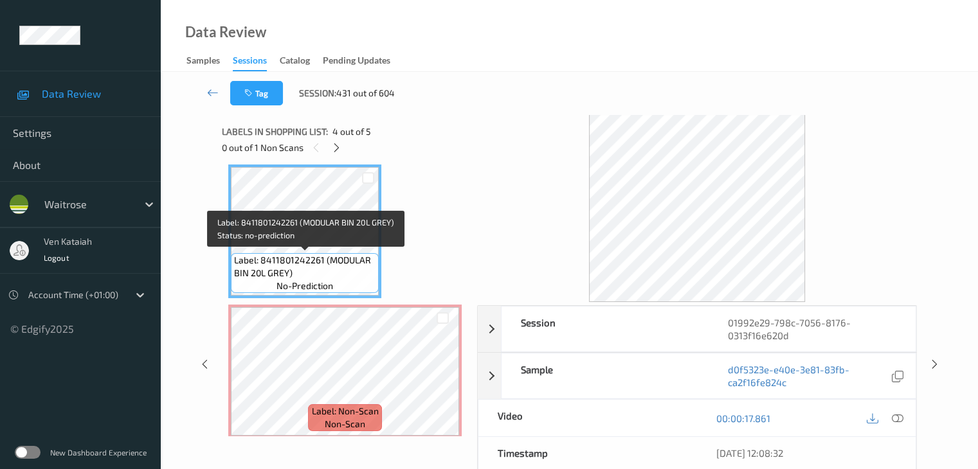
click at [319, 253] on div "Label: 8411801242261 (MODULAR BIN 20L GREY) no-prediction" at bounding box center [305, 273] width 148 height 40
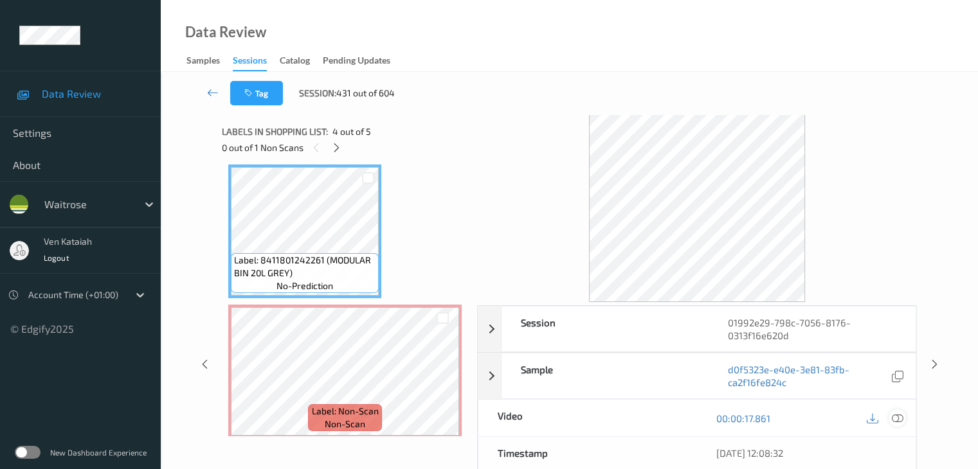
click at [899, 421] on icon at bounding box center [897, 419] width 12 height 12
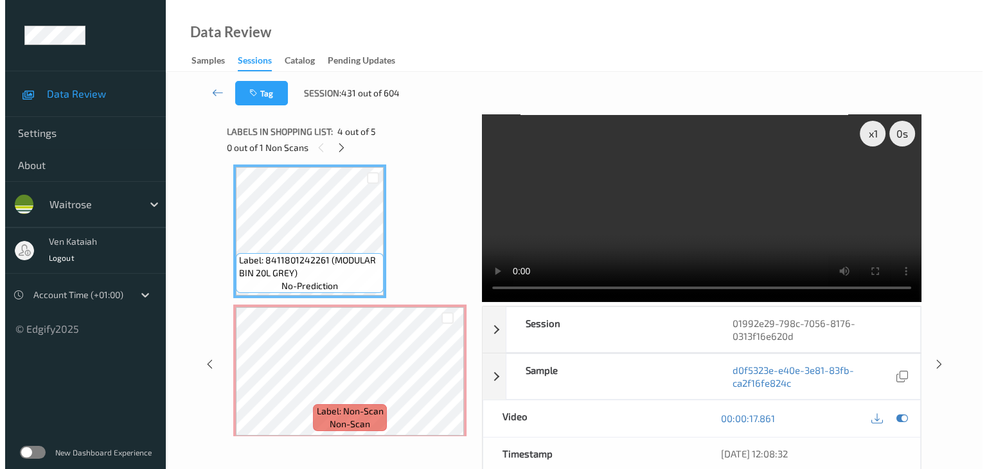
scroll to position [349, 0]
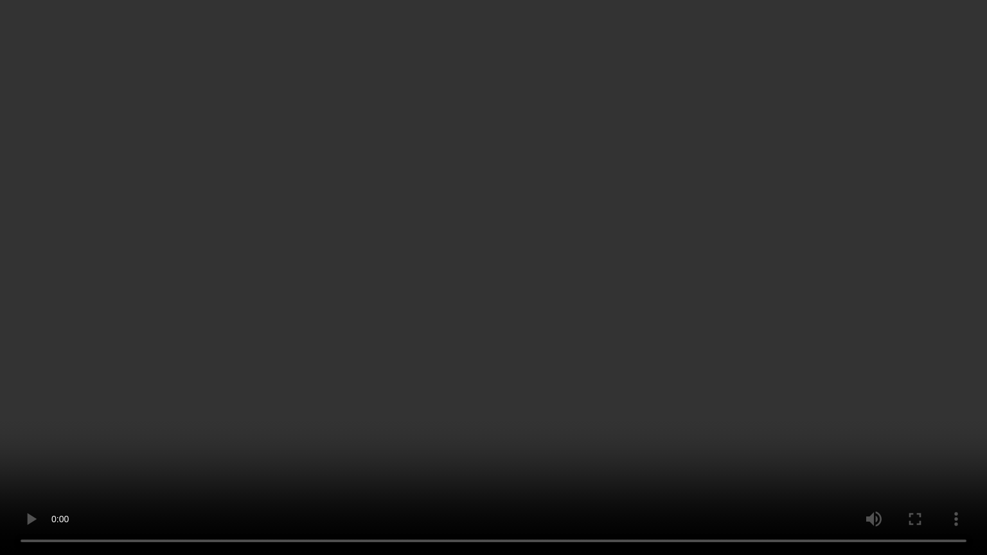
click at [697, 320] on video at bounding box center [493, 277] width 987 height 555
click at [611, 258] on video at bounding box center [493, 277] width 987 height 555
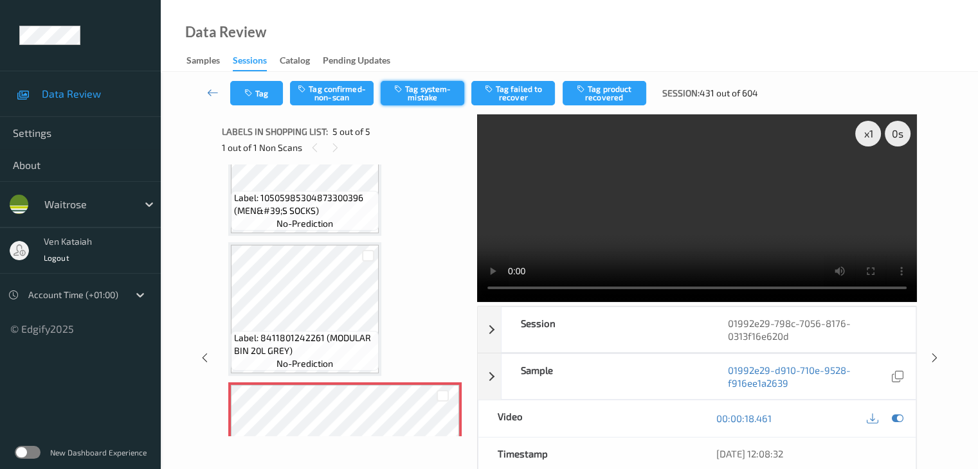
click at [433, 93] on button "Tag system-mistake" at bounding box center [423, 93] width 84 height 24
click at [262, 98] on button "Tag" at bounding box center [256, 93] width 53 height 24
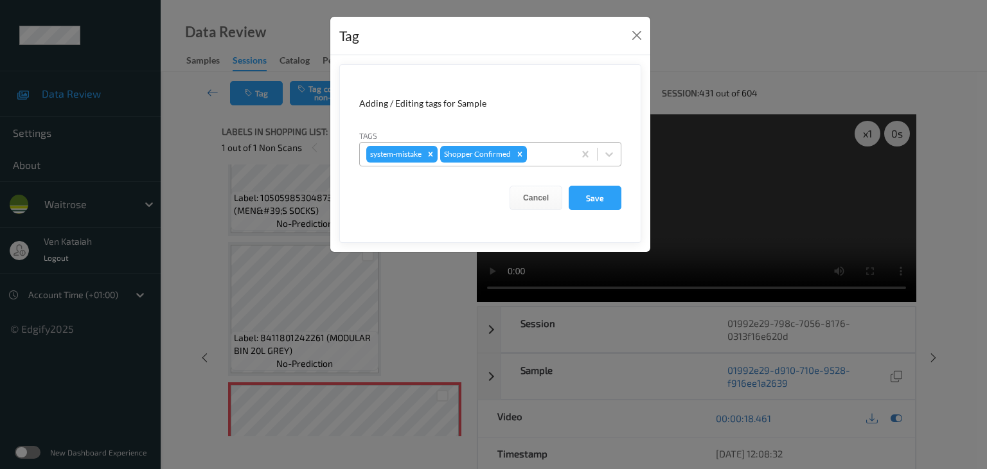
click at [569, 156] on div "system-mistake Shopper Confirmed" at bounding box center [467, 154] width 214 height 22
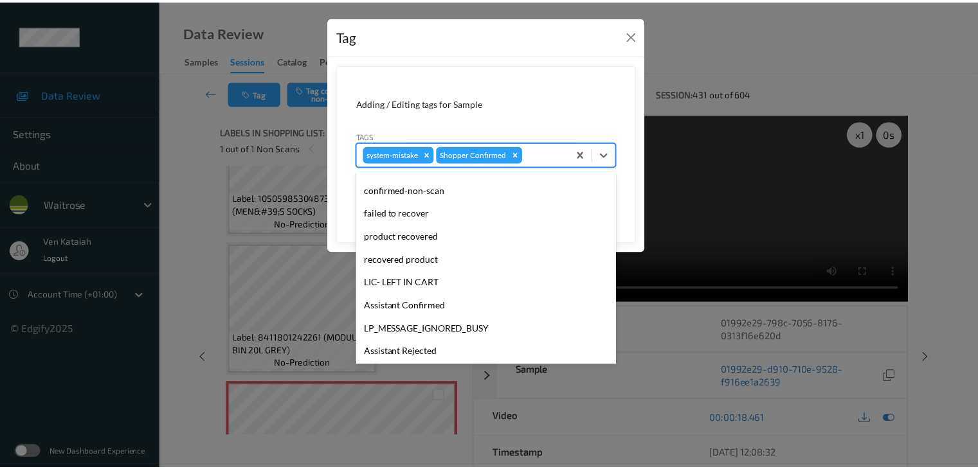
scroll to position [257, 0]
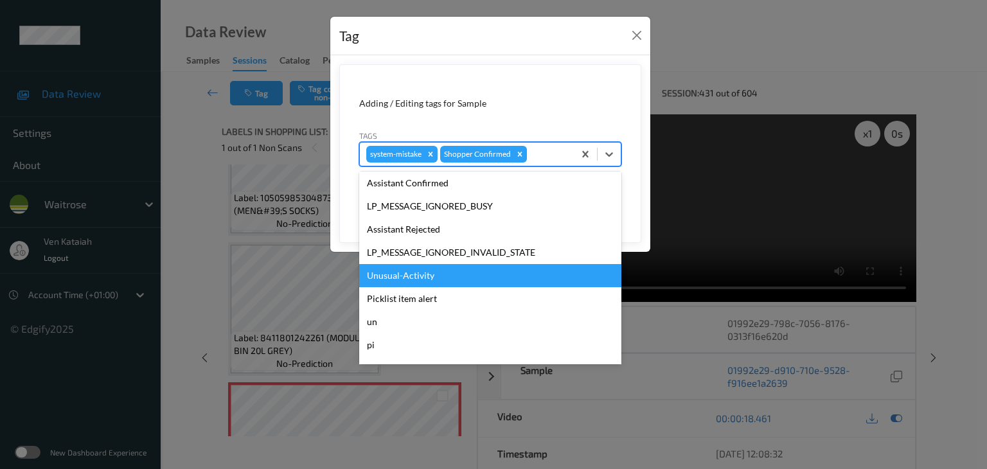
click at [426, 268] on div "Unusual-Activity" at bounding box center [490, 275] width 262 height 23
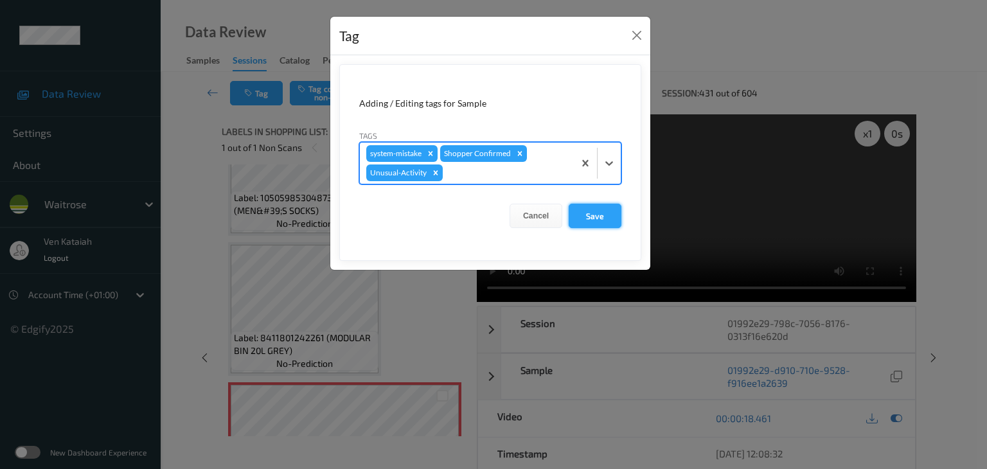
click at [598, 214] on button "Save" at bounding box center [595, 216] width 53 height 24
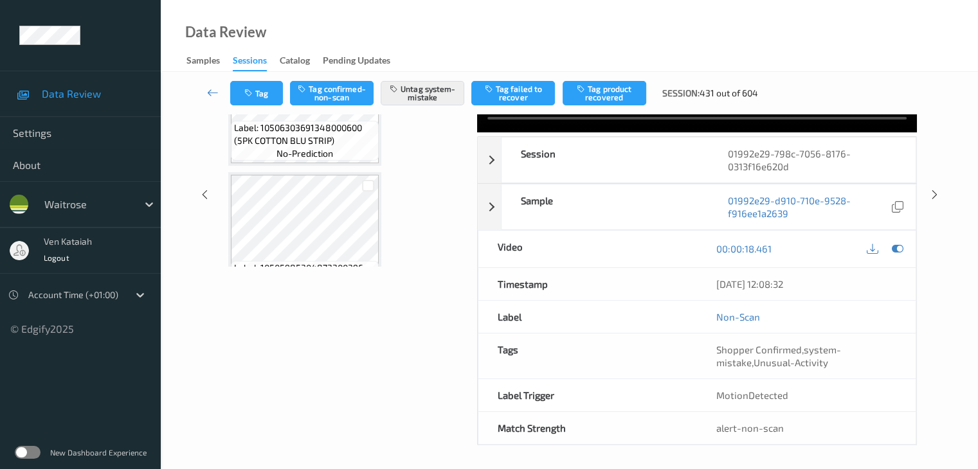
scroll to position [92, 0]
click at [214, 86] on icon at bounding box center [213, 92] width 12 height 13
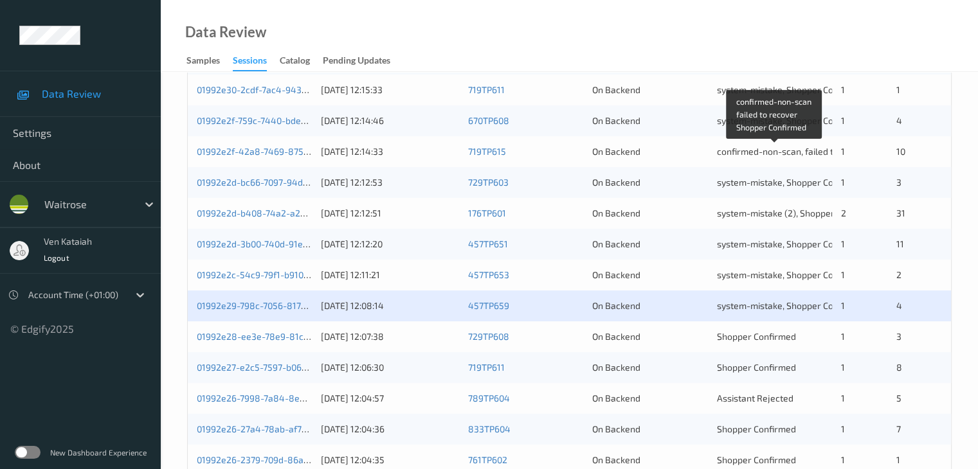
scroll to position [452, 0]
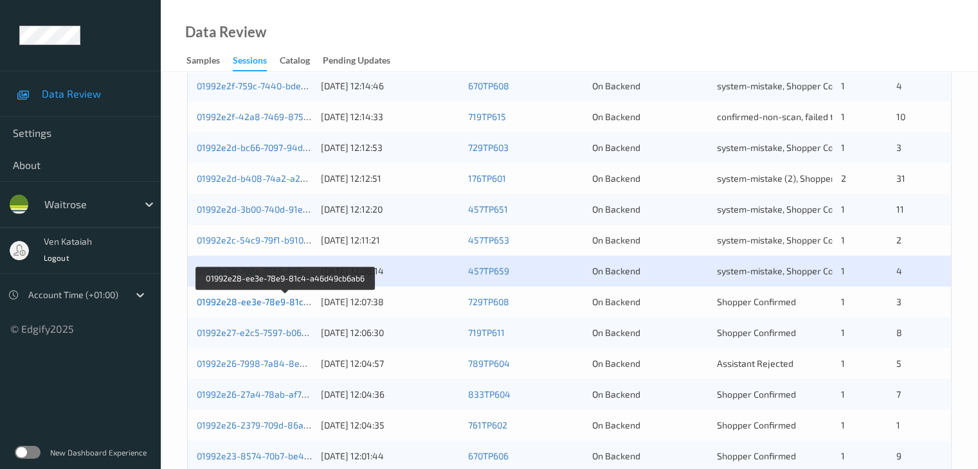
click at [289, 303] on link "01992e28-ee3e-78e9-81c4-a46d49cb6ab6" at bounding box center [286, 301] width 179 height 11
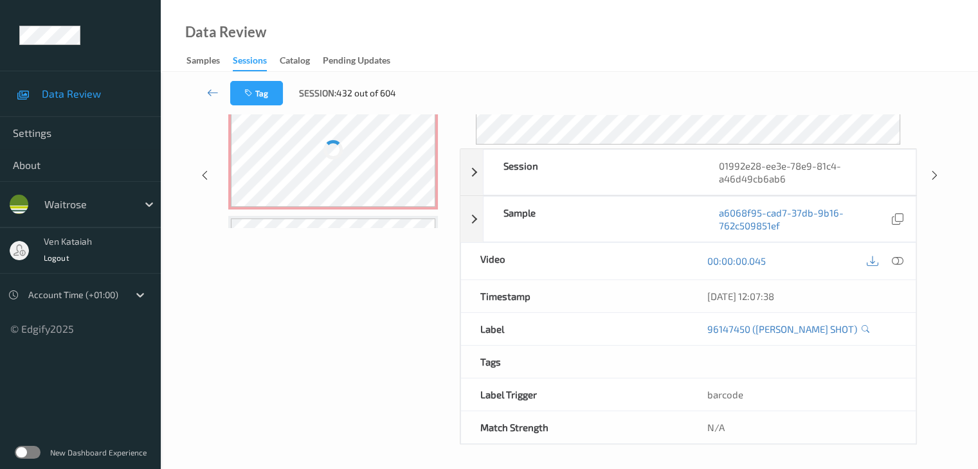
scroll to position [157, 0]
